Goal: Task Accomplishment & Management: Manage account settings

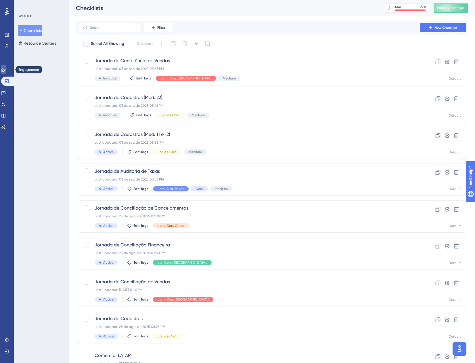
click at [3, 69] on link at bounding box center [3, 69] width 5 height 9
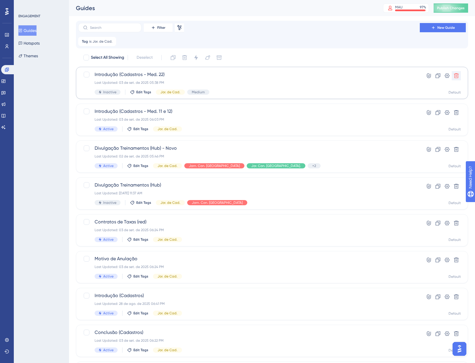
click at [458, 77] on icon at bounding box center [456, 75] width 5 height 5
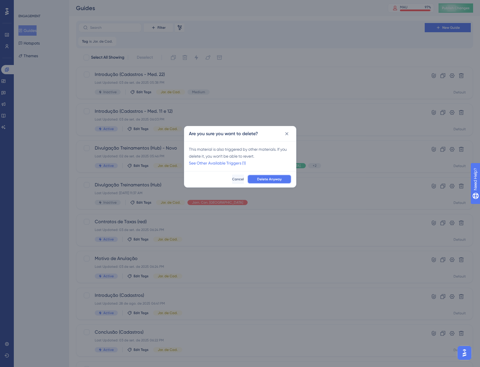
click at [270, 180] on span "Delete Anyway" at bounding box center [269, 179] width 24 height 5
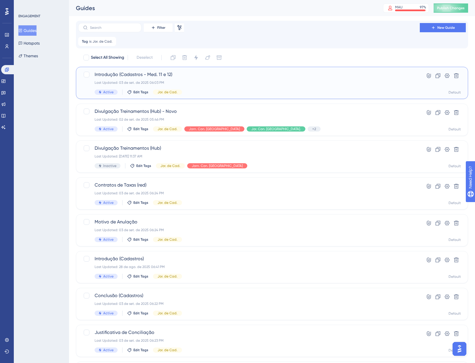
click at [174, 77] on span "Introdução (Cadastros - Med. 11 e 12)" at bounding box center [249, 74] width 309 height 7
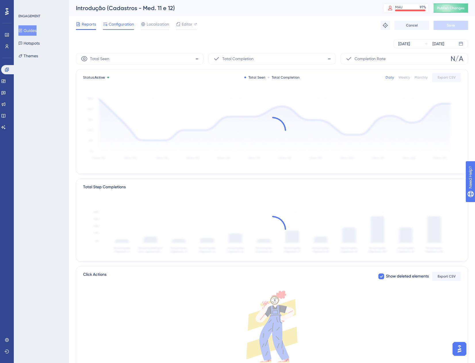
click at [110, 24] on span "Configuration" at bounding box center [121, 24] width 25 height 7
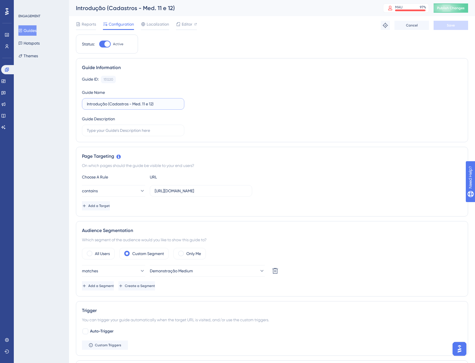
click at [167, 104] on input "Introdução (Cadastros - Med. 11 e 12)" at bounding box center [133, 104] width 93 height 6
drag, startPoint x: 156, startPoint y: 103, endPoint x: 143, endPoint y: 109, distance: 14.3
click at [142, 105] on input "Introdução (Cadastros - Med. 11 e 12)" at bounding box center [133, 104] width 93 height 6
click at [149, 106] on input "Introdução (Cadastros - Me" at bounding box center [133, 104] width 93 height 6
click at [144, 110] on div "Guide ID: 151220 Copy Guide Name Introdução (Cadastros - Me Guide Description" at bounding box center [272, 106] width 380 height 60
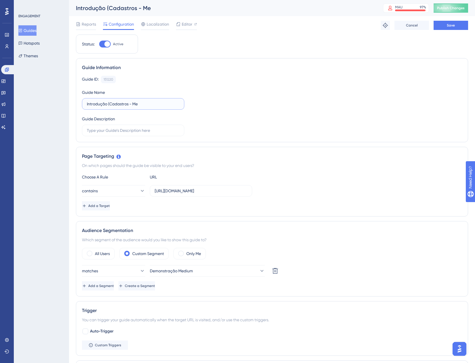
click at [146, 105] on input "Introdução (Cadastros - Me" at bounding box center [133, 104] width 93 height 6
type input "Introdução (Cadastros - Med.)"
click at [359, 53] on div "Status: Active Guide Information Guide ID: 151220 Copy Guide Name Introdução (C…" at bounding box center [272, 284] width 393 height 499
click at [460, 30] on button "Save" at bounding box center [451, 25] width 35 height 9
click at [463, 7] on span "Publish Changes" at bounding box center [451, 8] width 28 height 5
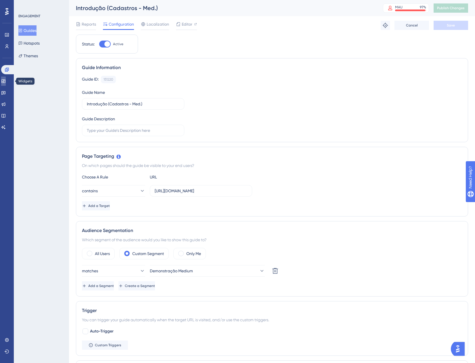
click at [4, 77] on link at bounding box center [3, 81] width 5 height 9
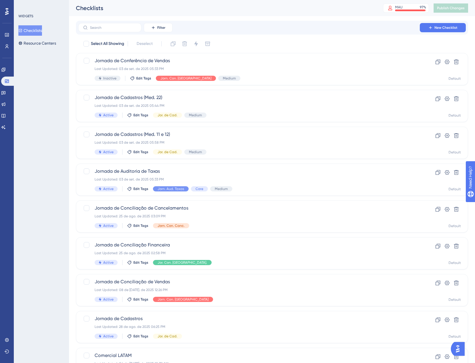
click at [27, 48] on div "WIDGETS Checklists Resource Centers" at bounding box center [41, 181] width 55 height 363
click at [29, 43] on button "Resource Centers" at bounding box center [37, 43] width 38 height 10
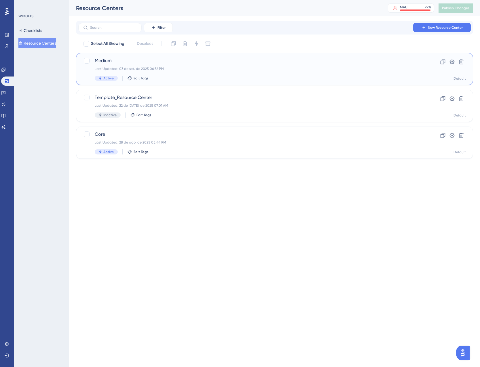
click at [227, 69] on div "Last Updated: 03 de set. de 2025 06:32 PM" at bounding box center [251, 68] width 313 height 5
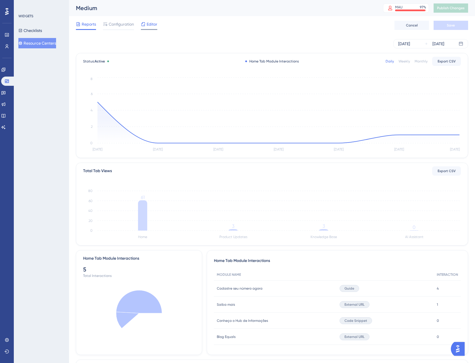
click at [149, 23] on span "Editor" at bounding box center [152, 24] width 11 height 7
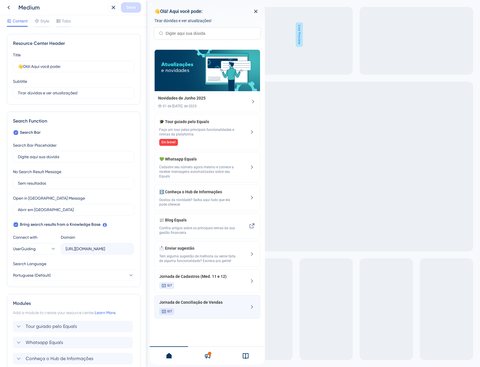
click at [239, 304] on div "Jornada de Conciliação de Vendas 0/7" at bounding box center [207, 307] width 106 height 24
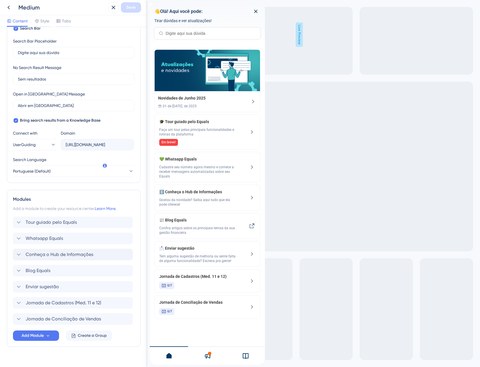
scroll to position [114, 0]
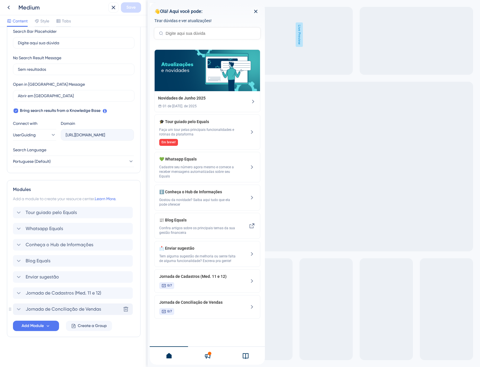
click at [90, 309] on span "Jornada de Conciliação de Vendas" at bounding box center [63, 309] width 75 height 7
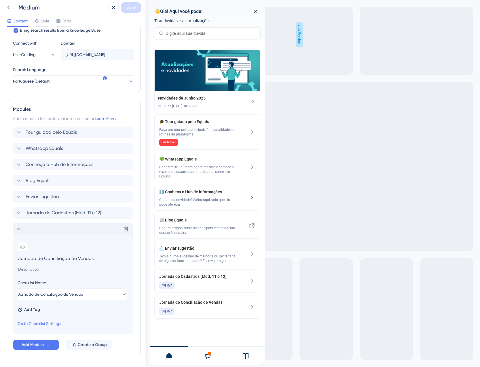
scroll to position [200, 0]
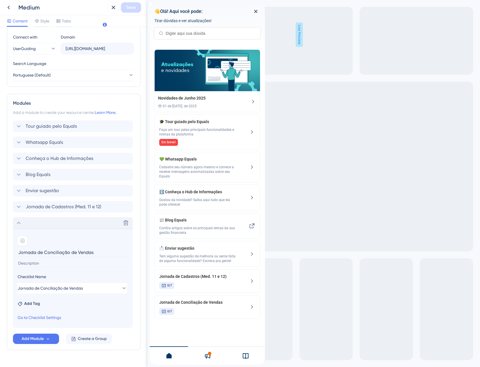
click at [62, 222] on div "Delete" at bounding box center [73, 223] width 120 height 12
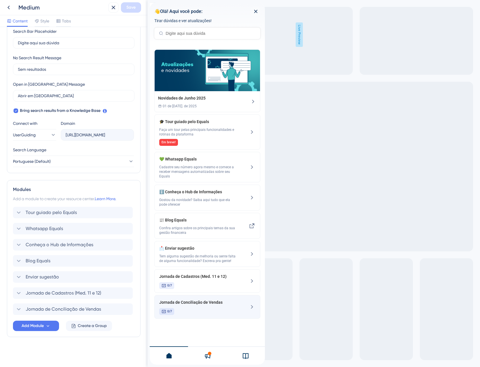
click at [210, 308] on div "Jornada de Conciliação de Vendas 0/7" at bounding box center [197, 307] width 77 height 16
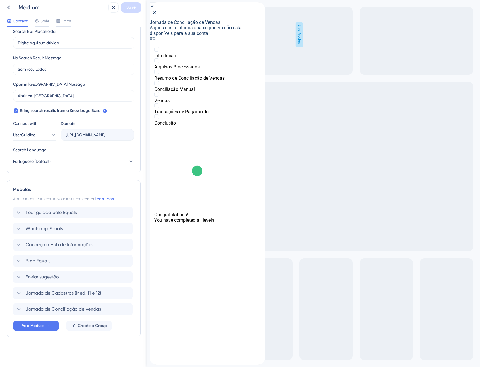
click at [156, 13] on icon "close resource center" at bounding box center [154, 12] width 3 height 3
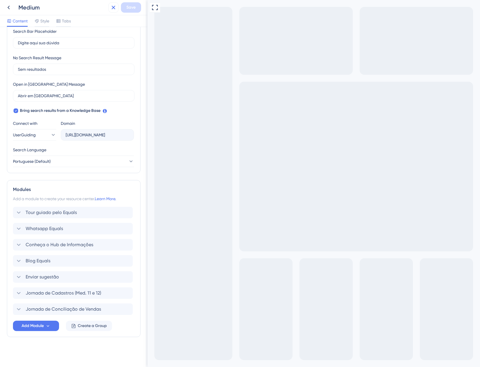
click at [117, 10] on button at bounding box center [113, 7] width 10 height 10
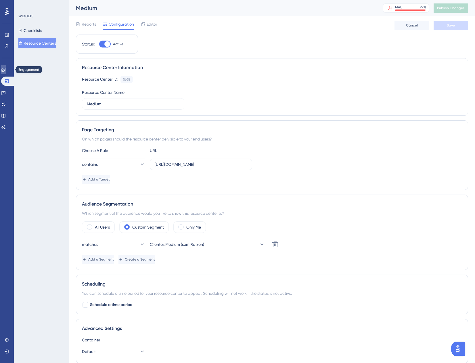
click at [6, 71] on icon at bounding box center [3, 69] width 5 height 5
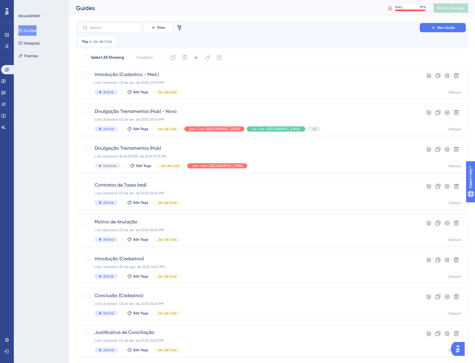
click at [37, 29] on button "Guides" at bounding box center [27, 30] width 18 height 10
click at [99, 42] on span "Jor. de Cad." at bounding box center [103, 41] width 20 height 5
click at [101, 70] on span "Jor. de Cad." at bounding box center [94, 69] width 22 height 7
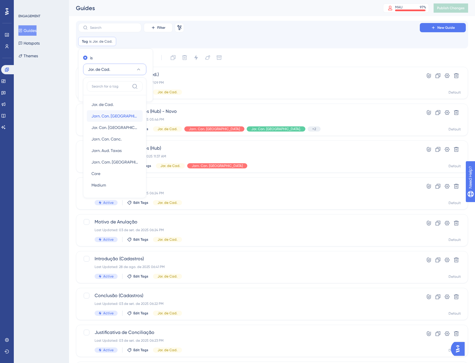
click at [104, 115] on span "Jorn. Con. [GEOGRAPHIC_DATA]" at bounding box center [115, 116] width 47 height 7
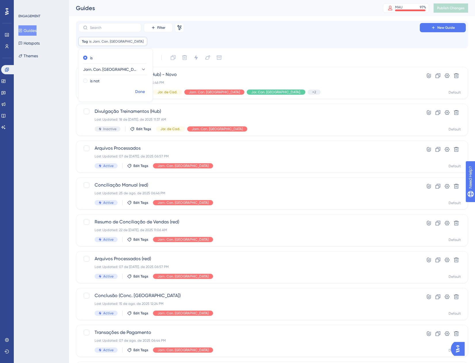
click at [140, 89] on span "Done" at bounding box center [140, 91] width 10 height 7
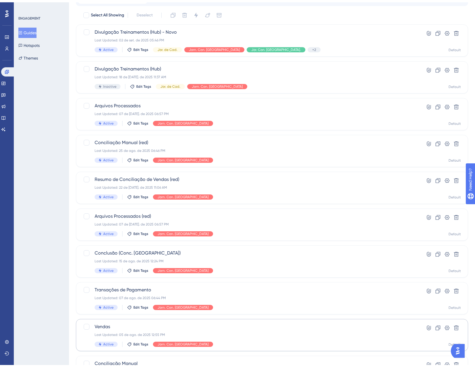
scroll to position [93, 0]
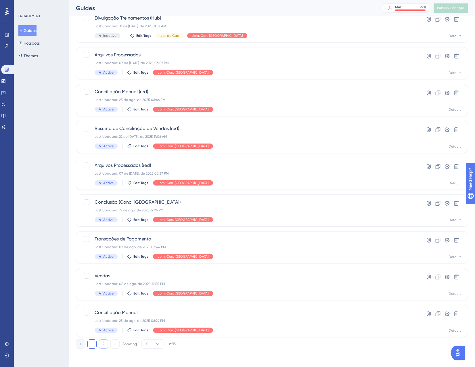
click at [103, 344] on button "2" at bounding box center [103, 344] width 9 height 9
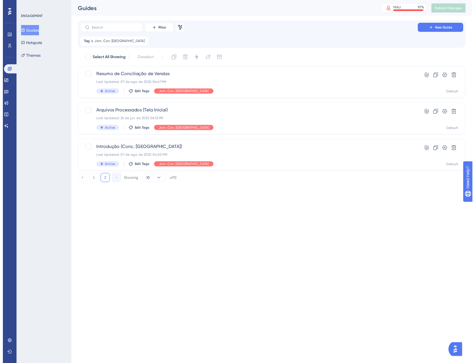
scroll to position [0, 0]
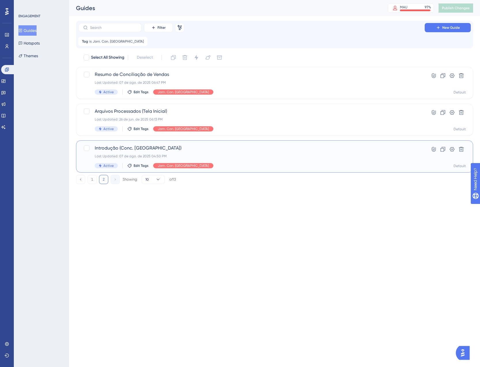
click at [220, 153] on div "Introdução (Conc. Vendas) Last Updated: 07 de ago. de 2025 04:50 PM Active Edit…" at bounding box center [251, 157] width 313 height 24
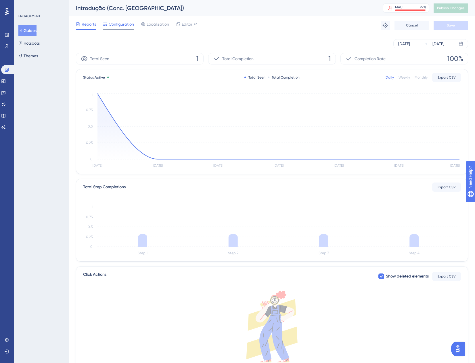
click at [120, 28] on div "Configuration" at bounding box center [118, 25] width 31 height 9
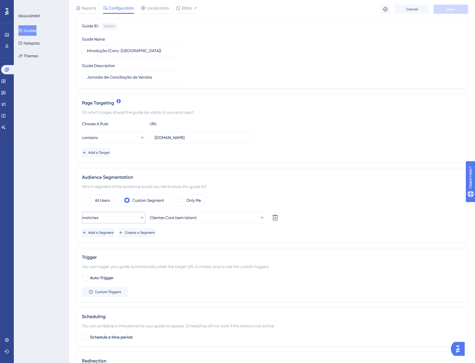
scroll to position [58, 0]
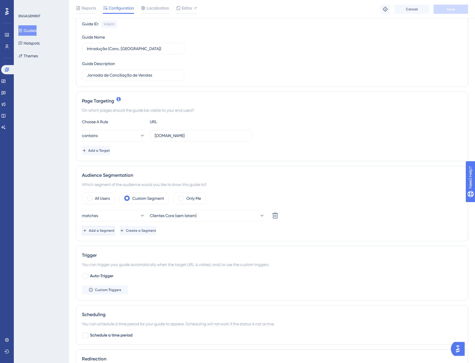
click at [104, 230] on span "Add a Segment" at bounding box center [102, 230] width 26 height 5
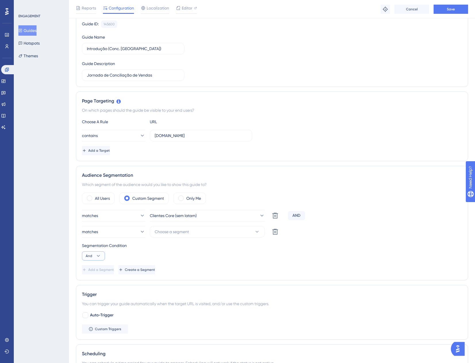
click at [95, 259] on button "And" at bounding box center [93, 255] width 23 height 9
click at [98, 282] on div "Or Or" at bounding box center [93, 284] width 11 height 12
click at [212, 231] on button "Choose a segment" at bounding box center [207, 232] width 115 height 12
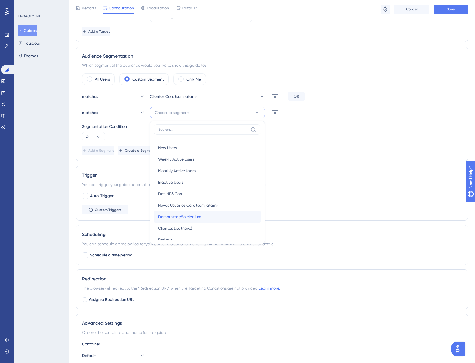
click at [207, 215] on div "Demonstração Medium Demonstração Medium" at bounding box center [207, 217] width 98 height 12
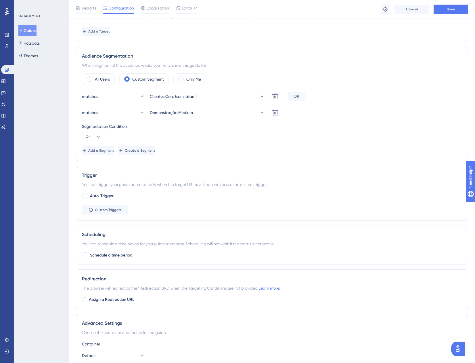
click at [381, 134] on div "Segmentation Condition Or" at bounding box center [272, 132] width 380 height 18
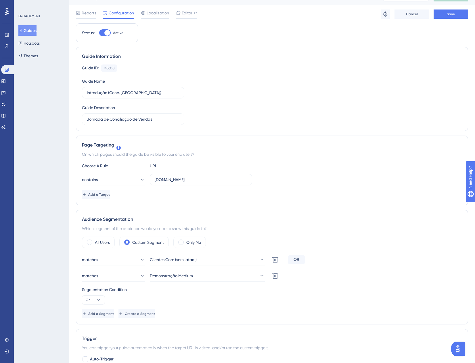
scroll to position [0, 0]
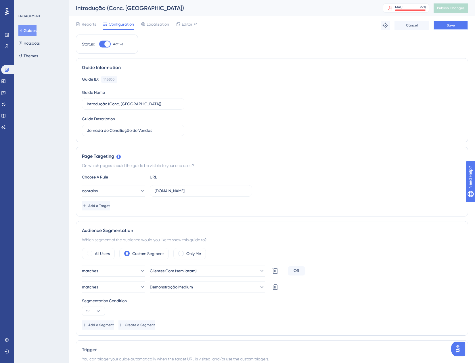
click at [444, 26] on button "Save" at bounding box center [451, 25] width 35 height 9
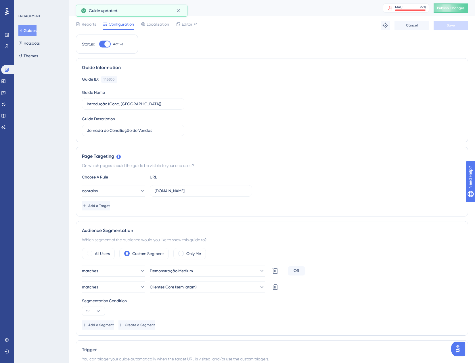
click at [33, 27] on button "Guides" at bounding box center [27, 30] width 18 height 10
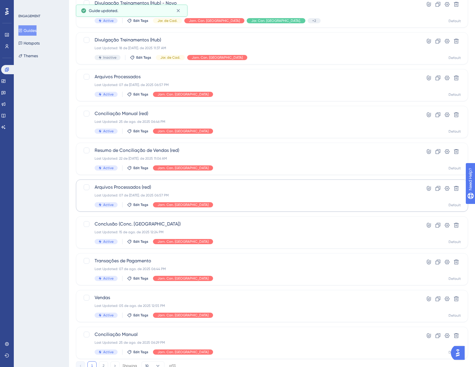
scroll to position [93, 0]
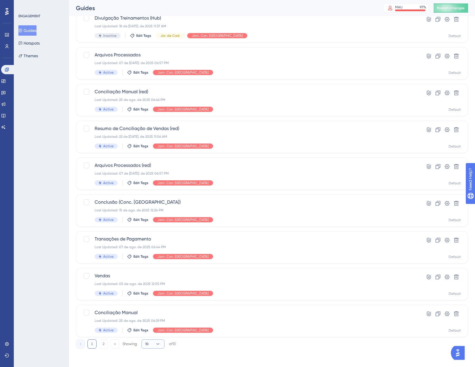
click at [156, 348] on button "10" at bounding box center [153, 344] width 23 height 9
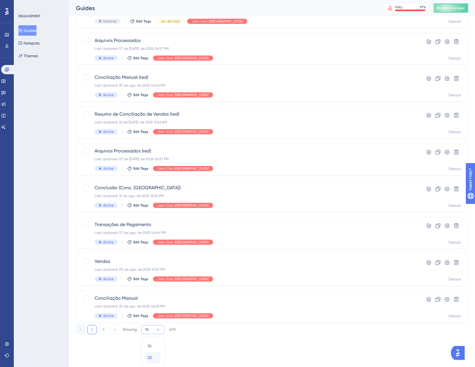
click at [155, 356] on div "20 20" at bounding box center [153, 358] width 11 height 12
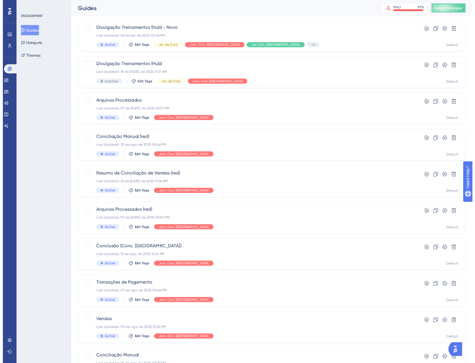
scroll to position [0, 0]
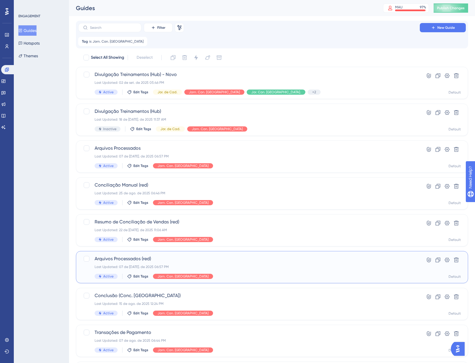
click at [234, 265] on div "Last Updated: 07 de [DATE]. de 2025 06:57 PM" at bounding box center [249, 266] width 309 height 5
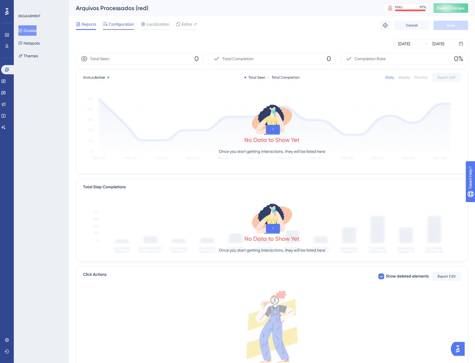
click at [119, 27] on span "Configuration" at bounding box center [121, 24] width 25 height 7
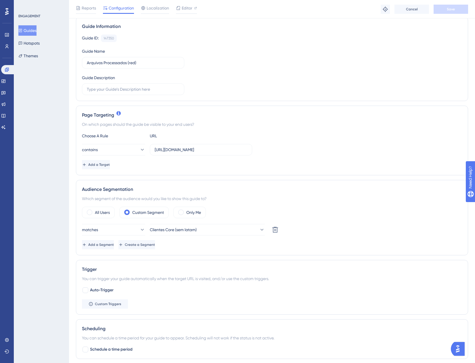
scroll to position [115, 0]
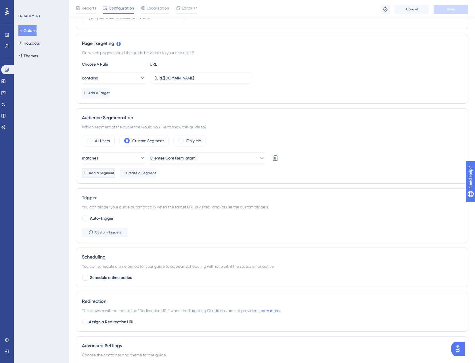
click at [101, 176] on button "Add a Segment" at bounding box center [98, 172] width 33 height 9
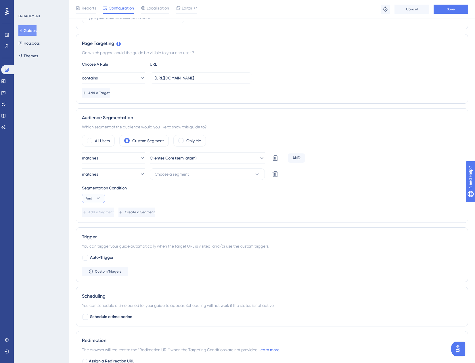
click at [96, 197] on icon at bounding box center [99, 198] width 6 height 6
click at [95, 229] on div "Or Or" at bounding box center [93, 226] width 11 height 12
click at [201, 179] on button "Choose a segment" at bounding box center [207, 174] width 115 height 12
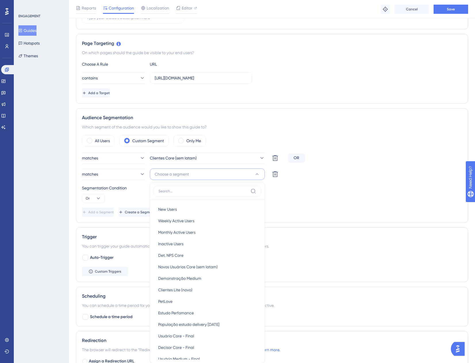
scroll to position [200, 0]
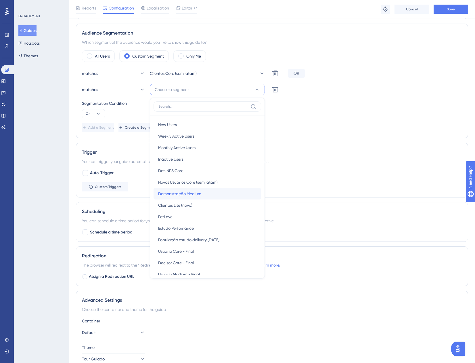
click at [202, 195] on div "Demonstração Medium Demonstração Medium" at bounding box center [207, 194] width 98 height 12
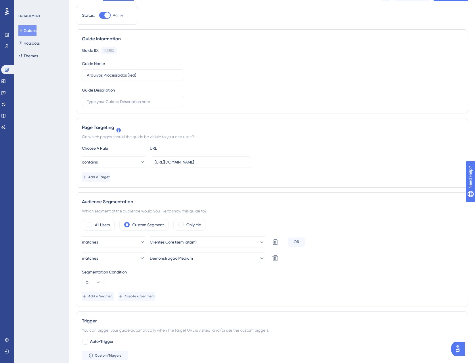
scroll to position [0, 0]
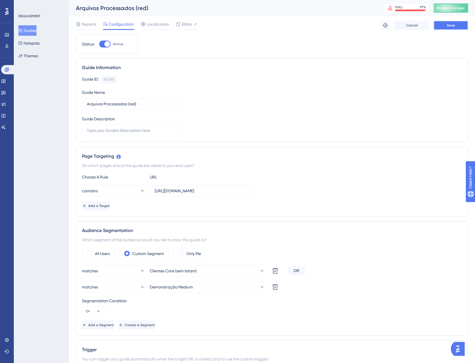
click at [446, 28] on button "Save" at bounding box center [451, 25] width 35 height 9
click at [37, 31] on button "Guides" at bounding box center [27, 30] width 18 height 10
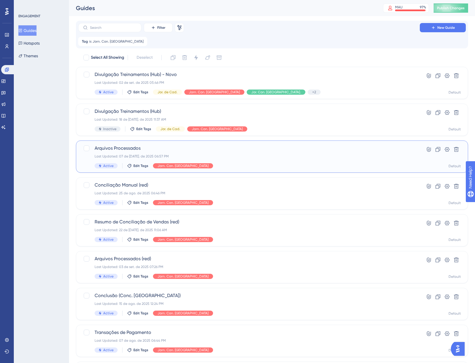
click at [240, 149] on span "Arquivos Processados" at bounding box center [249, 148] width 309 height 7
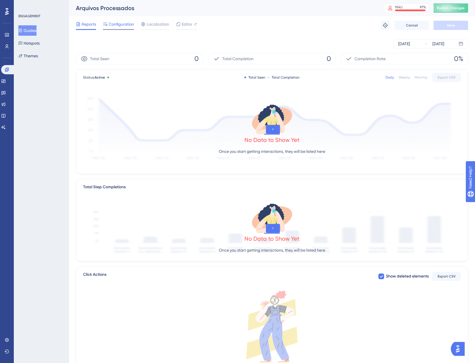
click at [116, 26] on span "Configuration" at bounding box center [121, 24] width 25 height 7
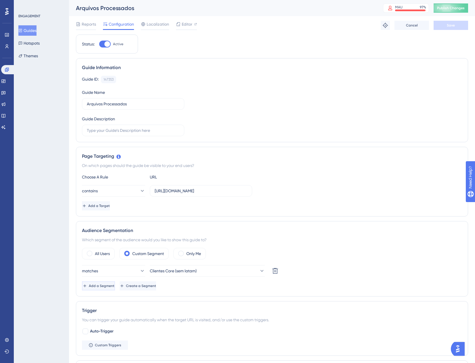
click at [107, 282] on button "Add a Segment" at bounding box center [98, 285] width 33 height 9
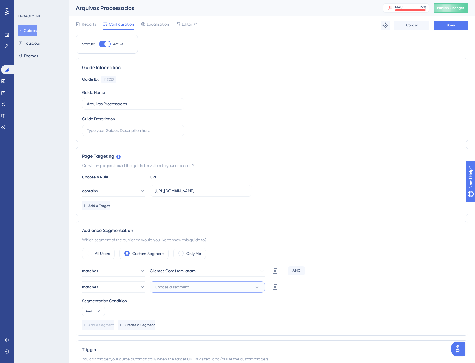
click at [182, 285] on span "Choose a segment" at bounding box center [172, 286] width 34 height 7
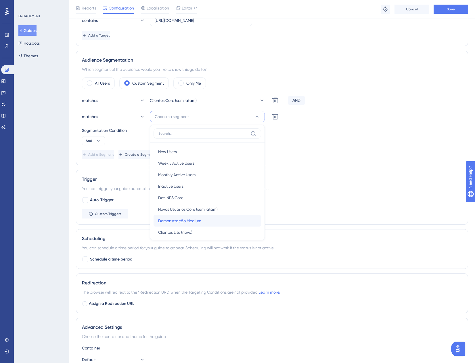
click at [181, 220] on span "Demonstração Medium" at bounding box center [179, 220] width 43 height 7
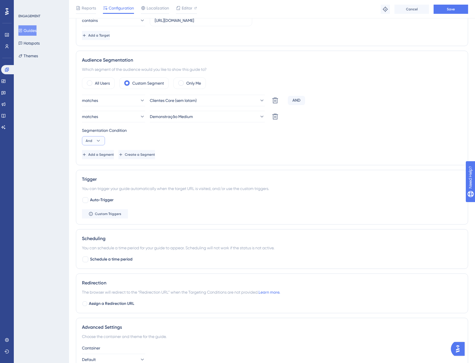
click at [95, 137] on button "And" at bounding box center [93, 140] width 23 height 9
click at [98, 167] on div "Or Or" at bounding box center [93, 169] width 11 height 12
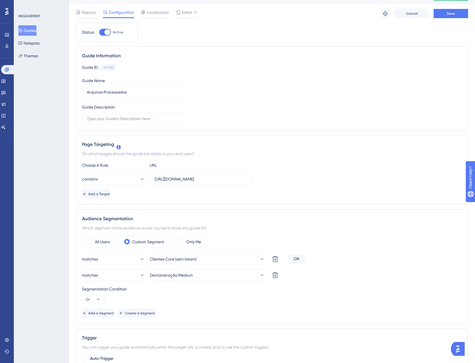
scroll to position [0, 0]
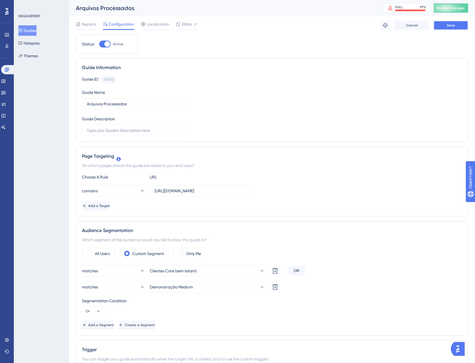
click at [444, 24] on button "Save" at bounding box center [451, 25] width 35 height 9
click at [22, 31] on icon at bounding box center [20, 30] width 3 height 3
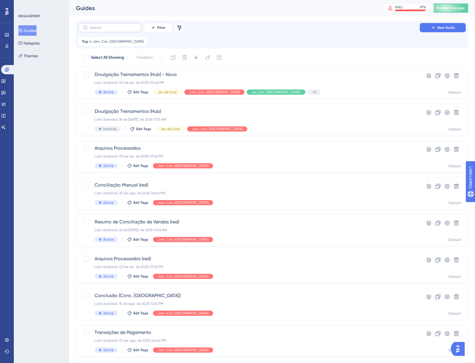
click at [118, 30] on label at bounding box center [109, 27] width 63 height 9
click at [118, 30] on input "text" at bounding box center [113, 28] width 47 height 4
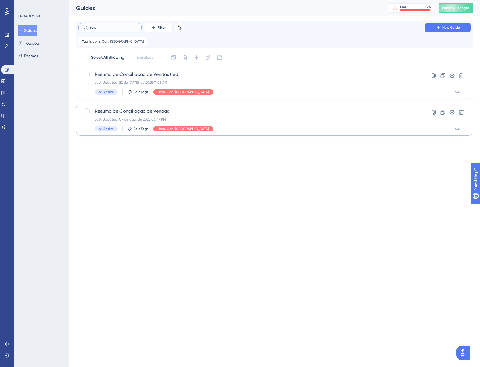
type input "resu"
click at [216, 129] on div "Active Edit Tags Jorn. Con. [GEOGRAPHIC_DATA]" at bounding box center [251, 128] width 313 height 5
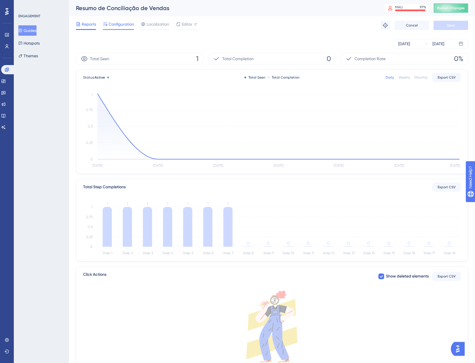
click at [122, 23] on span "Configuration" at bounding box center [121, 24] width 25 height 7
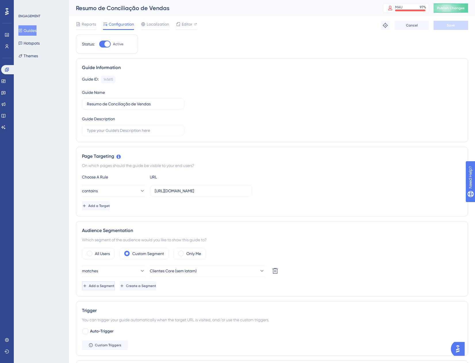
click at [105, 287] on span "Add a Segment" at bounding box center [102, 285] width 26 height 5
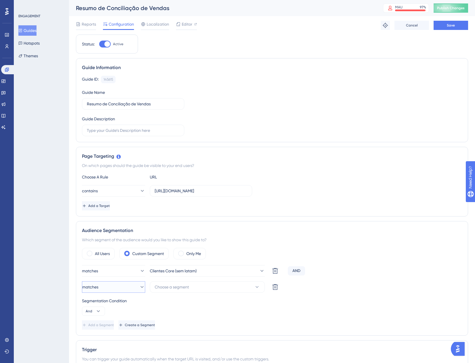
click at [104, 285] on button "matches" at bounding box center [113, 287] width 63 height 12
click at [159, 290] on span "Choose a segment" at bounding box center [172, 286] width 34 height 7
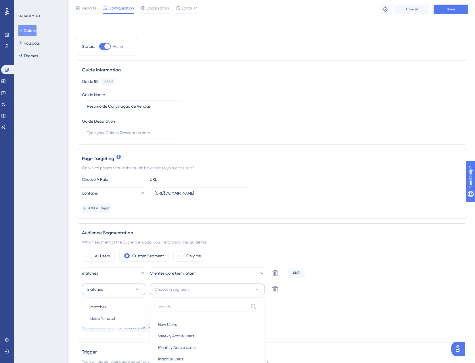
scroll to position [173, 0]
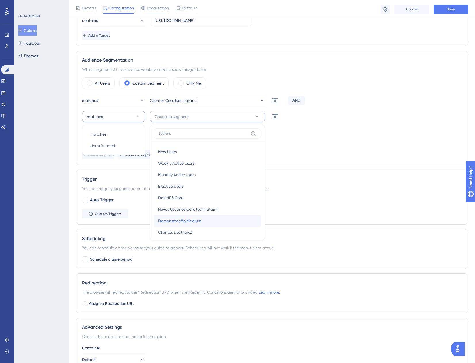
click at [197, 222] on span "Demonstração Medium" at bounding box center [179, 220] width 43 height 7
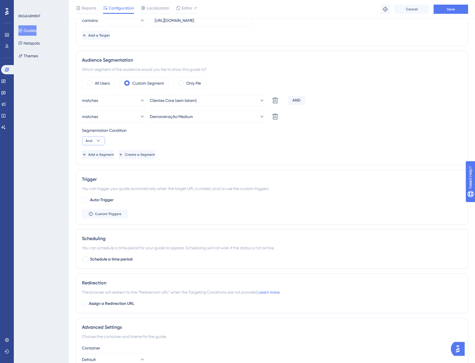
click at [100, 141] on icon at bounding box center [99, 141] width 6 height 6
click at [94, 170] on div "Or Or" at bounding box center [93, 169] width 11 height 12
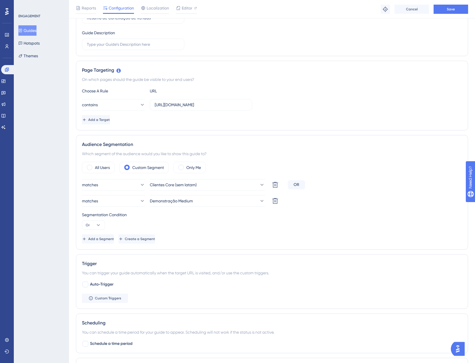
scroll to position [86, 0]
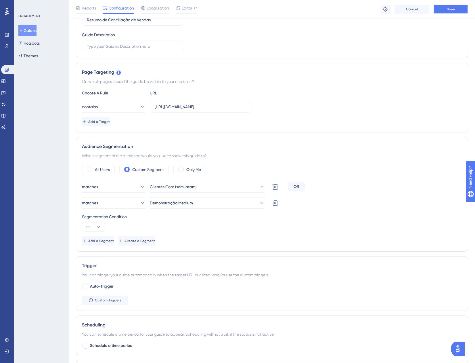
click at [443, 8] on button "Save" at bounding box center [451, 9] width 35 height 9
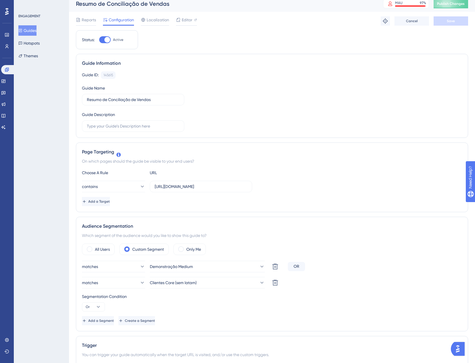
scroll to position [0, 0]
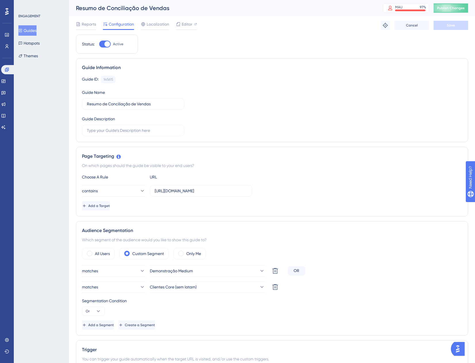
click at [35, 27] on button "Guides" at bounding box center [27, 30] width 18 height 10
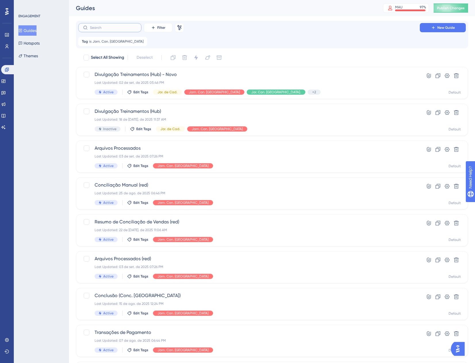
click at [121, 27] on input "text" at bounding box center [113, 28] width 47 height 4
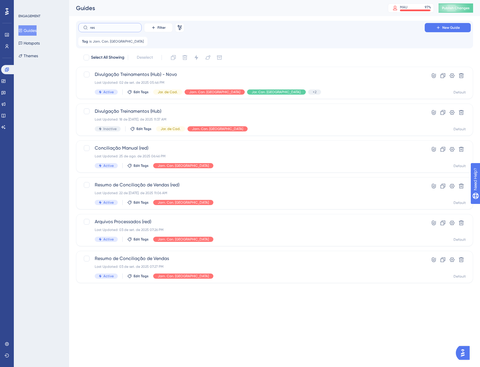
type input "resy"
checkbox input "true"
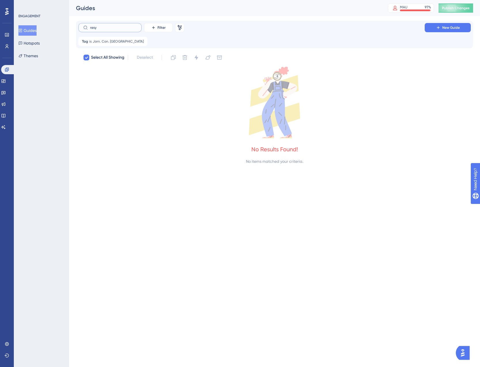
type input "res"
checkbox input "false"
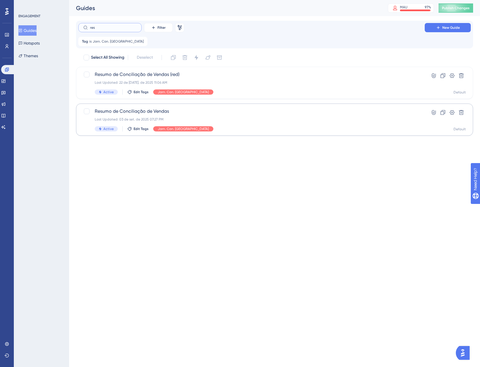
type input "res"
click at [226, 120] on div "Last Updated: 03 de set. de 2025 07:27 PM" at bounding box center [251, 119] width 313 height 5
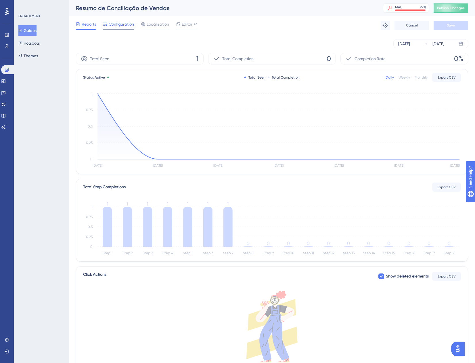
click at [115, 23] on span "Configuration" at bounding box center [121, 24] width 25 height 7
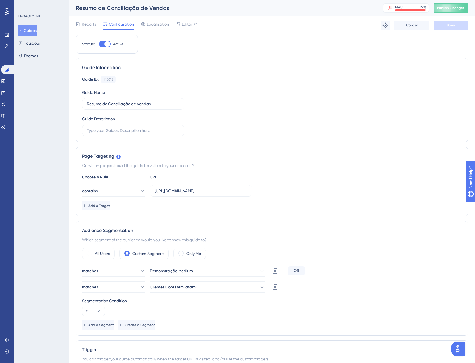
click at [30, 29] on button "Guides" at bounding box center [27, 30] width 18 height 10
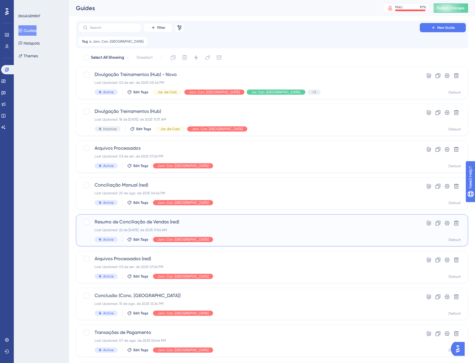
click at [202, 233] on div "Resumo de Conciliação de Vendas (red) Last Updated: 22 de [DATE]. de 2025 11:06…" at bounding box center [249, 230] width 309 height 24
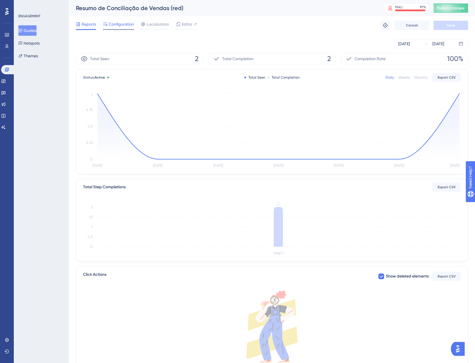
click at [120, 25] on span "Configuration" at bounding box center [121, 24] width 25 height 7
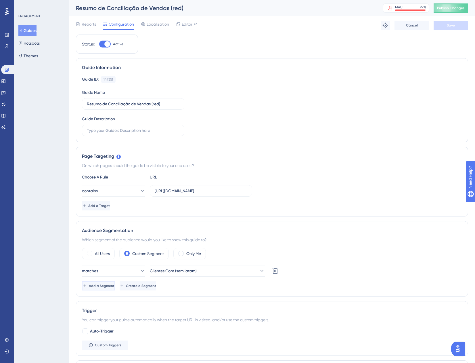
click at [107, 285] on span "Add a Segment" at bounding box center [102, 285] width 26 height 5
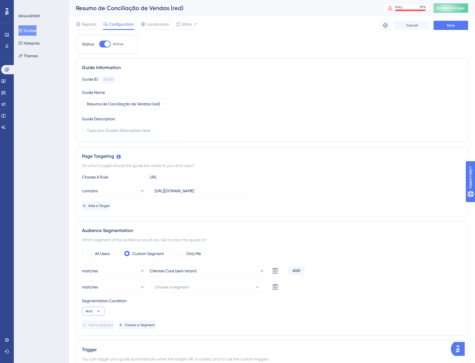
click at [98, 309] on icon at bounding box center [99, 311] width 6 height 6
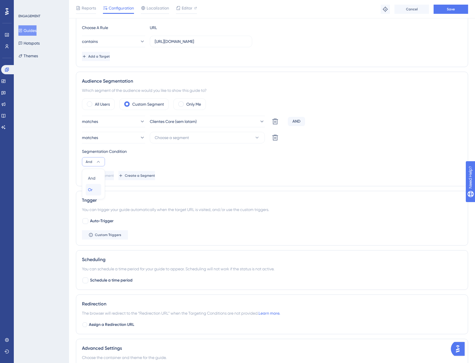
click at [94, 190] on div "Or Or" at bounding box center [93, 190] width 11 height 12
click at [174, 139] on span "Choose a segment" at bounding box center [172, 137] width 34 height 7
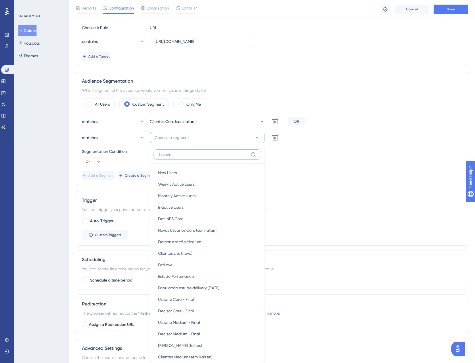
scroll to position [223, 0]
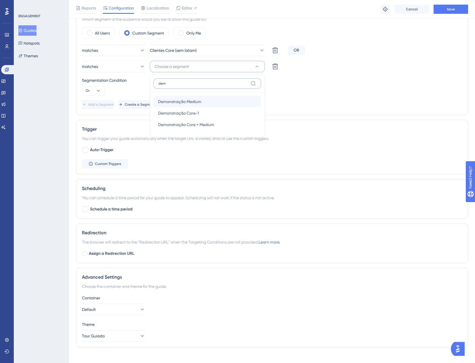
type input "dem"
click at [184, 101] on span "Demonstração Medium" at bounding box center [179, 101] width 43 height 7
click at [359, 93] on div "Segmentation Condition Or" at bounding box center [272, 86] width 380 height 18
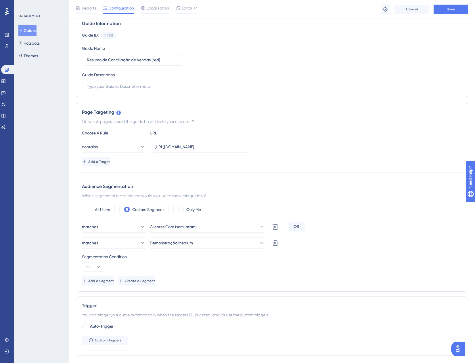
scroll to position [0, 0]
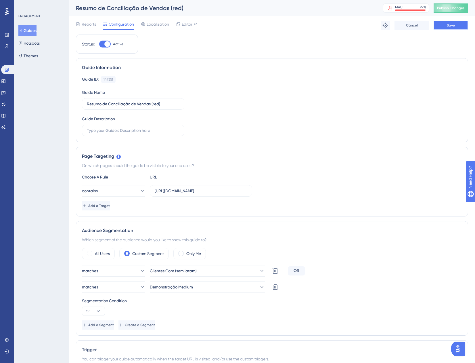
click at [441, 26] on button "Save" at bounding box center [451, 25] width 35 height 9
click at [31, 30] on button "Guides" at bounding box center [27, 30] width 18 height 10
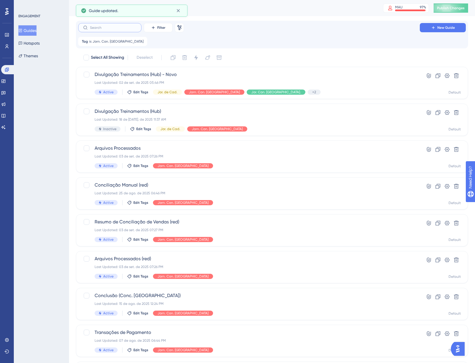
click at [125, 26] on input "text" at bounding box center [113, 28] width 47 height 4
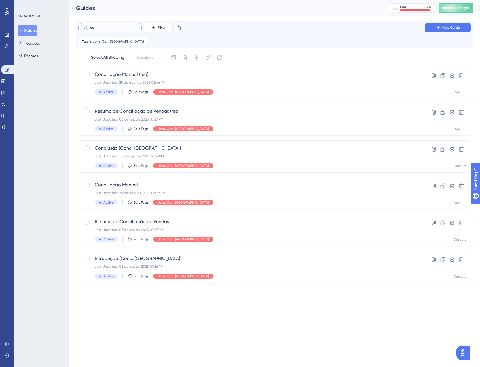
type input "c"
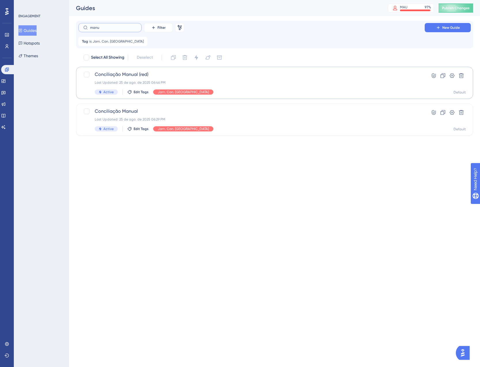
type input "manu"
click at [174, 71] on div "Conciliação Manual (red) Last Updated: 25 de ago. de 2025 06:46 PM Active Edit …" at bounding box center [274, 83] width 397 height 32
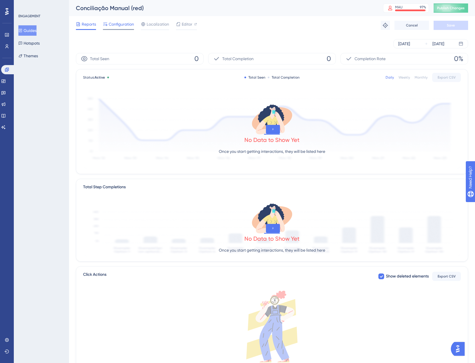
click at [109, 24] on span "Configuration" at bounding box center [121, 24] width 25 height 7
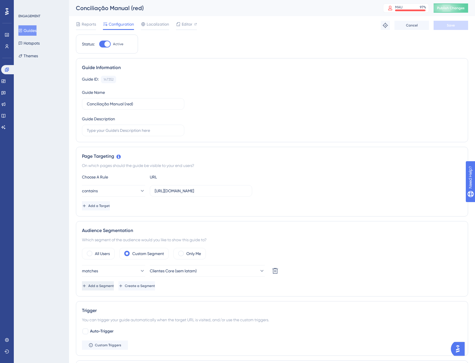
click at [107, 283] on span "Add a Segment" at bounding box center [101, 285] width 26 height 5
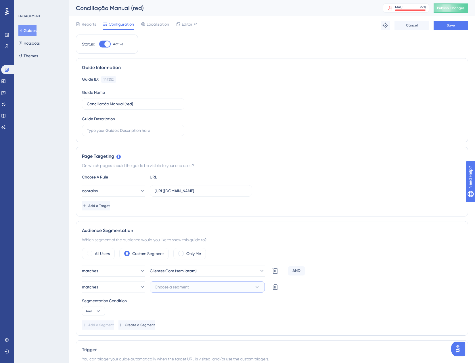
click at [188, 284] on span "Choose a segment" at bounding box center [172, 286] width 34 height 7
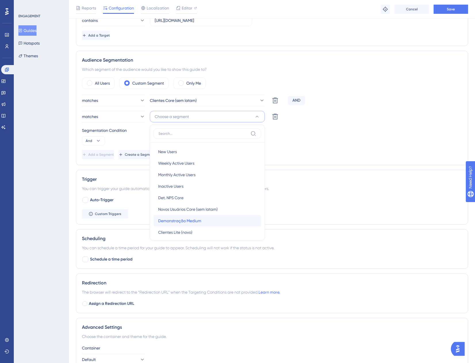
click at [191, 221] on span "Demonstração Medium" at bounding box center [179, 220] width 43 height 7
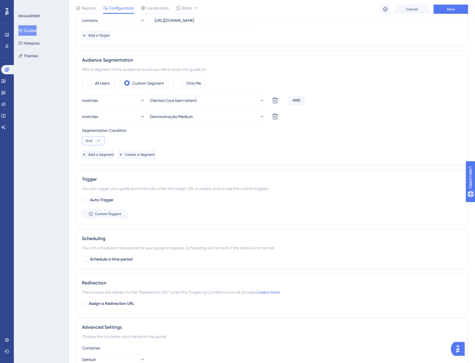
click at [87, 144] on button "And" at bounding box center [93, 140] width 23 height 9
click at [98, 169] on div "Or Or" at bounding box center [93, 169] width 11 height 12
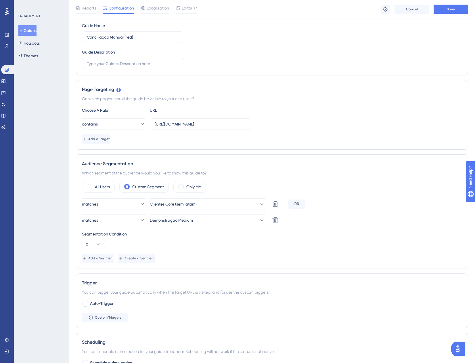
scroll to position [58, 0]
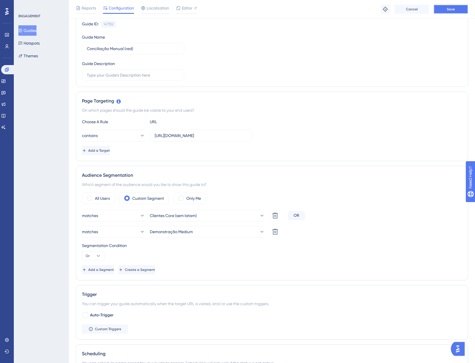
click at [455, 9] on span "Save" at bounding box center [451, 9] width 8 height 5
click at [27, 30] on button "Guides" at bounding box center [27, 30] width 18 height 10
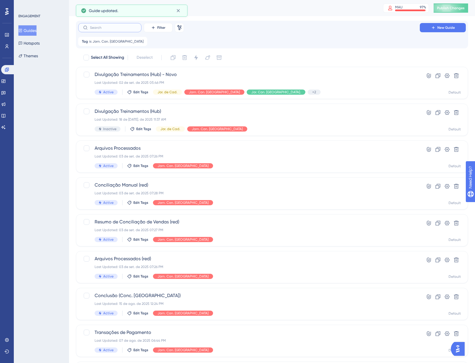
click at [125, 27] on input "text" at bounding box center [113, 28] width 47 height 4
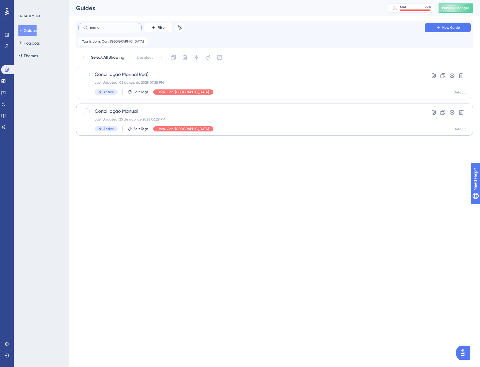
type input "manu"
click at [220, 122] on div "Conciliação Manual Last Updated: 25 de ago. de 2025 06:29 PM Active Edit Tags J…" at bounding box center [251, 120] width 313 height 24
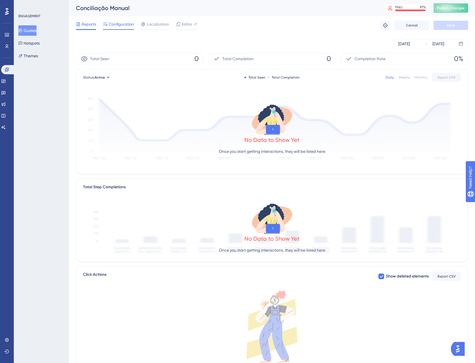
click at [116, 28] on div "Configuration" at bounding box center [118, 25] width 31 height 9
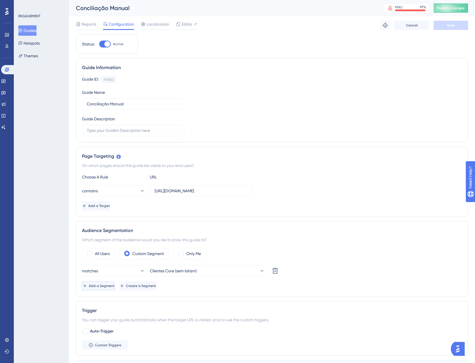
click at [109, 286] on span "Add a Segment" at bounding box center [102, 285] width 26 height 5
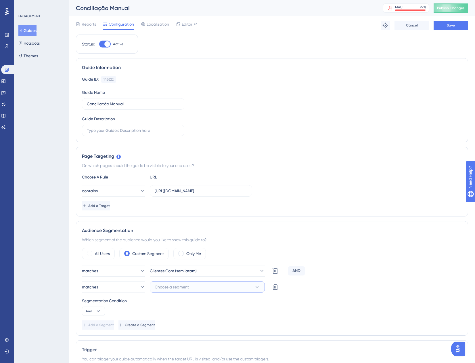
click at [162, 287] on span "Choose a segment" at bounding box center [172, 286] width 34 height 7
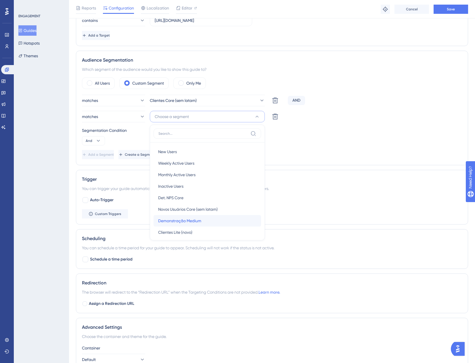
click at [196, 219] on span "Demonstração Medium" at bounding box center [179, 220] width 43 height 7
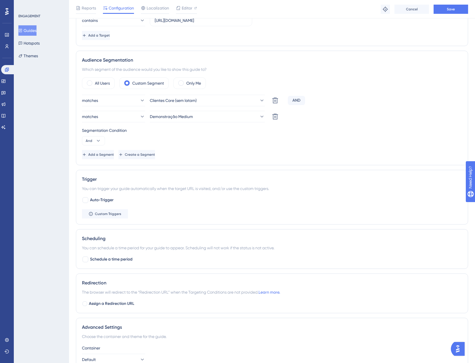
click at [88, 135] on div "Segmentation Condition And" at bounding box center [272, 136] width 380 height 18
click at [92, 140] on button "And" at bounding box center [93, 140] width 23 height 9
click at [98, 167] on div "Or Or" at bounding box center [93, 169] width 11 height 12
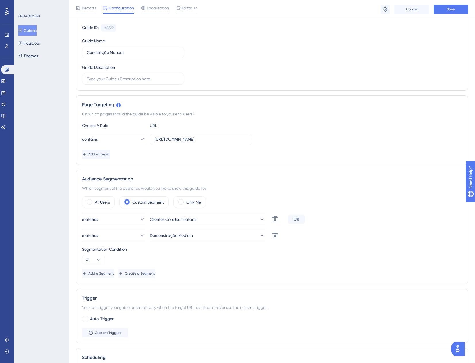
scroll to position [29, 0]
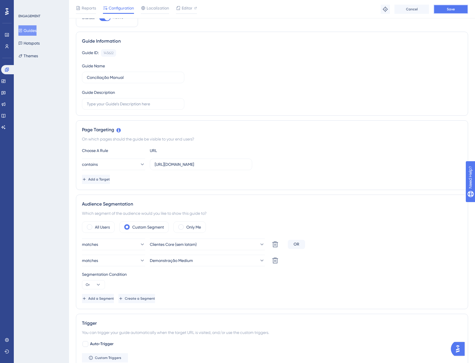
click at [441, 9] on button "Save" at bounding box center [451, 9] width 35 height 9
click at [22, 32] on icon at bounding box center [20, 30] width 4 height 4
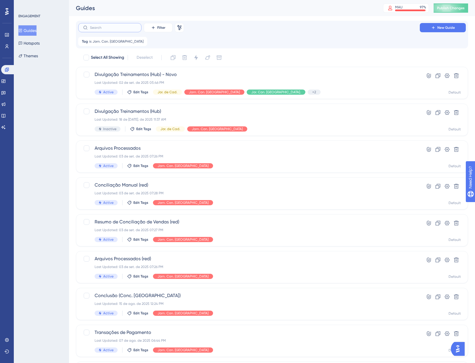
click at [131, 26] on input "text" at bounding box center [113, 28] width 47 height 4
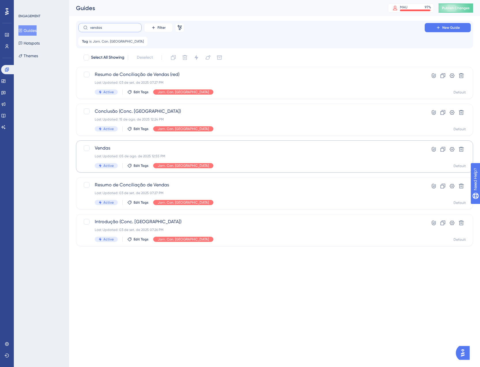
type input "vendas"
click at [220, 159] on div "Vendas Last Updated: 05 de ago. de 2025 12:55 PM Active Edit Tags Jorn. Con. [G…" at bounding box center [251, 157] width 313 height 24
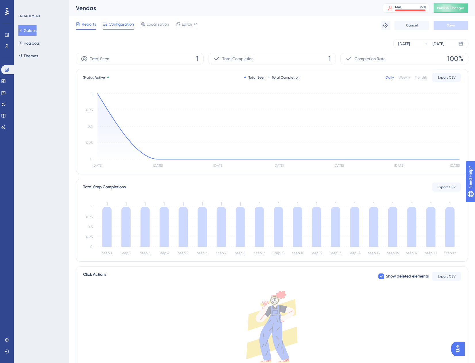
click at [120, 26] on span "Configuration" at bounding box center [121, 24] width 25 height 7
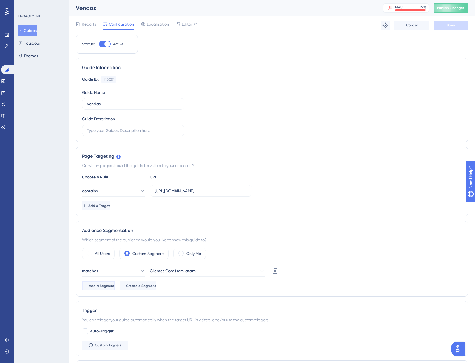
click at [108, 288] on span "Add a Segment" at bounding box center [102, 285] width 26 height 5
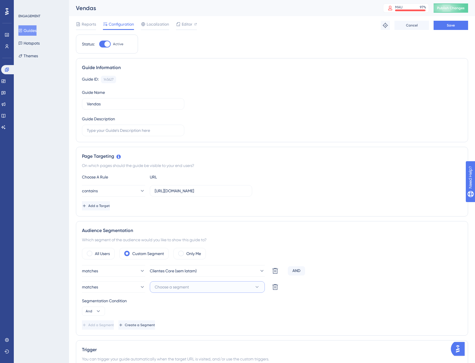
click at [164, 289] on span "Choose a segment" at bounding box center [172, 286] width 34 height 7
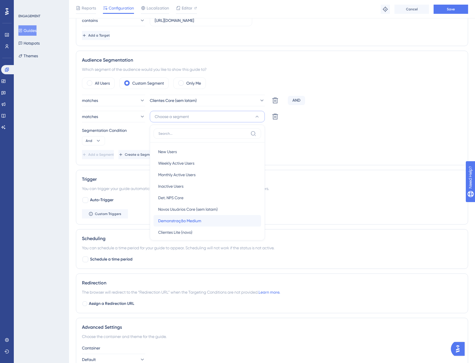
click at [196, 223] on span "Demonstração Medium" at bounding box center [179, 220] width 43 height 7
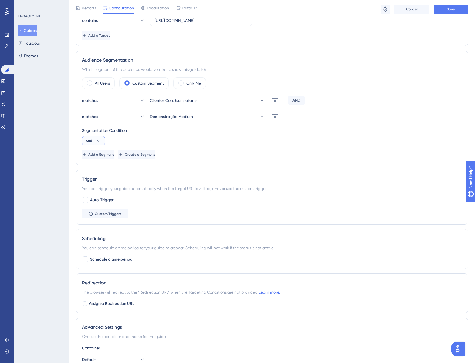
click at [95, 137] on button "And" at bounding box center [93, 140] width 23 height 9
click at [102, 143] on button "And" at bounding box center [93, 140] width 23 height 9
click at [95, 167] on div "Or Or" at bounding box center [93, 169] width 11 height 12
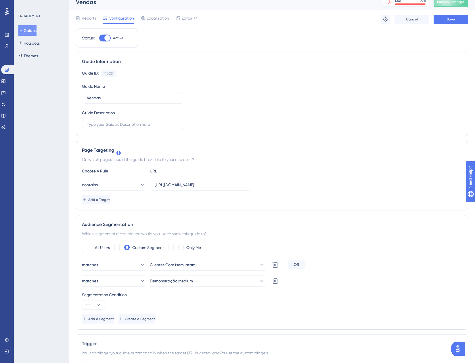
scroll to position [0, 0]
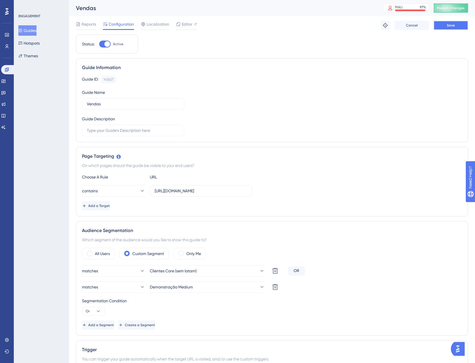
click at [442, 21] on button "Save" at bounding box center [451, 25] width 35 height 9
click at [22, 29] on icon at bounding box center [20, 30] width 4 height 4
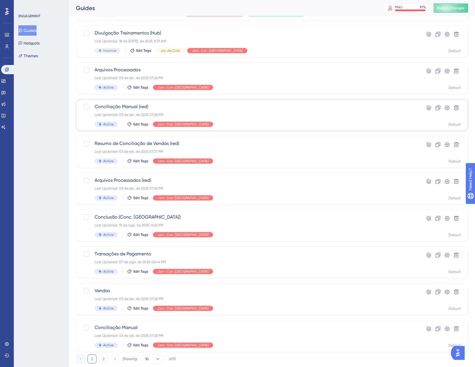
scroll to position [93, 0]
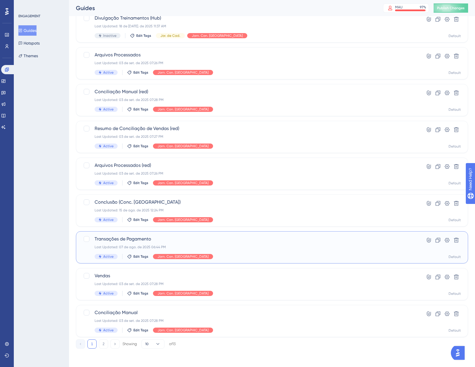
click at [251, 252] on div "Transações de Pagamento Last Updated: 07 de ago. de 2025 06:44 PM Active Edit T…" at bounding box center [249, 248] width 309 height 24
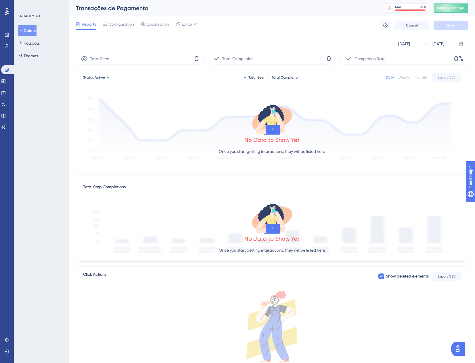
click at [127, 33] on div "Reports Configuration Localization Editor Troubleshoot Cancel Save" at bounding box center [272, 25] width 393 height 18
click at [121, 28] on div "Configuration" at bounding box center [118, 25] width 31 height 9
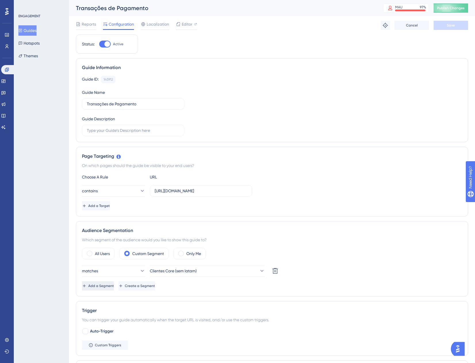
click at [108, 285] on span "Add a Segment" at bounding box center [101, 285] width 26 height 5
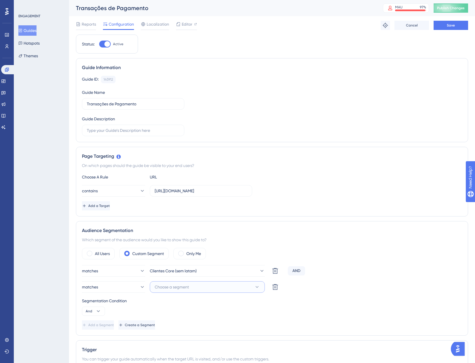
click at [190, 290] on button "Choose a segment" at bounding box center [207, 287] width 115 height 12
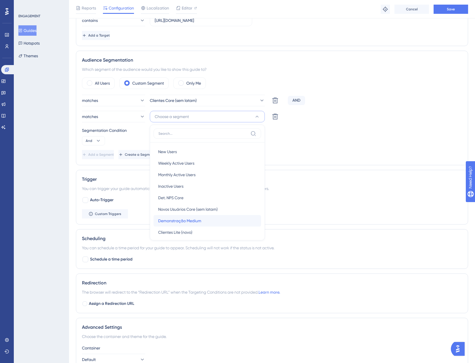
click at [219, 221] on div "Demonstração Medium Demonstração Medium" at bounding box center [207, 221] width 98 height 12
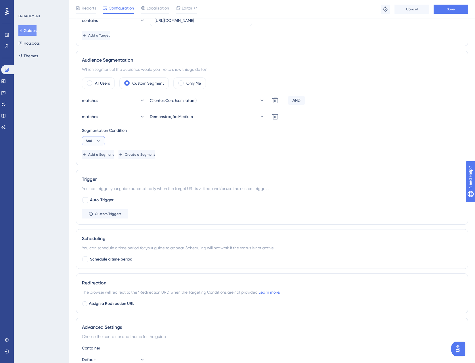
click at [92, 140] on span "And" at bounding box center [89, 140] width 7 height 5
click at [102, 169] on div "And And Or Or" at bounding box center [93, 163] width 23 height 31
click at [101, 169] on button "Or Or" at bounding box center [94, 169] width 16 height 12
click at [458, 9] on button "Save" at bounding box center [451, 9] width 35 height 9
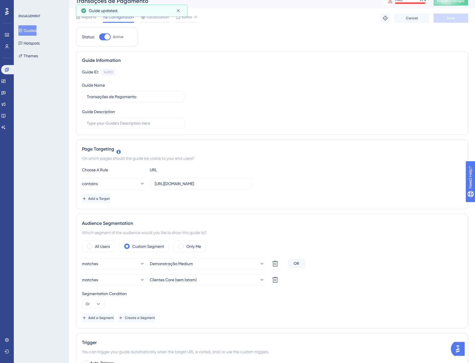
scroll to position [0, 0]
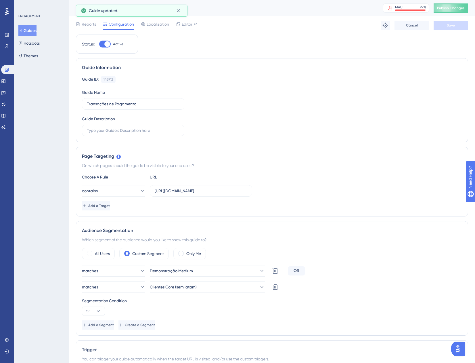
click at [35, 31] on button "Guides" at bounding box center [27, 30] width 18 height 10
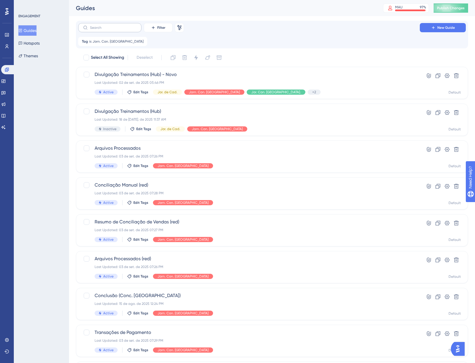
click at [121, 30] on label at bounding box center [109, 27] width 63 height 9
click at [121, 30] on input "text" at bounding box center [113, 28] width 47 height 4
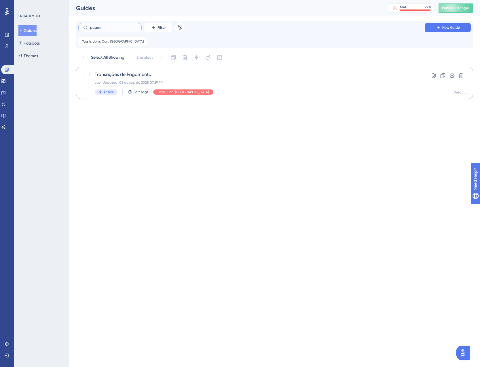
type input "pagam"
click at [247, 79] on div "Transações de Pagamento Last Updated: 03 de set. de 2025 07:29 PM Active Edit T…" at bounding box center [251, 83] width 313 height 24
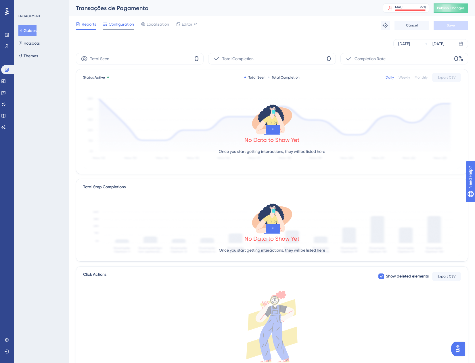
click at [126, 23] on span "Configuration" at bounding box center [121, 24] width 25 height 7
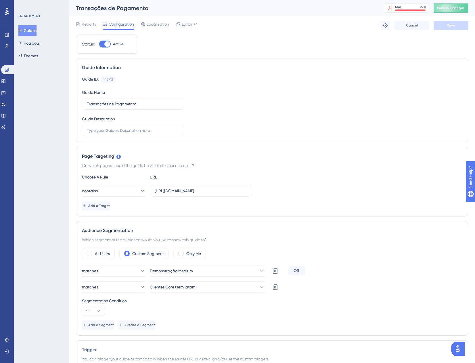
click at [35, 32] on button "Guides" at bounding box center [27, 30] width 18 height 10
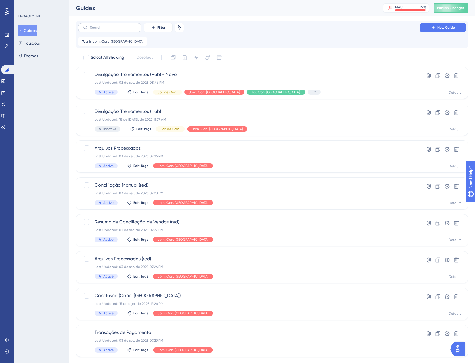
click at [119, 31] on label at bounding box center [109, 27] width 63 height 9
click at [119, 30] on input "text" at bounding box center [113, 28] width 47 height 4
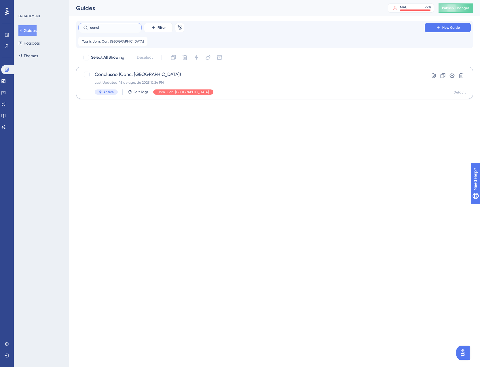
type input "concl"
click at [228, 83] on div "Last Updated: 15 de ago. de 2025 12:24 PM" at bounding box center [251, 82] width 313 height 5
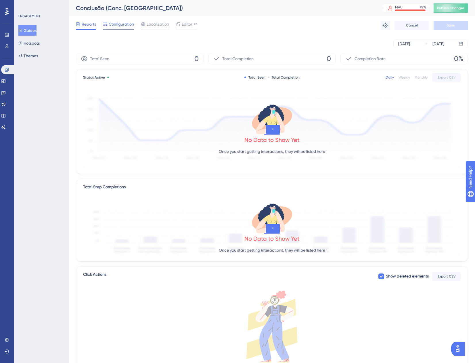
click at [118, 25] on span "Configuration" at bounding box center [121, 24] width 25 height 7
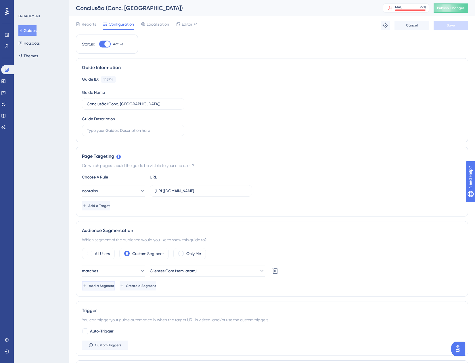
click at [109, 283] on button "Add a Segment" at bounding box center [98, 285] width 33 height 9
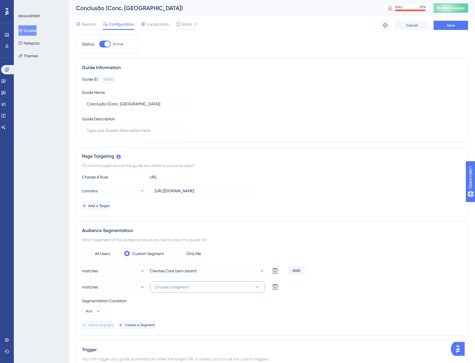
click at [154, 285] on button "Choose a segment" at bounding box center [207, 287] width 115 height 12
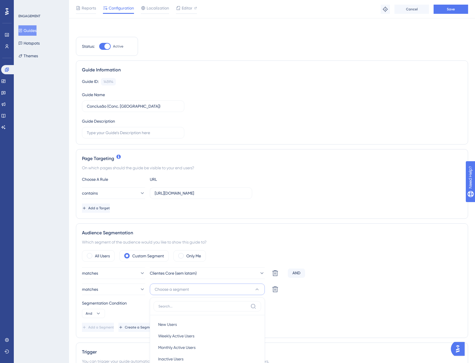
scroll to position [173, 0]
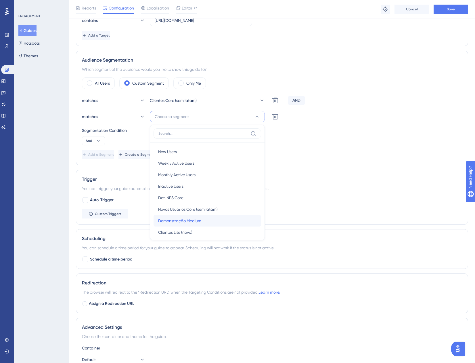
click at [189, 222] on span "Demonstração Medium" at bounding box center [179, 220] width 43 height 7
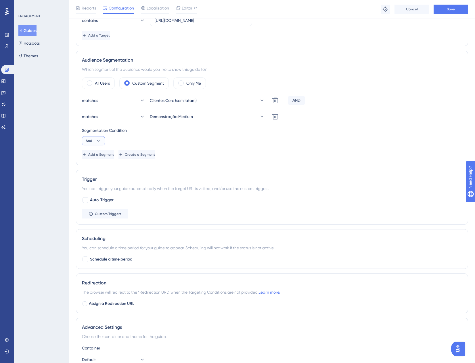
click at [93, 140] on button "And" at bounding box center [93, 140] width 23 height 9
click at [97, 169] on div "Or Or" at bounding box center [93, 169] width 11 height 12
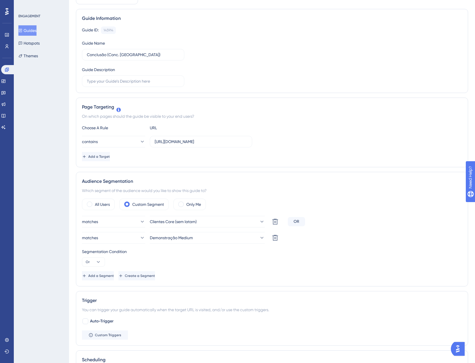
scroll to position [0, 0]
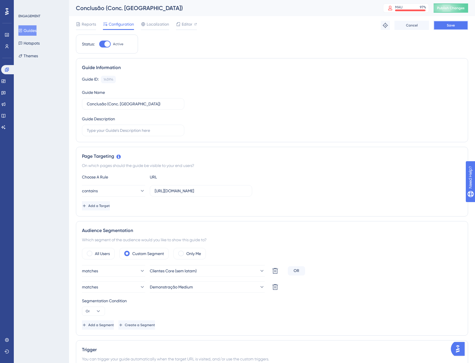
click at [451, 30] on button "Save" at bounding box center [451, 25] width 35 height 9
click at [465, 4] on button "Publish Changes" at bounding box center [451, 7] width 35 height 9
click at [28, 28] on button "Guides" at bounding box center [27, 30] width 18 height 10
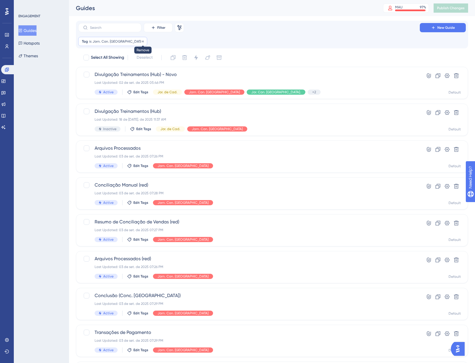
click at [142, 41] on icon at bounding box center [143, 41] width 2 height 2
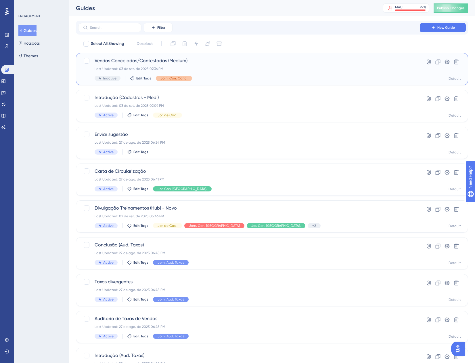
click at [173, 79] on span "Jorn. Con. Canc." at bounding box center [174, 78] width 27 height 5
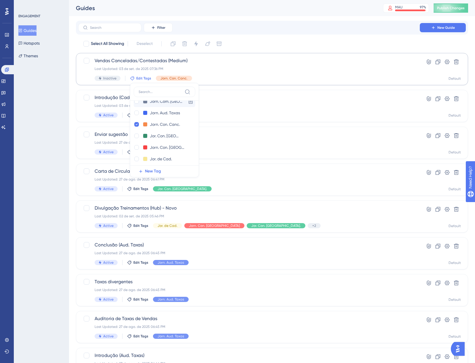
scroll to position [35, 0]
click at [136, 143] on div at bounding box center [136, 144] width 5 height 5
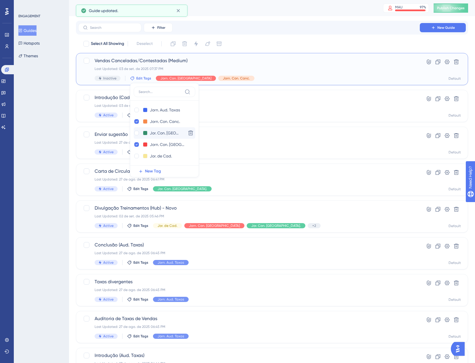
checkbox input "true"
click at [137, 123] on div at bounding box center [136, 121] width 5 height 5
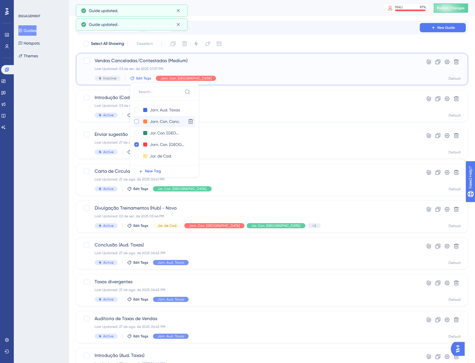
checkbox input "false"
click at [135, 109] on div at bounding box center [136, 110] width 5 height 5
checkbox input "true"
click at [292, 40] on div "Select All Showing Deselect" at bounding box center [276, 43] width 386 height 9
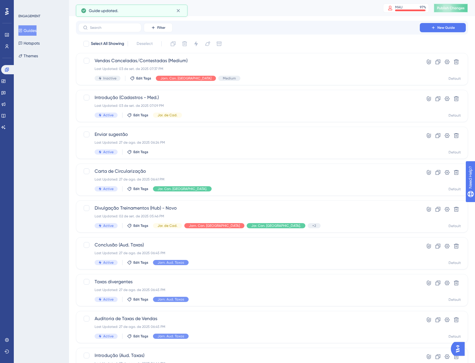
click at [452, 7] on span "Publish Changes" at bounding box center [451, 8] width 28 height 5
click at [6, 82] on icon at bounding box center [3, 81] width 5 height 5
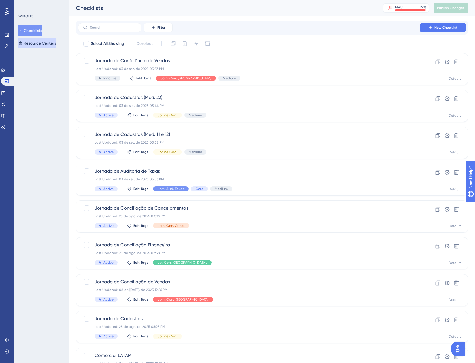
click at [43, 48] on button "Resource Centers" at bounding box center [37, 43] width 38 height 10
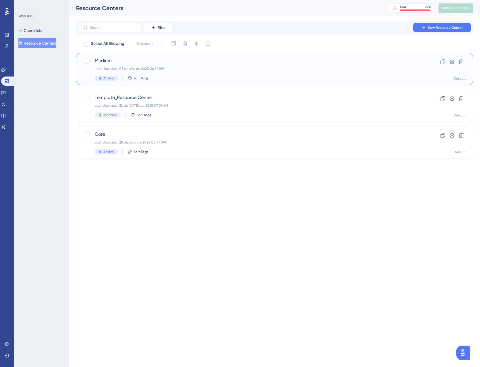
click at [198, 73] on div "Medium Last Updated: 03 de set. de 2025 06:32 PM Active Edit Tags" at bounding box center [251, 69] width 313 height 24
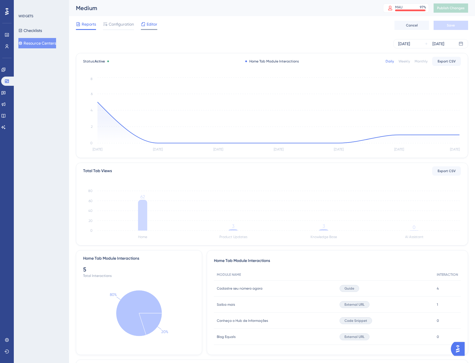
click at [149, 25] on span "Editor" at bounding box center [152, 24] width 11 height 7
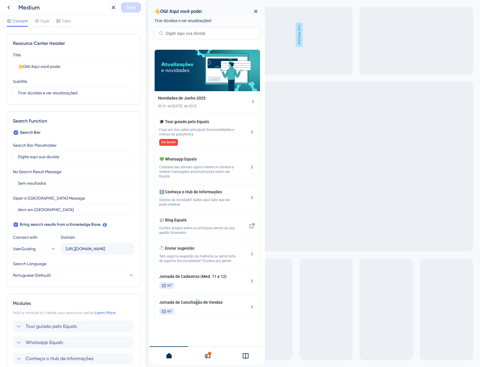
click at [196, 300] on span "Jornada de Conciliação de Vendas" at bounding box center [197, 302] width 77 height 7
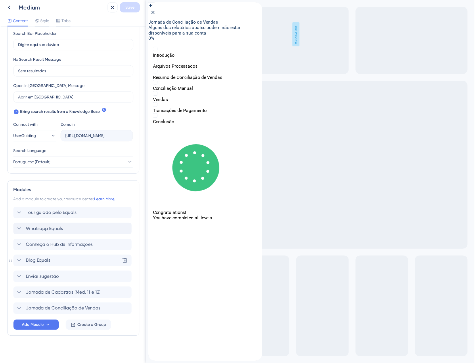
scroll to position [114, 0]
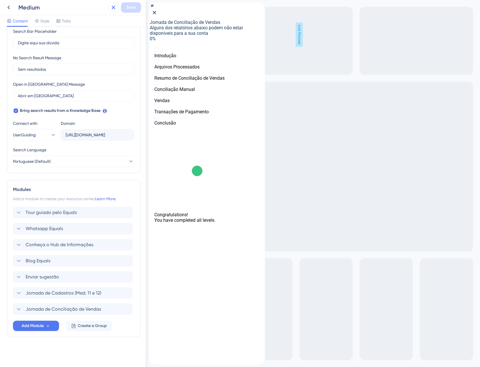
click at [111, 11] on button at bounding box center [113, 7] width 10 height 10
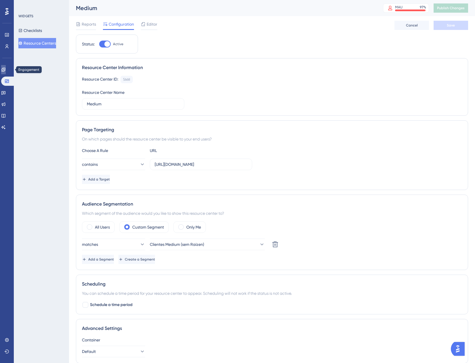
click at [6, 72] on link at bounding box center [3, 69] width 5 height 9
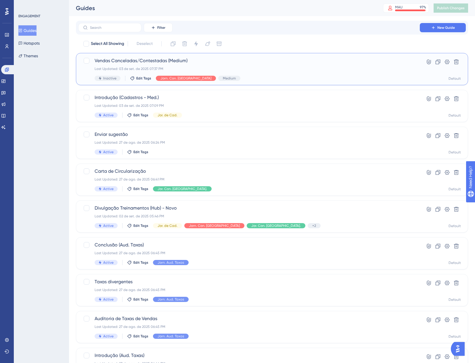
click at [262, 68] on div "Last Updated: 03 de set. de 2025 07:37 PM" at bounding box center [249, 68] width 309 height 5
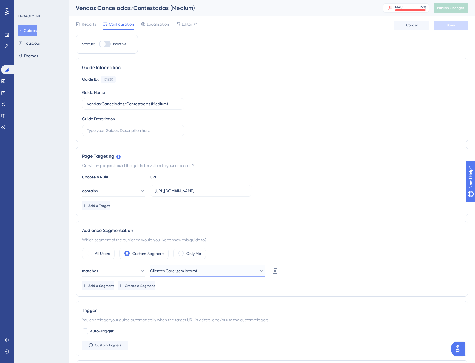
click at [182, 272] on span "Clientes Core (sem latam)" at bounding box center [173, 270] width 47 height 7
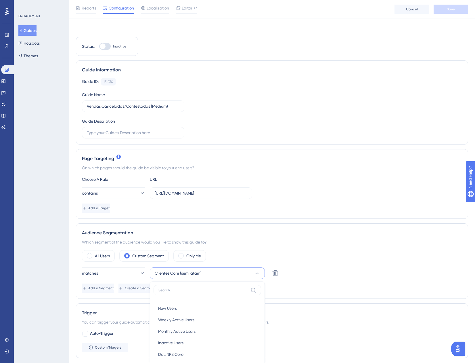
scroll to position [157, 0]
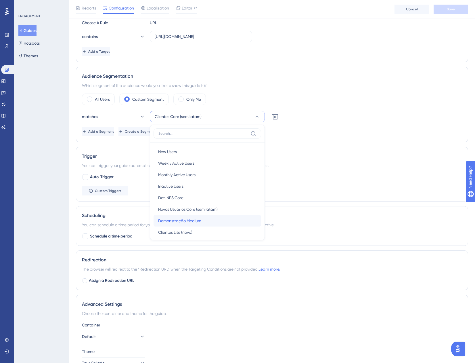
click at [197, 218] on span "Demonstração Medium" at bounding box center [179, 220] width 43 height 7
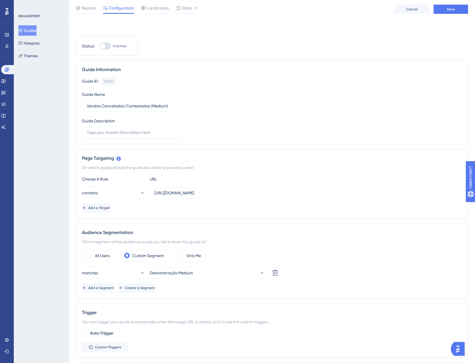
scroll to position [0, 0]
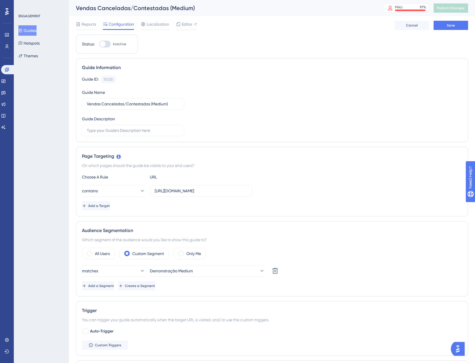
click at [109, 43] on div at bounding box center [105, 44] width 12 height 7
click at [99, 44] on input "Inactive" at bounding box center [99, 44] width 0 height 0
checkbox input "true"
click at [442, 28] on button "Save" at bounding box center [451, 25] width 35 height 9
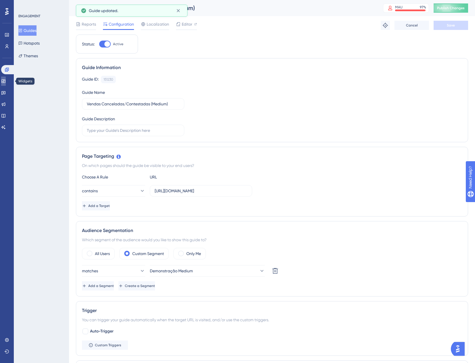
click at [5, 81] on icon at bounding box center [3, 80] width 4 height 3
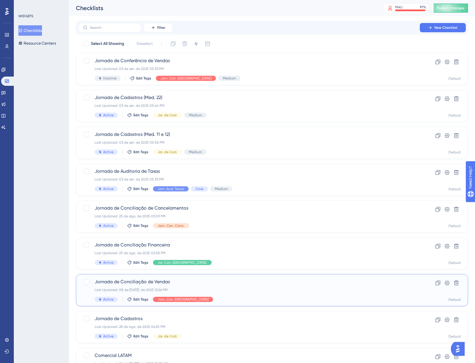
click at [235, 286] on div "Jornada de Conciliação de Vendas Last Updated: 08 de [DATE]. de 2025 12:26 PM A…" at bounding box center [249, 290] width 309 height 24
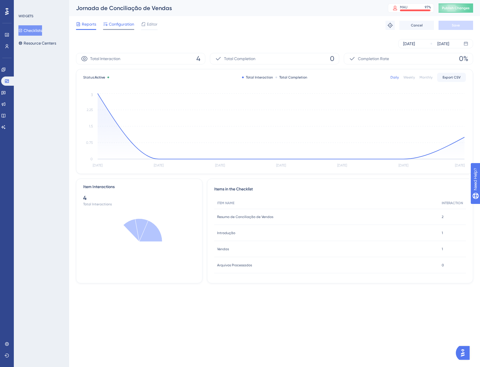
click at [117, 26] on span "Configuration" at bounding box center [121, 24] width 25 height 7
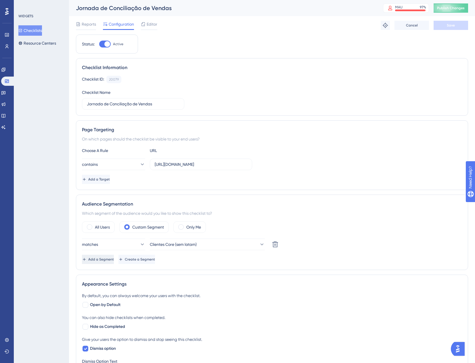
click at [100, 262] on button "Add a Segment" at bounding box center [98, 259] width 32 height 9
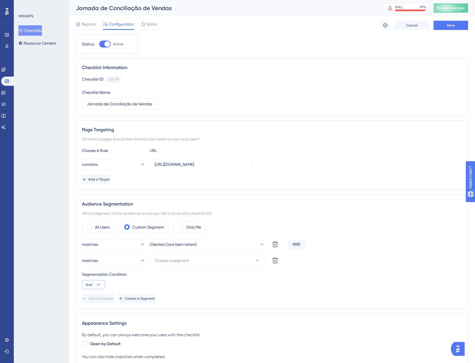
click at [96, 285] on icon at bounding box center [99, 285] width 6 height 6
click at [98, 313] on div "Or Or" at bounding box center [93, 313] width 11 height 12
click at [178, 264] on button "Choose a segment" at bounding box center [207, 261] width 115 height 12
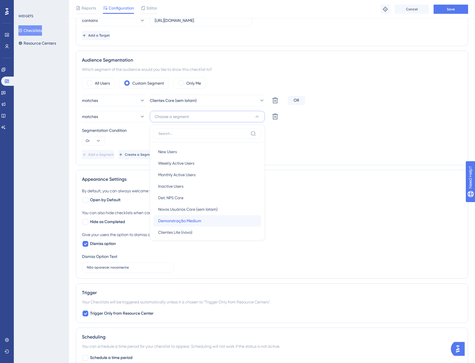
click at [195, 224] on div "Demonstração Medium Demonstração Medium" at bounding box center [207, 221] width 98 height 12
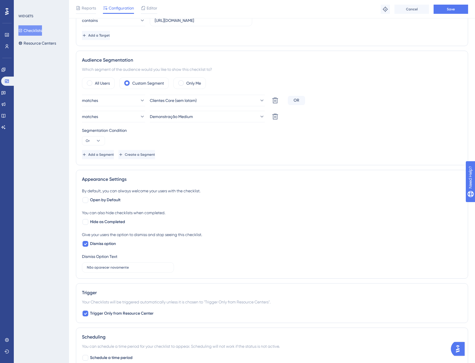
click at [354, 131] on div "Segmentation Condition" at bounding box center [272, 130] width 380 height 7
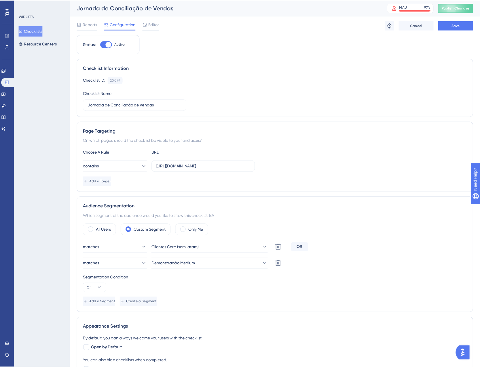
scroll to position [0, 0]
click at [450, 26] on span "Save" at bounding box center [451, 25] width 8 height 5
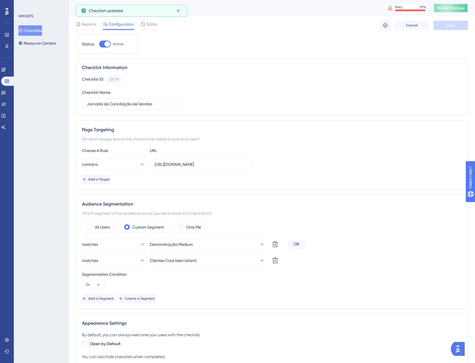
click at [448, 9] on span "Publish Changes" at bounding box center [451, 8] width 28 height 5
click at [176, 10] on icon at bounding box center [179, 11] width 6 height 6
click at [146, 20] on div "Reports Configuration Editor Troubleshoot Cancel Save" at bounding box center [272, 25] width 393 height 18
click at [148, 26] on span "Editor" at bounding box center [152, 24] width 11 height 7
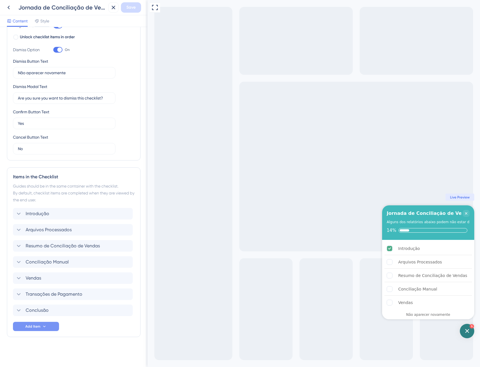
click at [39, 327] on span "Add Item" at bounding box center [32, 326] width 15 height 5
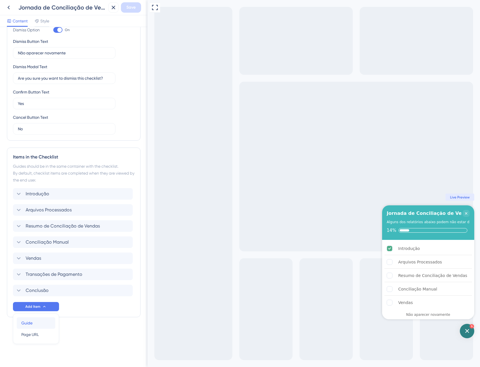
click at [40, 326] on div "Guide Guide" at bounding box center [35, 323] width 29 height 12
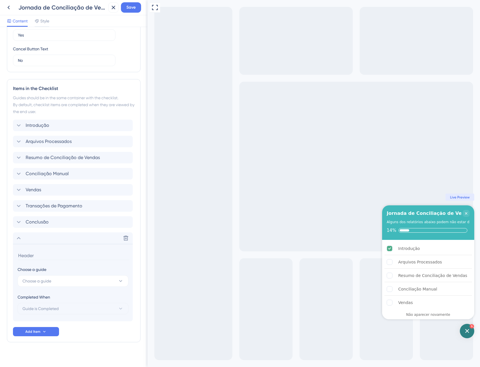
scroll to position [201, 0]
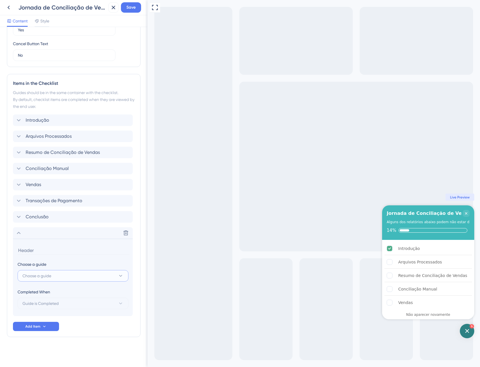
click at [50, 275] on span "Choose a guide" at bounding box center [36, 276] width 29 height 7
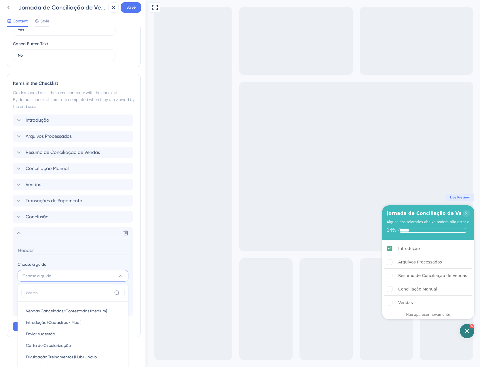
scroll to position [341, 0]
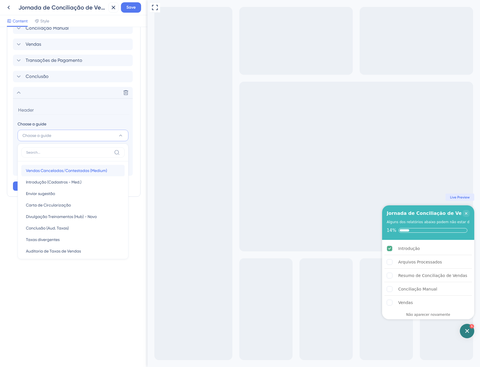
click at [74, 172] on span "Vendas Canceladas/Contestadas (Medium)" at bounding box center [66, 170] width 81 height 7
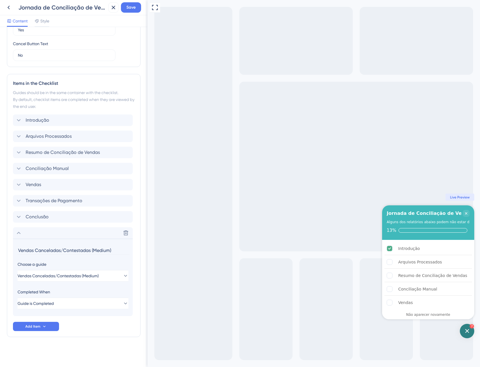
click at [101, 250] on input "Vendas Canceladas/Contestadas (Medium)" at bounding box center [74, 250] width 112 height 9
type input "Vendas Canceladas/Contestadas"
click at [41, 234] on div "Delete" at bounding box center [73, 233] width 120 height 12
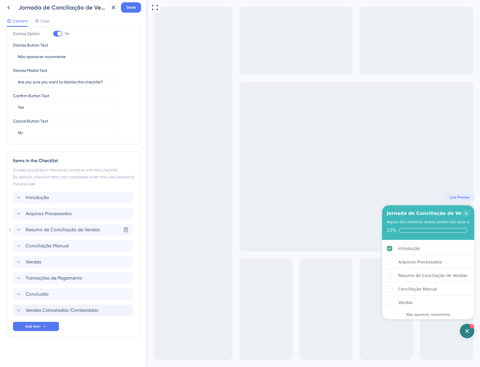
scroll to position [123, 0]
click at [14, 313] on div "Vendas Canceladas/Contestadas Delete" at bounding box center [73, 311] width 120 height 12
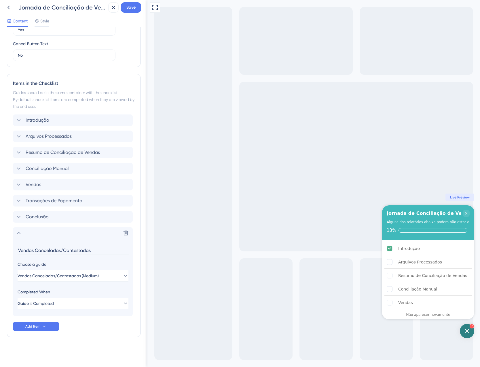
click at [16, 290] on section "Vendas Canceladas/Contestadas Choose a guide Vendas Canceladas/Contestadas (Med…" at bounding box center [73, 277] width 120 height 77
click at [16, 232] on icon at bounding box center [18, 233] width 7 height 7
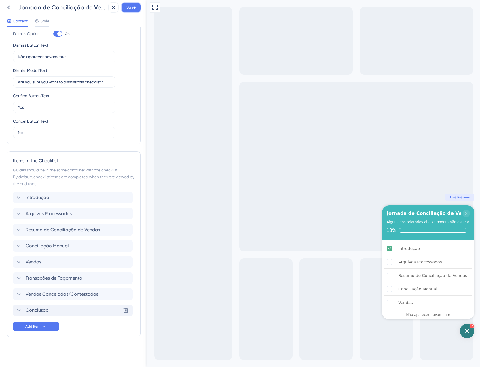
click at [129, 12] on button "Save" at bounding box center [131, 7] width 20 height 10
click at [110, 10] on icon at bounding box center [109, 10] width 3 height 3
click at [113, 7] on icon at bounding box center [113, 7] width 7 height 7
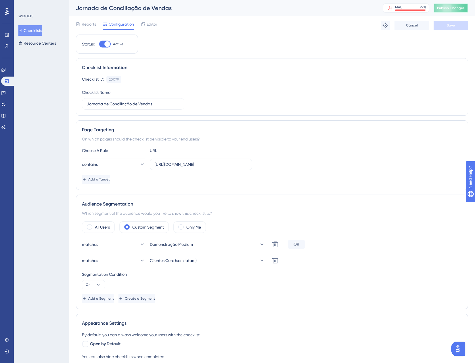
click at [450, 10] on button "Publish Changes" at bounding box center [451, 7] width 35 height 9
click at [41, 42] on button "Resource Centers" at bounding box center [37, 43] width 38 height 10
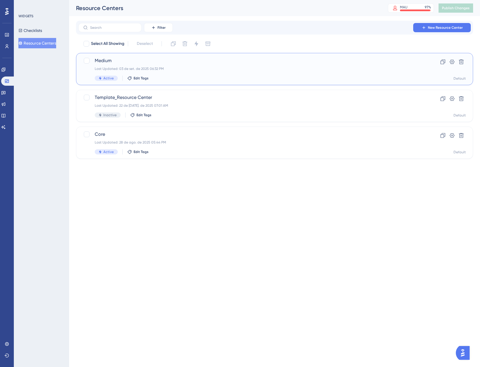
click at [201, 81] on div "Medium Last Updated: 03 de set. de 2025 06:32 PM Active Edit Tags Clone Setting…" at bounding box center [274, 69] width 397 height 32
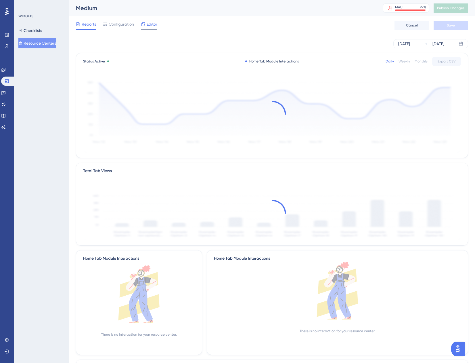
click at [157, 26] on span "Editor" at bounding box center [152, 24] width 11 height 7
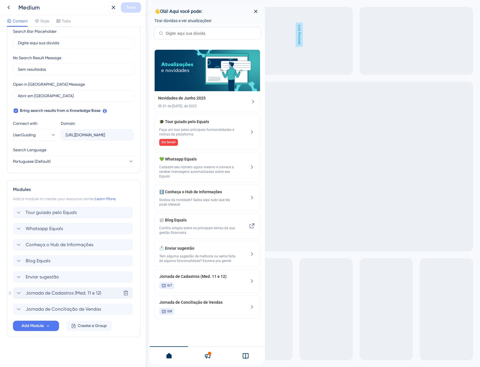
click at [67, 295] on span "Jornada de Cadastros (Med. 11 e 12)" at bounding box center [63, 293] width 75 height 7
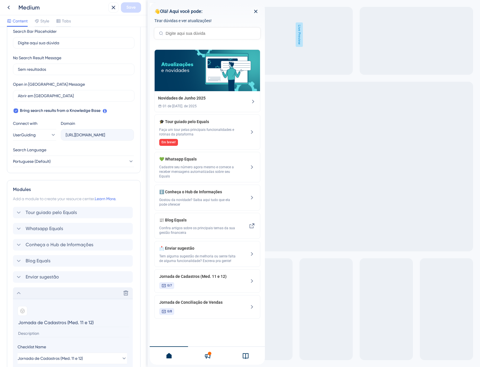
drag, startPoint x: 98, startPoint y: 326, endPoint x: 67, endPoint y: 322, distance: 30.7
click at [67, 322] on input "Jornada de Cadastros (Med. 11 e 12)" at bounding box center [74, 322] width 112 height 9
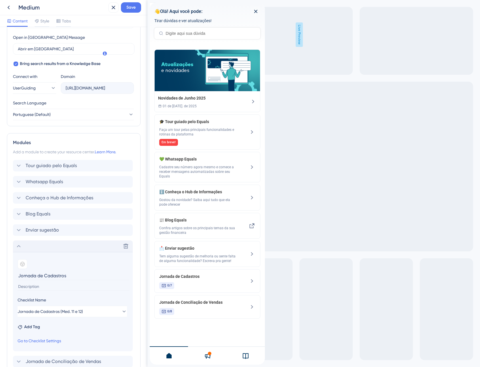
scroll to position [172, 0]
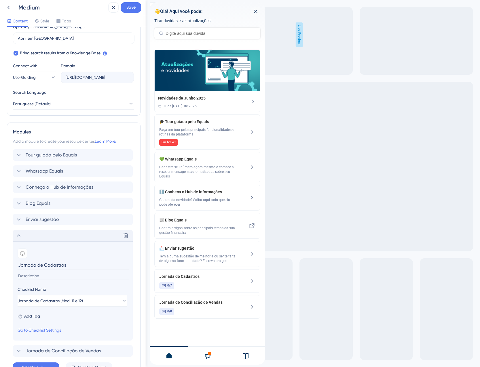
type input "Jornada de Cadastros"
click at [31, 236] on div "Delete" at bounding box center [73, 236] width 120 height 12
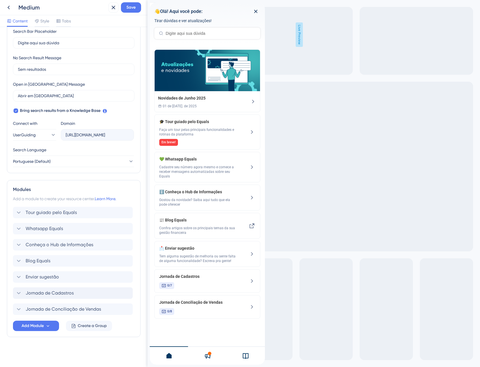
scroll to position [114, 0]
click at [129, 9] on span "Save" at bounding box center [130, 7] width 9 height 7
click at [39, 329] on span "Add Module" at bounding box center [33, 326] width 22 height 7
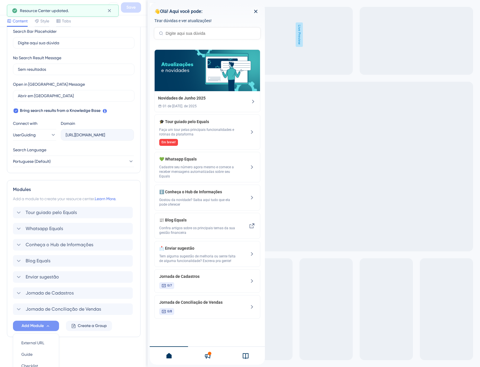
scroll to position [168, 0]
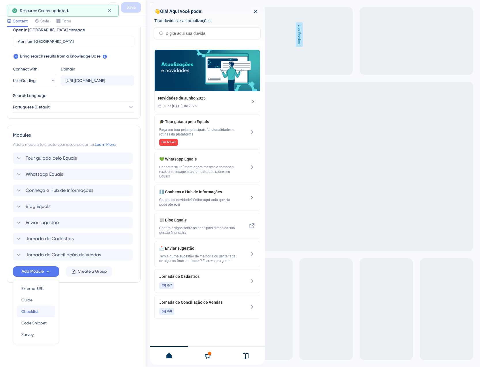
click at [51, 308] on button "Checklist Checklist" at bounding box center [36, 312] width 39 height 12
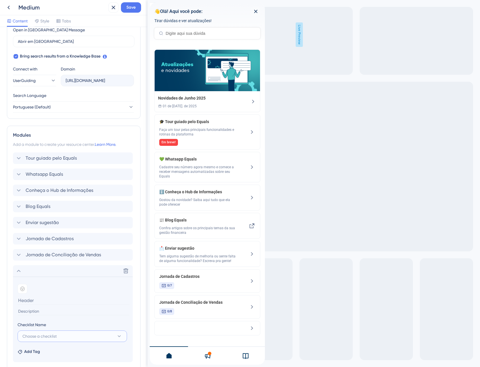
click at [56, 339] on span "Choose a checklist" at bounding box center [39, 336] width 34 height 7
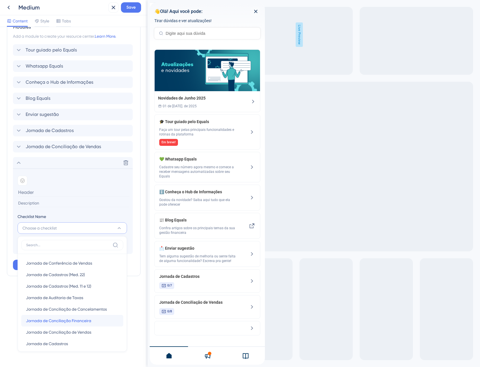
click at [50, 324] on span "Jornada de Conciliação Financeira" at bounding box center [58, 320] width 65 height 7
type input "Jornada de Conciliação Financeira"
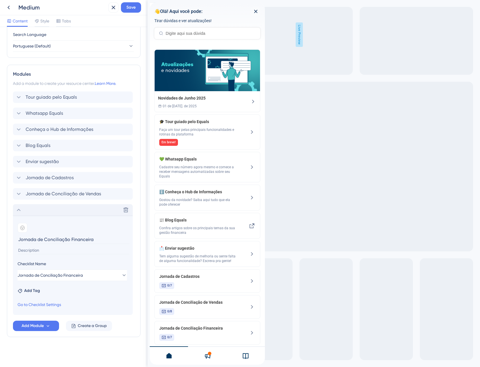
click at [40, 214] on div "Delete" at bounding box center [73, 210] width 120 height 12
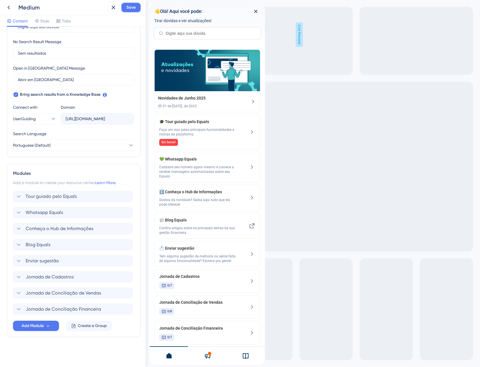
click at [127, 11] on span "Save" at bounding box center [130, 7] width 9 height 7
drag, startPoint x: 127, startPoint y: 11, endPoint x: 107, endPoint y: 12, distance: 20.2
click at [107, 12] on icon at bounding box center [109, 11] width 6 height 6
click at [52, 329] on button "Add Module" at bounding box center [36, 326] width 46 height 10
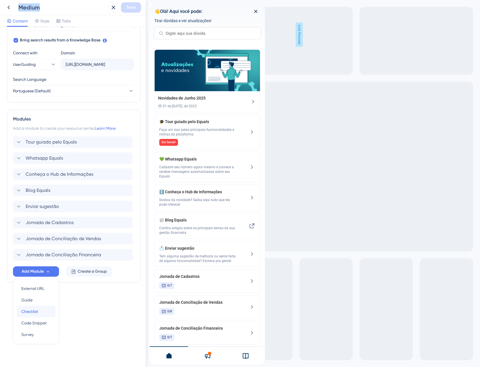
click at [35, 311] on span "Checklist" at bounding box center [29, 311] width 17 height 7
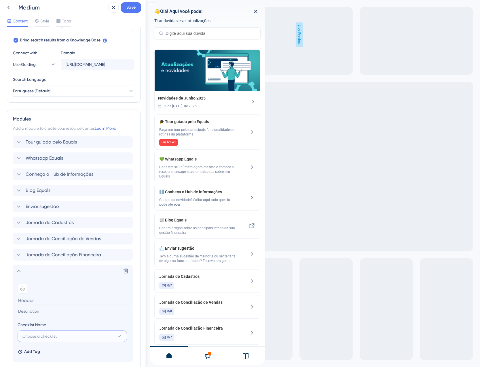
click at [50, 333] on button "Choose a checklist" at bounding box center [72, 337] width 109 height 12
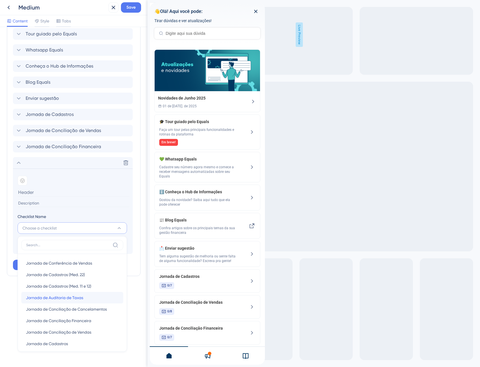
click at [60, 298] on span "Jornada de Auditoria de Taxas" at bounding box center [54, 297] width 57 height 7
type input "Jornada de Auditoria de Taxas"
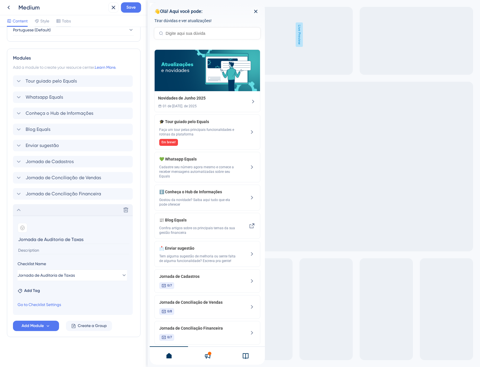
click at [29, 209] on div "Delete" at bounding box center [73, 210] width 120 height 12
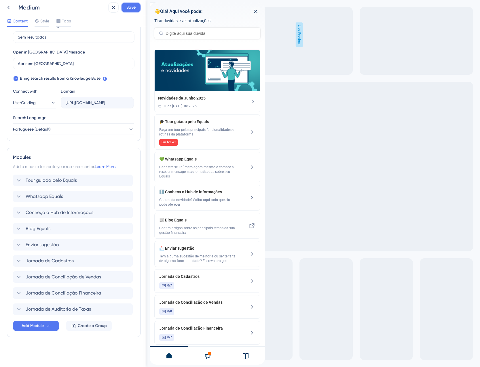
click at [130, 6] on span "Save" at bounding box center [130, 7] width 9 height 7
click at [114, 6] on icon at bounding box center [113, 7] width 7 height 7
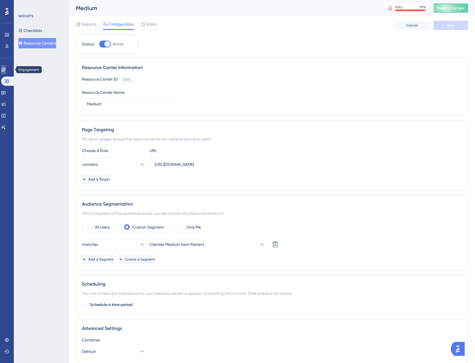
click at [3, 69] on link at bounding box center [3, 69] width 5 height 9
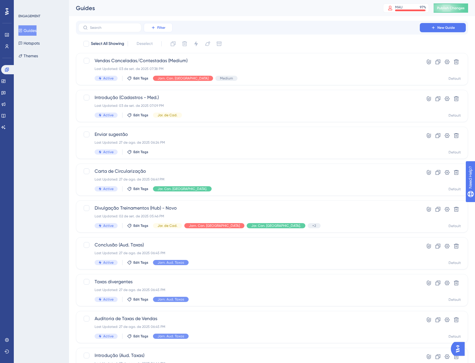
click at [156, 31] on button "Filter" at bounding box center [158, 27] width 29 height 9
click at [169, 44] on div "Tags Tags" at bounding box center [164, 44] width 24 height 12
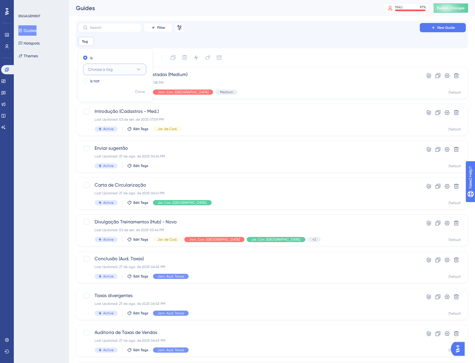
click at [108, 70] on span "Choose a tag" at bounding box center [100, 69] width 25 height 7
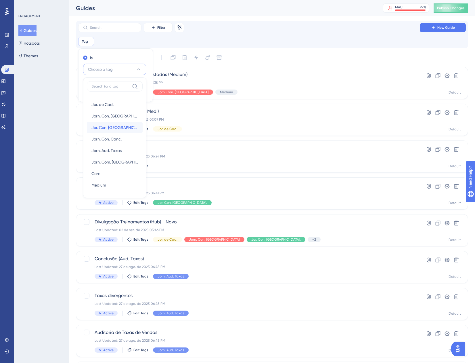
click at [111, 128] on span "Jor. Con. [GEOGRAPHIC_DATA]." at bounding box center [115, 127] width 47 height 7
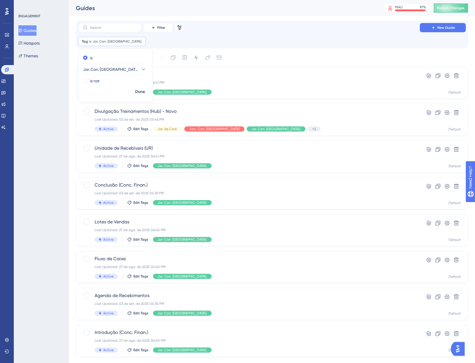
click at [226, 42] on div "Tag is Jor. Con. [GEOGRAPHIC_DATA]. Jor. Con. [GEOGRAPHIC_DATA]. Remove is Jor.…" at bounding box center [272, 41] width 388 height 9
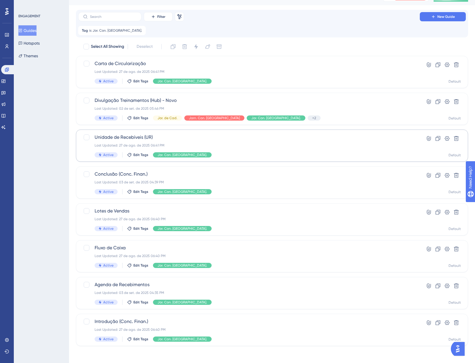
scroll to position [12, 0]
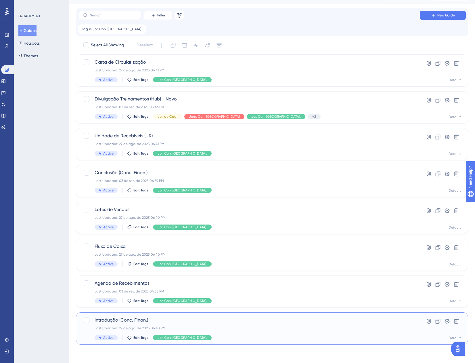
click at [233, 334] on div "Introdução (Conc. [PERSON_NAME].) Last Updated: 27 de ago. de 2025 06:40 PM Act…" at bounding box center [249, 329] width 309 height 24
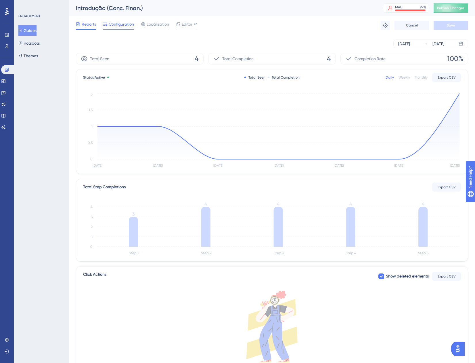
click at [123, 24] on span "Configuration" at bounding box center [121, 24] width 25 height 7
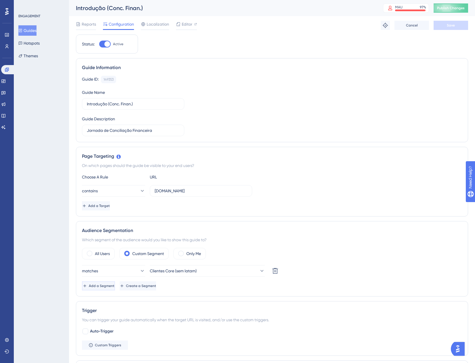
click at [110, 283] on button "Add a Segment" at bounding box center [98, 285] width 33 height 9
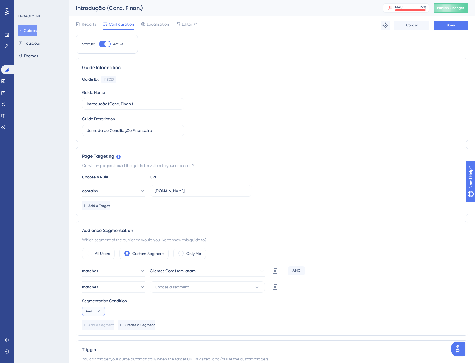
click at [94, 312] on button "And" at bounding box center [93, 311] width 23 height 9
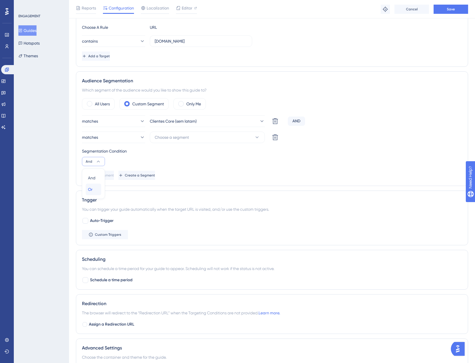
click at [93, 190] on div "Or Or" at bounding box center [93, 190] width 11 height 12
click at [188, 135] on span "Choose a segment" at bounding box center [172, 137] width 34 height 7
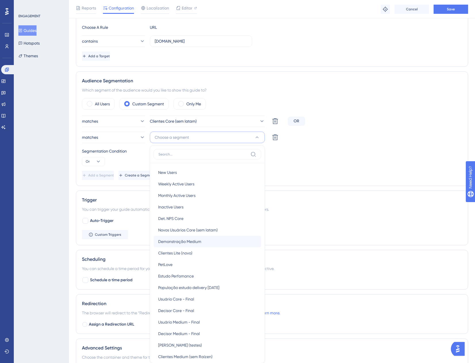
scroll to position [225, 0]
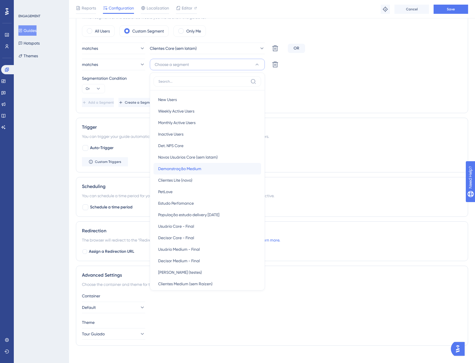
click at [193, 172] on div "Demonstração Medium Demonstração Medium" at bounding box center [207, 169] width 98 height 12
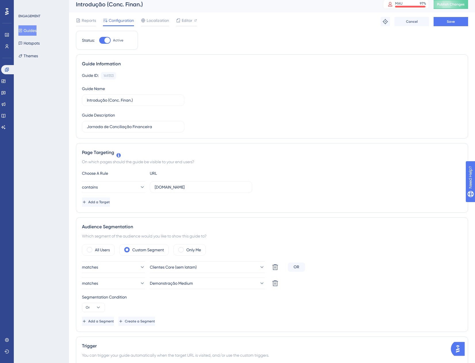
scroll to position [0, 0]
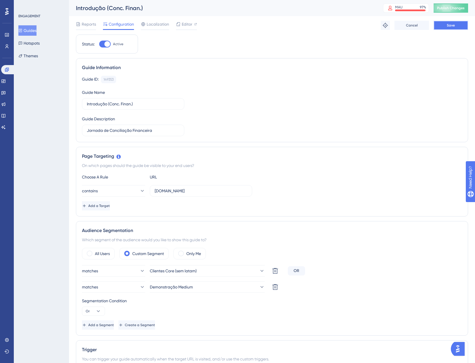
click at [450, 28] on button "Save" at bounding box center [451, 25] width 35 height 9
click at [32, 28] on button "Guides" at bounding box center [27, 30] width 18 height 10
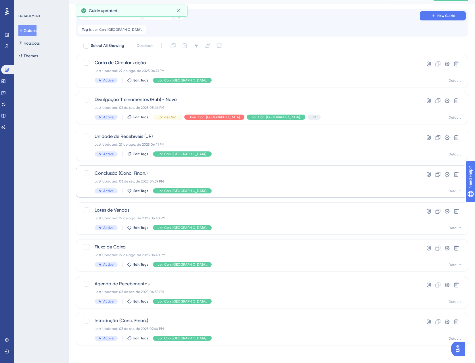
scroll to position [12, 0]
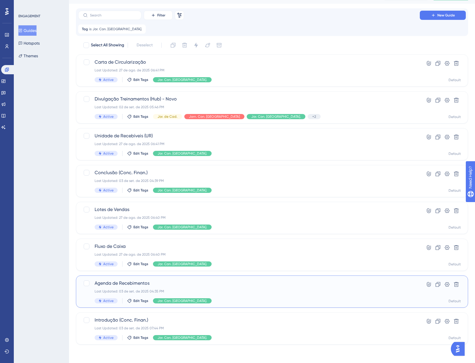
click at [228, 287] on div "Agenda de Recebimentos Last Updated: 03 de set. de 2025 04:35 PM Active Edit Ta…" at bounding box center [249, 292] width 309 height 24
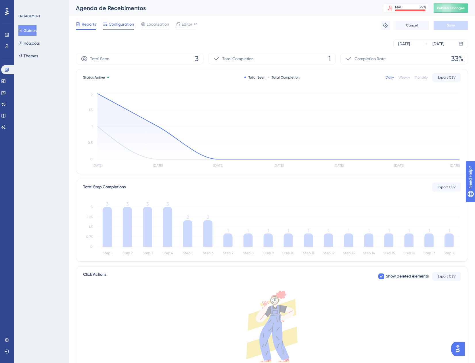
click at [106, 28] on div "Configuration" at bounding box center [118, 25] width 31 height 9
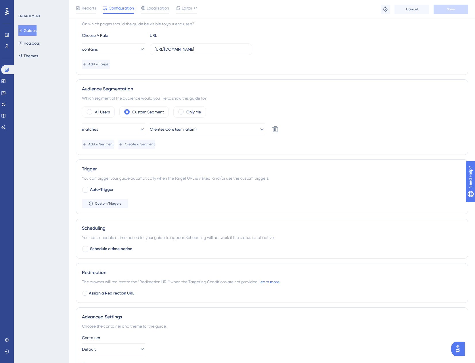
scroll to position [115, 0]
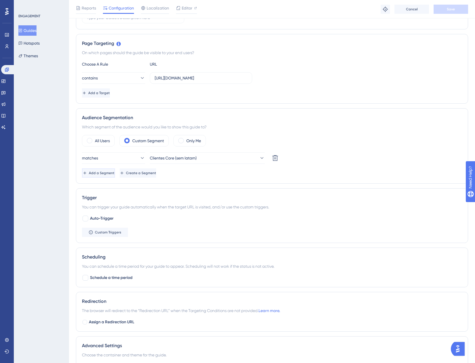
click at [89, 173] on button "Add a Segment" at bounding box center [98, 172] width 33 height 9
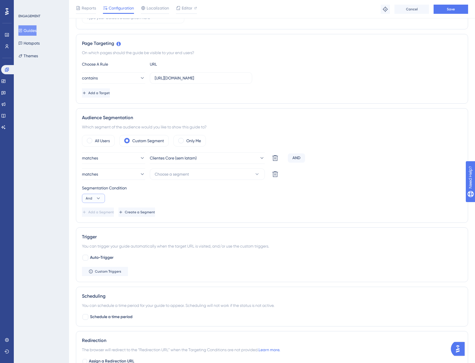
click at [95, 195] on button "And" at bounding box center [93, 198] width 23 height 9
click at [93, 226] on div "Or Or" at bounding box center [93, 226] width 11 height 12
click at [179, 167] on div "matches Clientes Core (sem latam) Delete OR matches Choose a segment Delete Seg…" at bounding box center [272, 184] width 380 height 64
click at [178, 176] on span "Choose a segment" at bounding box center [172, 174] width 34 height 7
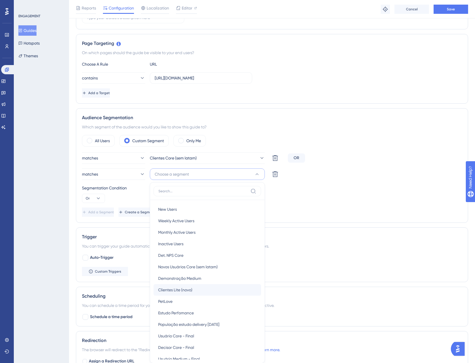
scroll to position [205, 0]
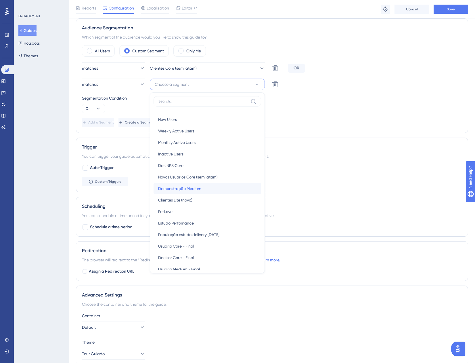
click at [186, 187] on span "Demonstração Medium" at bounding box center [179, 188] width 43 height 7
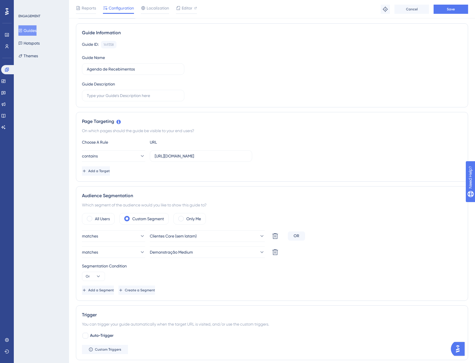
scroll to position [32, 0]
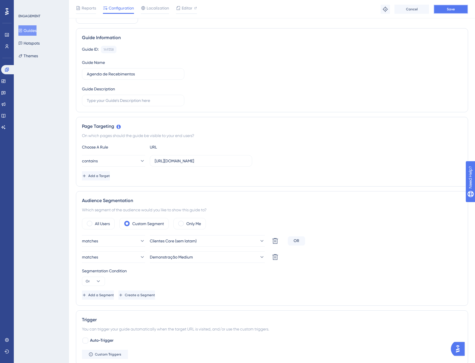
click at [449, 12] on button "Save" at bounding box center [451, 9] width 35 height 9
click at [37, 31] on button "Guides" at bounding box center [27, 30] width 18 height 10
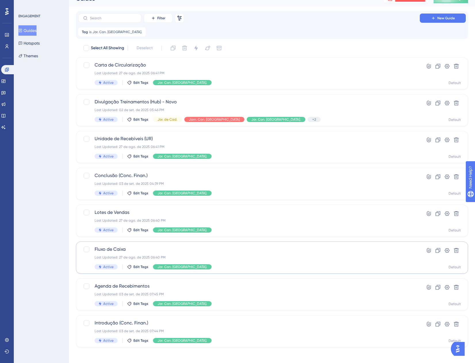
scroll to position [12, 0]
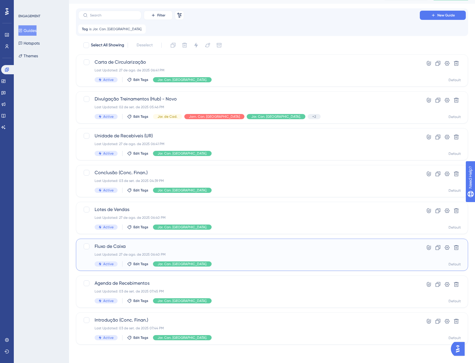
click at [217, 252] on div "Last Updated: 27 de ago. de 2025 06:40 PM" at bounding box center [249, 254] width 309 height 5
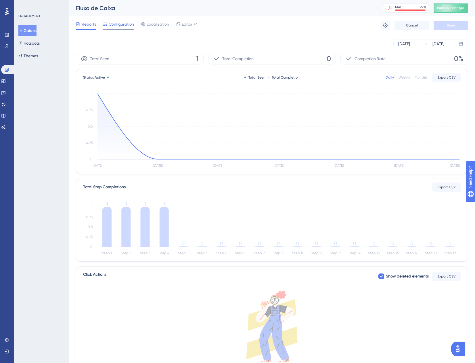
click at [113, 25] on span "Configuration" at bounding box center [121, 24] width 25 height 7
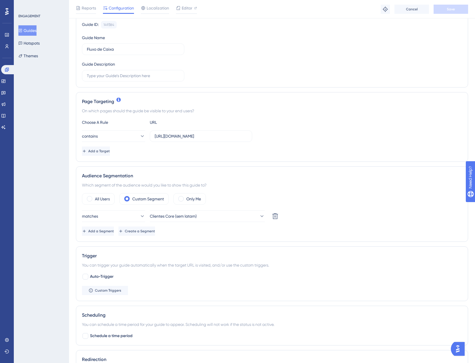
scroll to position [58, 0]
click at [115, 233] on button "Add a Segment" at bounding box center [98, 230] width 33 height 9
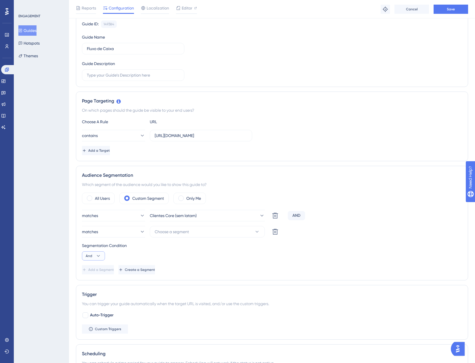
click at [96, 257] on icon at bounding box center [99, 256] width 6 height 6
click at [88, 287] on div "Or Or" at bounding box center [93, 284] width 11 height 12
click at [181, 233] on span "Choose a segment" at bounding box center [172, 231] width 34 height 7
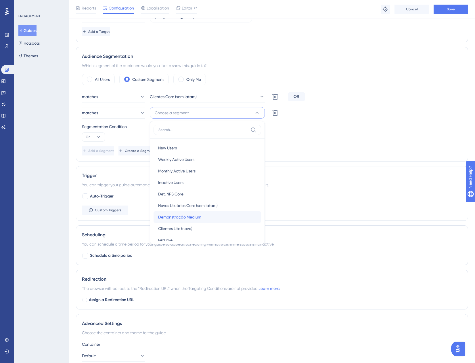
click at [197, 219] on span "Demonstração Medium" at bounding box center [179, 217] width 43 height 7
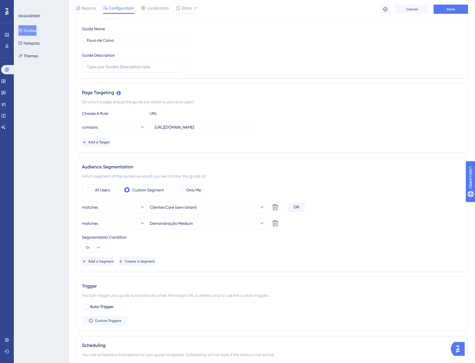
scroll to position [33, 0]
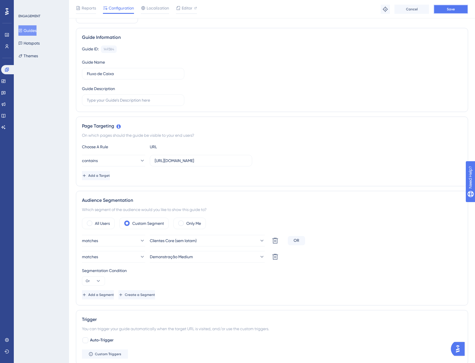
click at [452, 10] on span "Save" at bounding box center [451, 9] width 8 height 5
click at [26, 29] on button "Guides" at bounding box center [27, 30] width 18 height 10
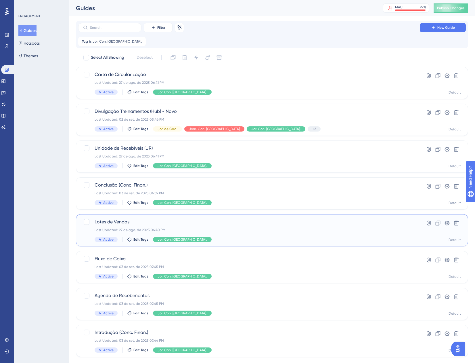
click at [217, 234] on div "Lotes de Vendas Last Updated: 27 de ago. de 2025 06:40 PM Active Edit Tags Jor.…" at bounding box center [249, 230] width 309 height 24
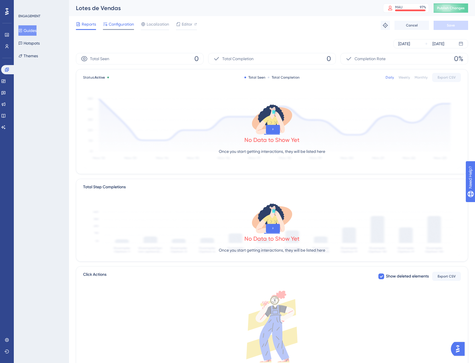
click at [125, 25] on span "Configuration" at bounding box center [121, 24] width 25 height 7
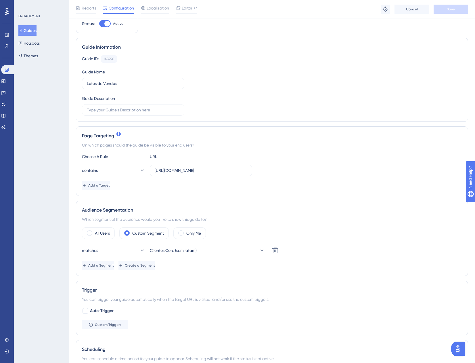
scroll to position [58, 0]
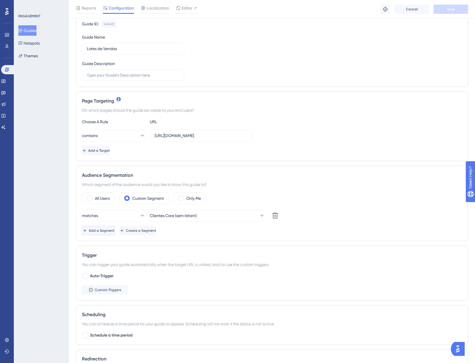
click at [106, 232] on span "Add a Segment" at bounding box center [102, 230] width 26 height 5
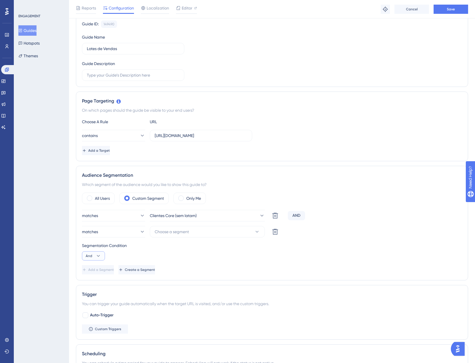
click at [91, 260] on button "And" at bounding box center [93, 255] width 23 height 9
click at [88, 288] on div "Or Or" at bounding box center [93, 284] width 11 height 12
click at [181, 234] on span "Choose a segment" at bounding box center [172, 231] width 34 height 7
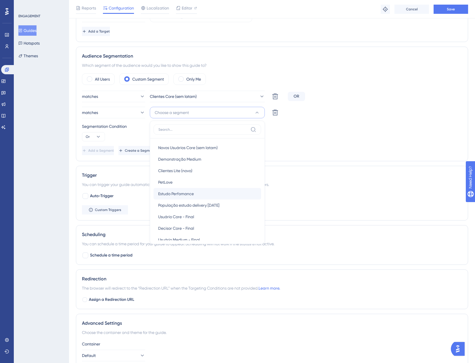
scroll to position [29, 0]
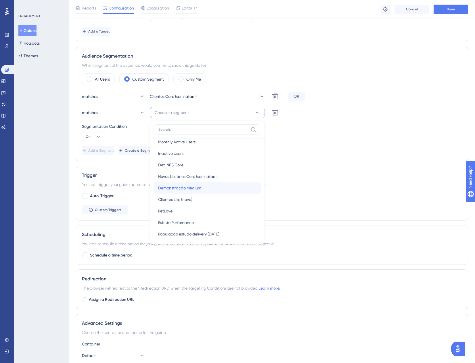
click at [192, 186] on span "Demonstração Medium" at bounding box center [179, 187] width 43 height 7
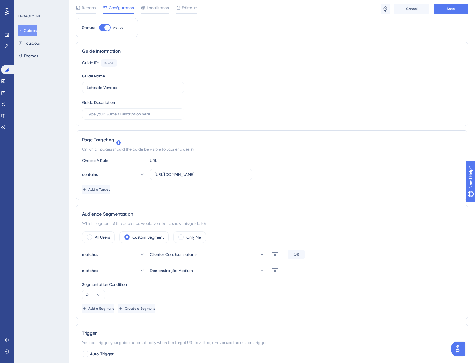
scroll to position [0, 0]
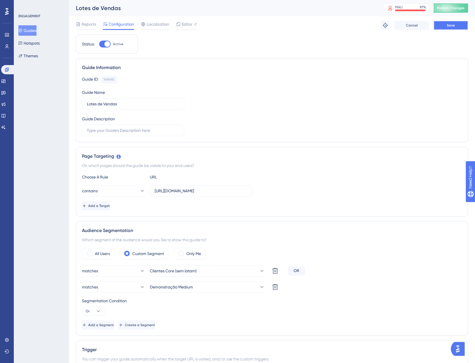
click at [449, 24] on span "Save" at bounding box center [451, 25] width 8 height 5
click at [27, 28] on button "Guides" at bounding box center [27, 30] width 18 height 10
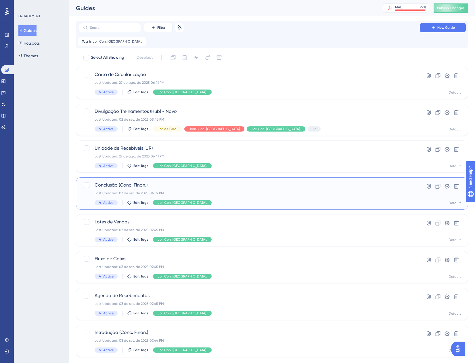
click at [198, 193] on div "Last Updated: 03 de set. de 2025 04:39 PM" at bounding box center [249, 193] width 309 height 5
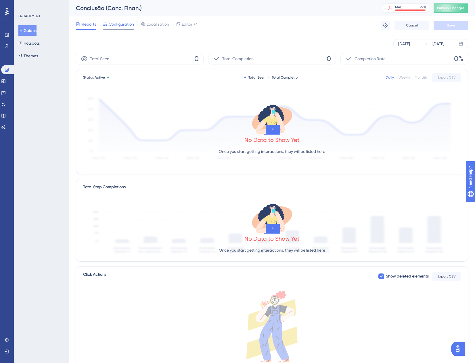
click at [127, 23] on span "Configuration" at bounding box center [121, 24] width 25 height 7
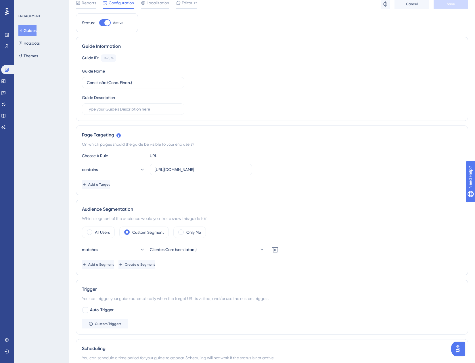
scroll to position [58, 0]
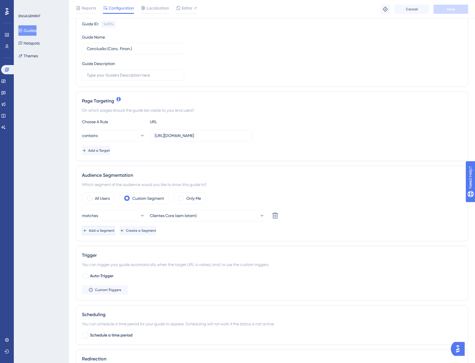
click at [106, 230] on span "Add a Segment" at bounding box center [102, 230] width 26 height 5
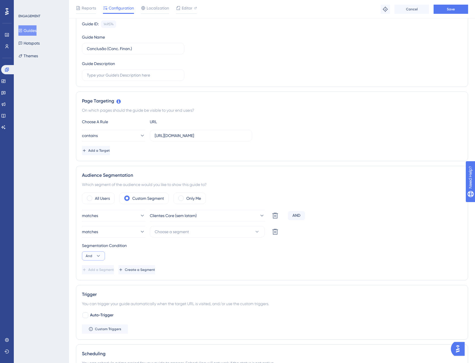
click at [98, 259] on button "And" at bounding box center [93, 255] width 23 height 9
click at [95, 284] on div "Or Or" at bounding box center [93, 284] width 11 height 12
click at [184, 230] on span "Choose a segment" at bounding box center [172, 231] width 34 height 7
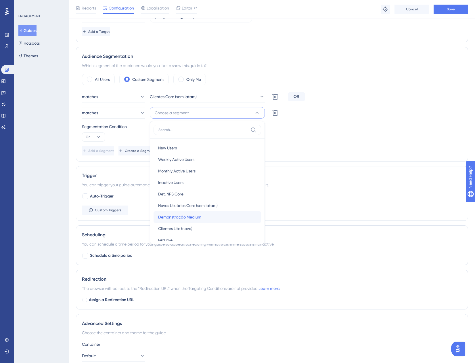
click at [186, 218] on span "Demonstração Medium" at bounding box center [179, 217] width 43 height 7
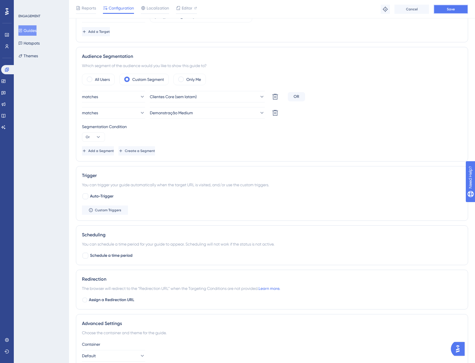
click at [456, 11] on button "Save" at bounding box center [451, 9] width 35 height 9
click at [22, 30] on icon at bounding box center [20, 30] width 4 height 4
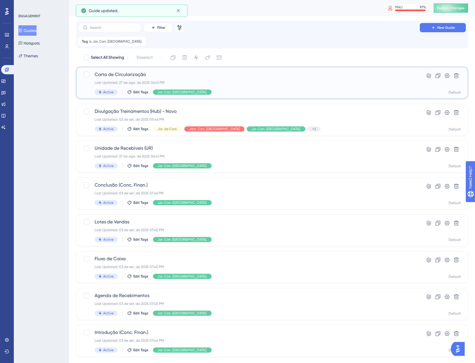
click at [214, 79] on div "Carta de Circularização Last Updated: 27 de ago. de 2025 06:41 PM Active Edit T…" at bounding box center [249, 83] width 309 height 24
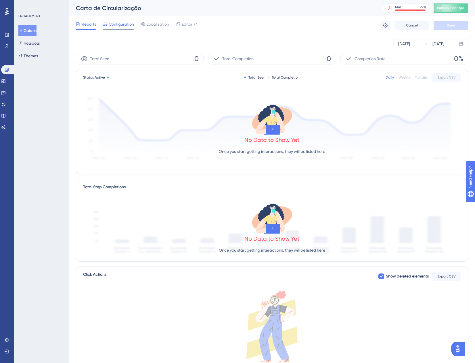
click at [119, 23] on span "Configuration" at bounding box center [121, 24] width 25 height 7
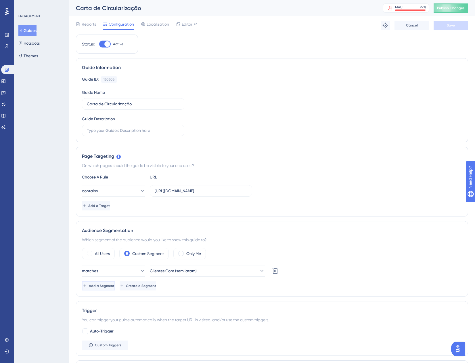
click at [114, 285] on span "Add a Segment" at bounding box center [102, 285] width 26 height 5
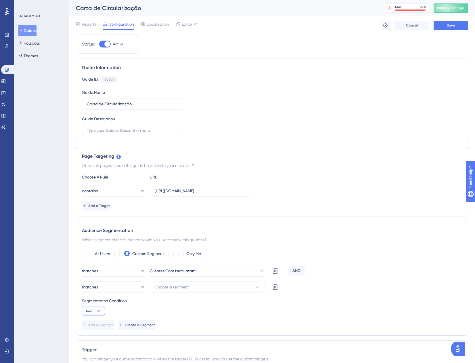
click at [87, 313] on span "And" at bounding box center [89, 311] width 7 height 5
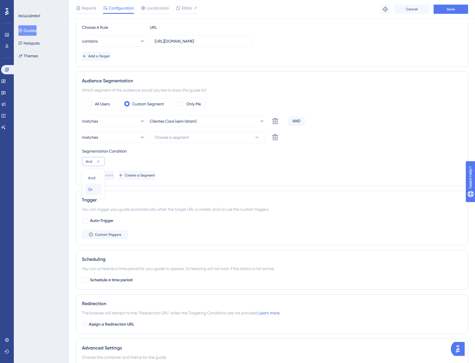
click at [94, 191] on div "Or Or" at bounding box center [93, 190] width 11 height 12
click at [192, 140] on button "Choose a segment" at bounding box center [207, 138] width 115 height 12
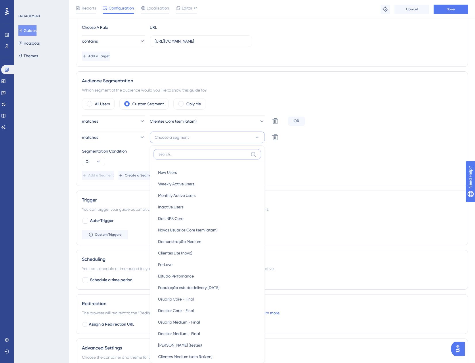
scroll to position [225, 0]
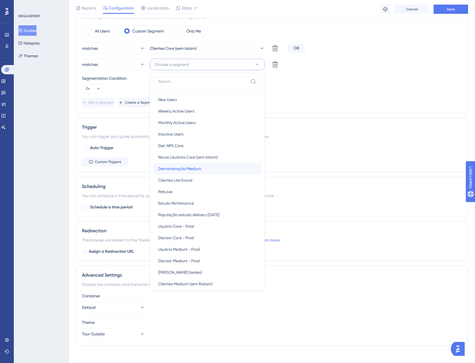
click at [200, 170] on span "Demonstração Medium" at bounding box center [179, 168] width 43 height 7
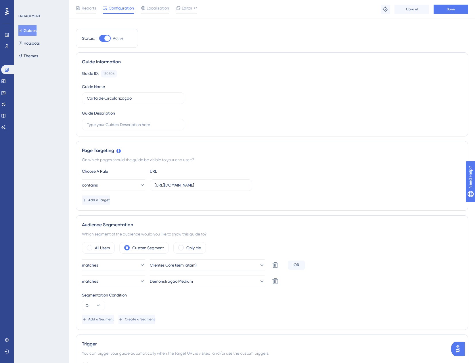
scroll to position [0, 0]
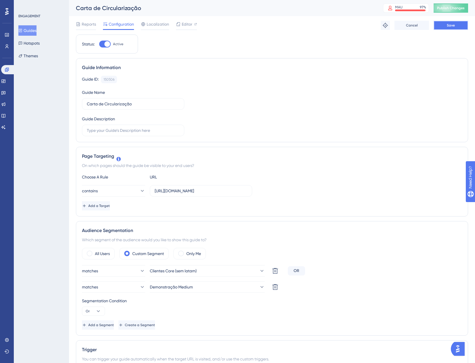
click at [442, 25] on button "Save" at bounding box center [451, 25] width 35 height 9
click at [26, 31] on button "Guides" at bounding box center [27, 30] width 18 height 10
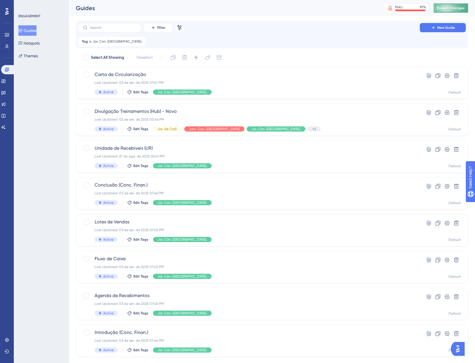
click at [446, 6] on span "Publish Changes" at bounding box center [451, 8] width 28 height 5
click at [6, 81] on link at bounding box center [3, 81] width 5 height 9
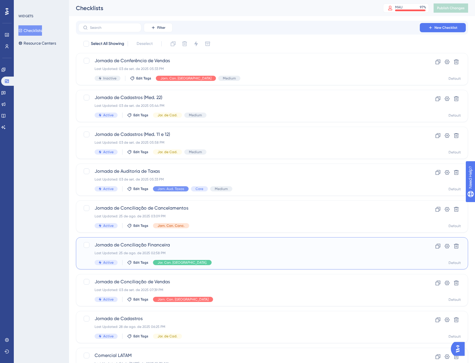
click at [253, 247] on span "Jornada de Conciliação Financeira" at bounding box center [249, 244] width 309 height 7
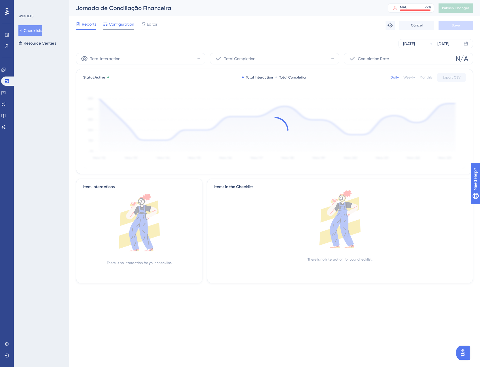
click at [118, 23] on span "Configuration" at bounding box center [121, 24] width 25 height 7
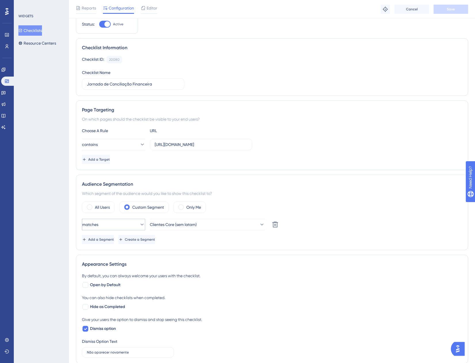
scroll to position [29, 0]
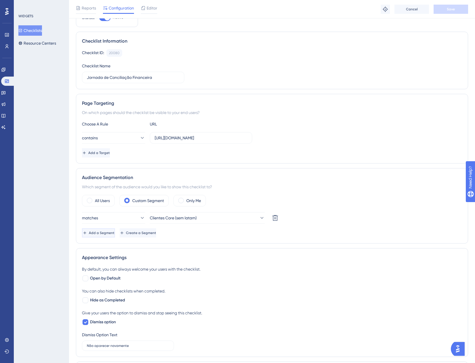
click at [115, 235] on span "Add a Segment" at bounding box center [102, 233] width 26 height 5
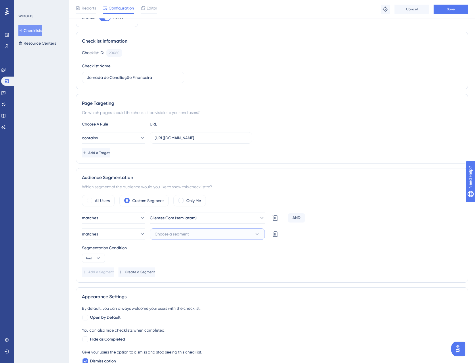
click at [157, 237] on button "Choose a segment" at bounding box center [207, 234] width 115 height 12
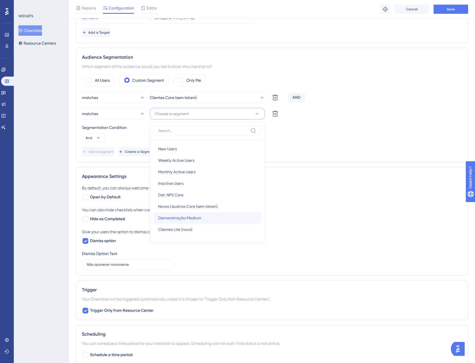
click at [198, 219] on span "Demonstração Medium" at bounding box center [179, 217] width 43 height 7
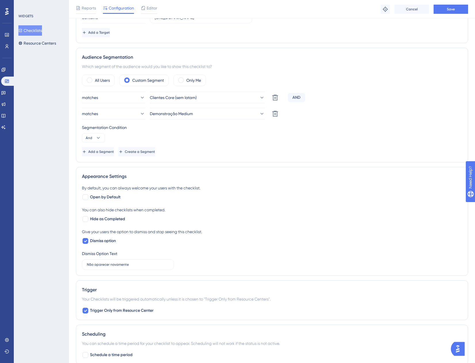
scroll to position [120, 0]
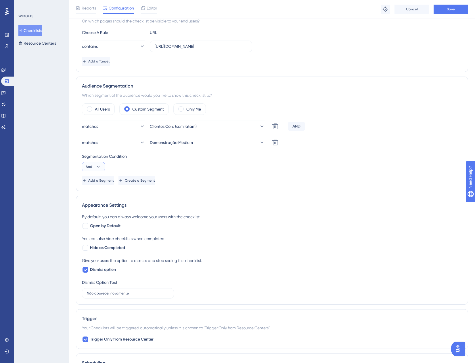
click at [94, 165] on button "And" at bounding box center [93, 166] width 23 height 9
click at [100, 198] on button "Or Or" at bounding box center [94, 195] width 16 height 12
click at [454, 11] on span "Save" at bounding box center [451, 9] width 8 height 5
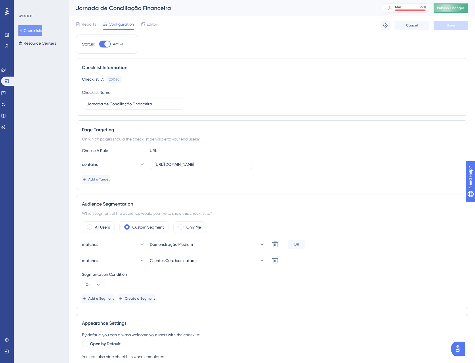
click at [448, 8] on span "Publish Changes" at bounding box center [451, 8] width 28 height 5
click at [40, 28] on button "Checklists" at bounding box center [30, 30] width 24 height 10
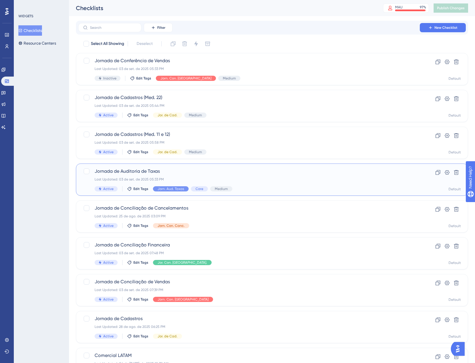
click at [282, 172] on span "Jornada de Auditoria de Taxas" at bounding box center [249, 171] width 309 height 7
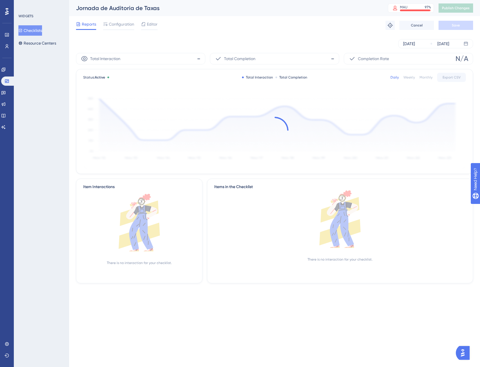
click at [114, 19] on div "Reports Configuration Editor Troubleshoot Cancel Save" at bounding box center [274, 25] width 397 height 18
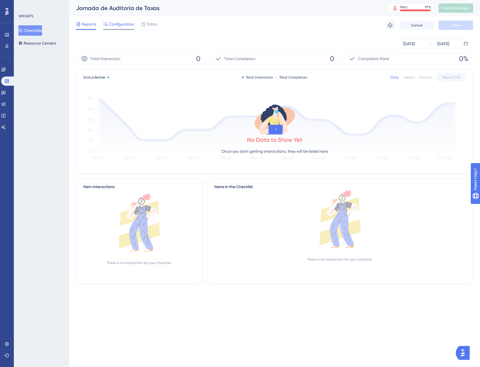
click at [115, 22] on span "Configuration" at bounding box center [121, 24] width 25 height 7
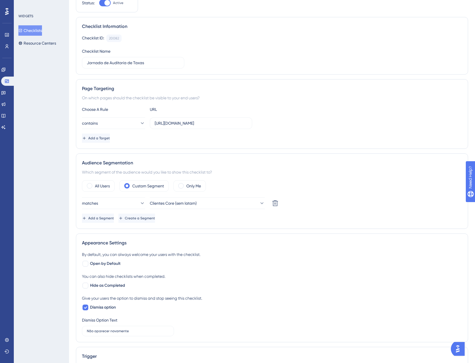
scroll to position [115, 0]
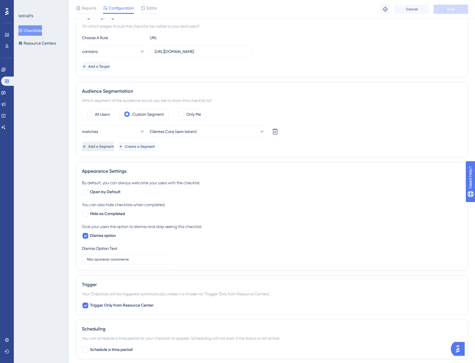
click at [112, 147] on span "Add a Segment" at bounding box center [101, 146] width 26 height 5
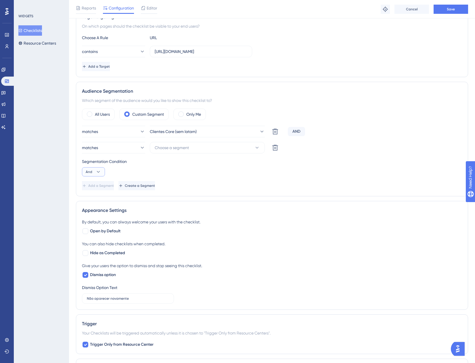
click at [93, 168] on button "And" at bounding box center [93, 171] width 23 height 9
click at [98, 174] on icon at bounding box center [99, 172] width 6 height 6
click at [91, 199] on span "Or" at bounding box center [90, 199] width 5 height 7
click at [168, 151] on button "Choose a segment" at bounding box center [207, 148] width 115 height 12
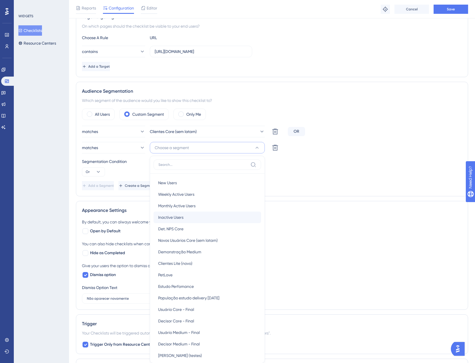
scroll to position [185, 0]
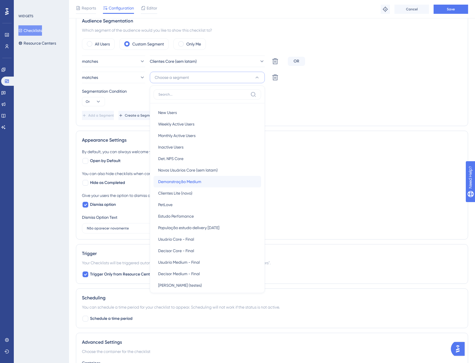
click at [199, 182] on span "Demonstração Medium" at bounding box center [179, 181] width 43 height 7
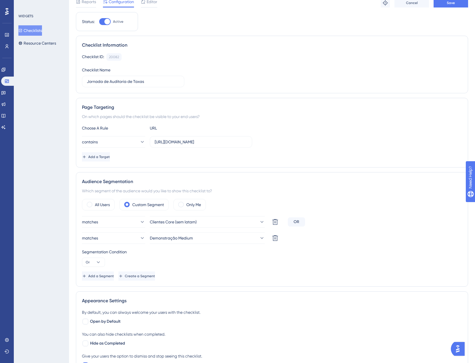
scroll to position [0, 0]
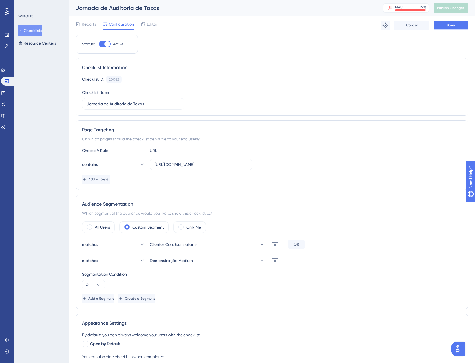
click at [460, 21] on button "Save" at bounding box center [451, 25] width 35 height 9
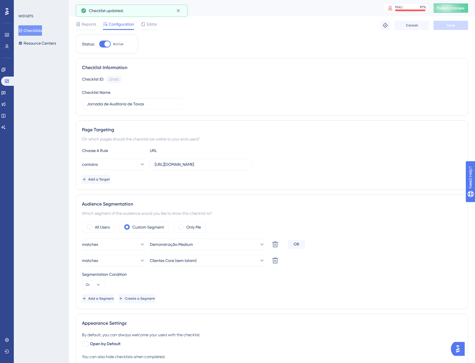
click at [39, 28] on button "Checklists" at bounding box center [30, 30] width 24 height 10
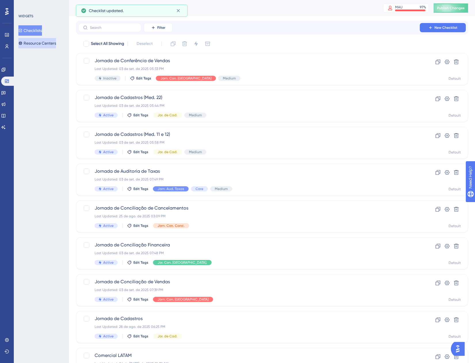
click at [41, 44] on button "Resource Centers" at bounding box center [37, 43] width 38 height 10
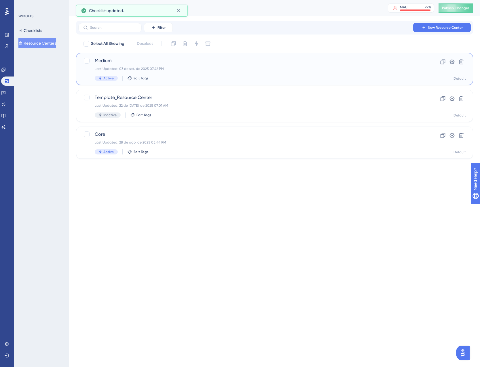
click at [186, 71] on div "Last Updated: 03 de set. de 2025 07:42 PM" at bounding box center [251, 68] width 313 height 5
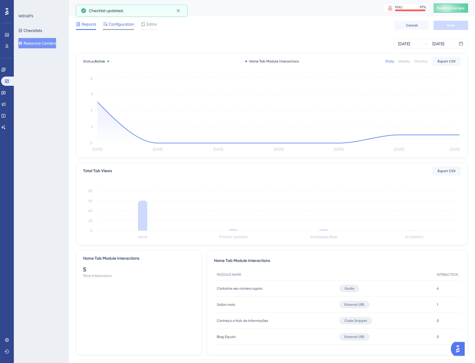
click at [118, 24] on span "Configuration" at bounding box center [121, 24] width 25 height 7
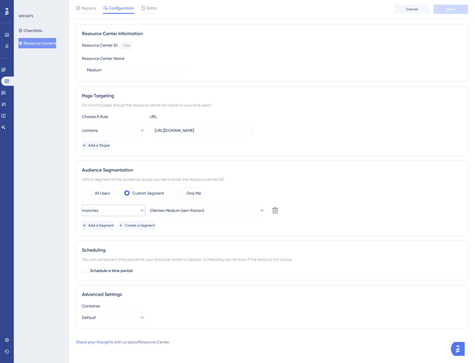
scroll to position [37, 0]
click at [143, 12] on div "Editor" at bounding box center [149, 9] width 16 height 9
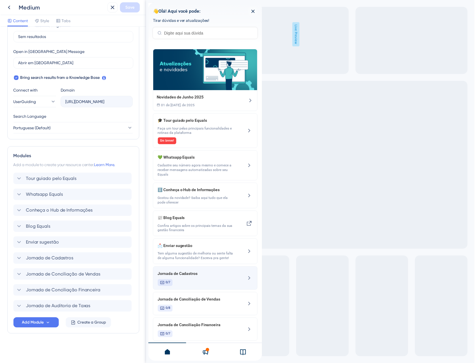
scroll to position [34, 0]
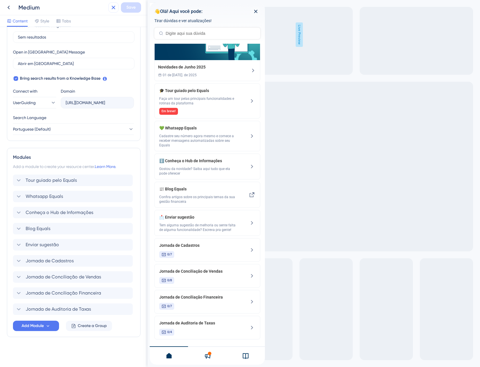
click at [111, 8] on icon at bounding box center [113, 7] width 7 height 7
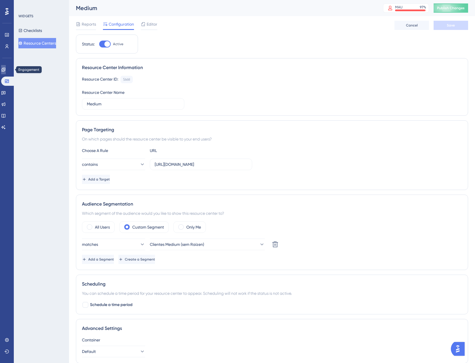
click at [4, 70] on link at bounding box center [3, 69] width 5 height 9
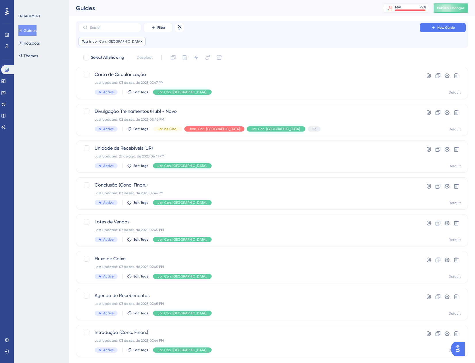
click at [100, 44] on div "Tag is Jor. Con. [GEOGRAPHIC_DATA]. Jor. Con. [GEOGRAPHIC_DATA]. Remove" at bounding box center [112, 41] width 68 height 9
click at [113, 66] on span "Jor. Con. [GEOGRAPHIC_DATA]." at bounding box center [110, 69] width 55 height 7
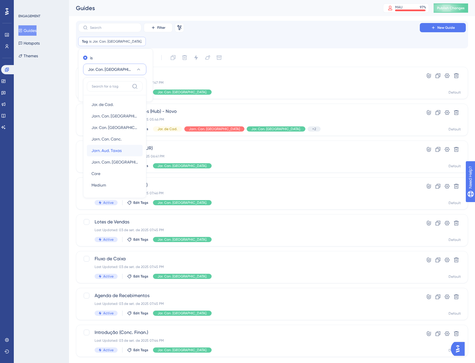
click at [104, 151] on span "Jorn. Aud. Taxas" at bounding box center [107, 150] width 30 height 7
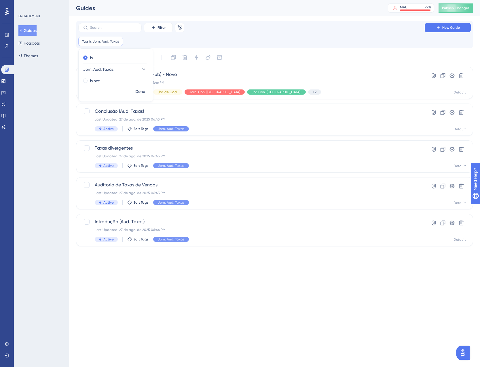
click at [177, 0] on html "Performance Users Engagement Widgets Feedback Product Updates Knowledge Base AI…" at bounding box center [240, 0] width 480 height 0
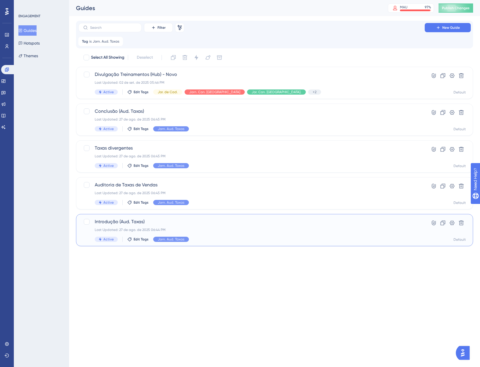
click at [264, 235] on div "Introdução (Aud. Taxas) Last Updated: 27 de ago. de 2025 06:44 PM Active Edit T…" at bounding box center [251, 230] width 313 height 24
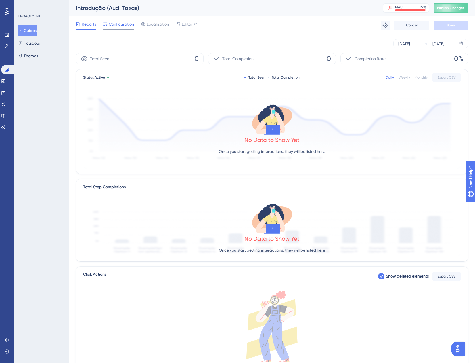
click at [123, 26] on span "Configuration" at bounding box center [121, 24] width 25 height 7
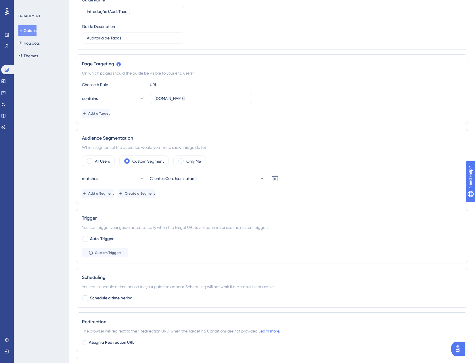
scroll to position [144, 0]
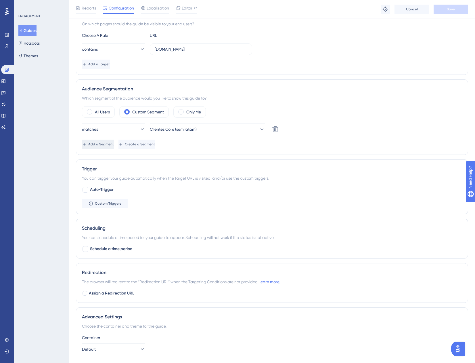
click at [114, 142] on button "Add a Segment" at bounding box center [98, 144] width 32 height 9
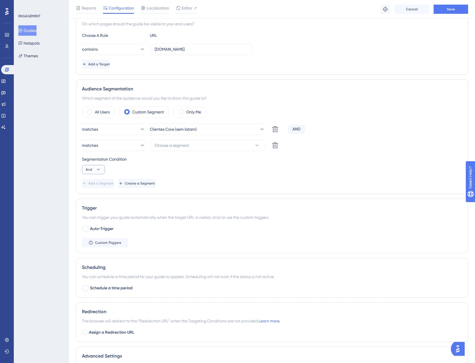
click at [97, 168] on icon at bounding box center [99, 170] width 6 height 6
click at [93, 197] on div "Or Or" at bounding box center [93, 198] width 11 height 12
click at [177, 148] on span "Choose a segment" at bounding box center [172, 145] width 34 height 7
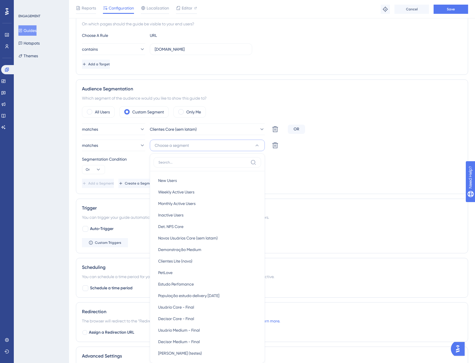
scroll to position [219, 0]
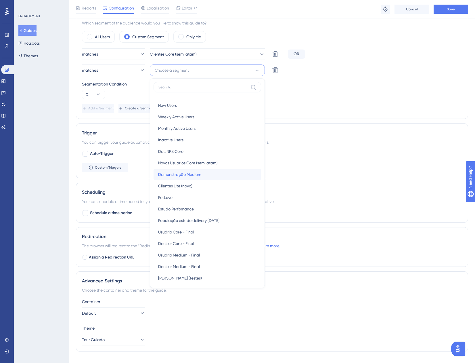
click at [182, 176] on span "Demonstração Medium" at bounding box center [179, 174] width 43 height 7
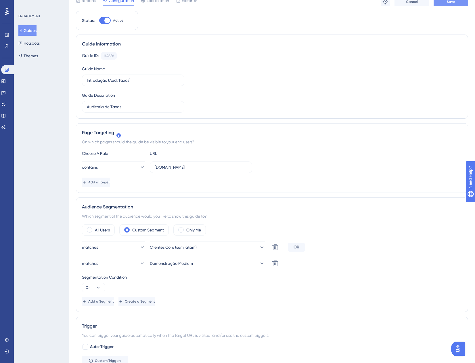
scroll to position [0, 0]
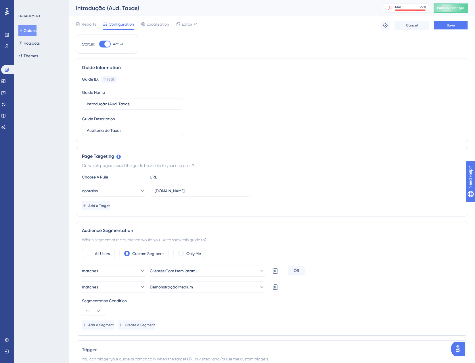
click at [455, 22] on button "Save" at bounding box center [451, 25] width 35 height 9
click at [35, 29] on button "Guides" at bounding box center [27, 30] width 18 height 10
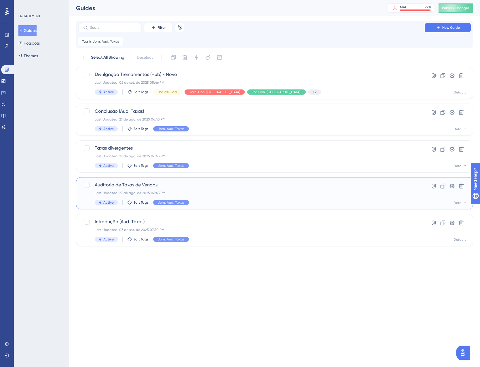
click at [231, 191] on div "Last Updated: 27 de ago. de 2025 06:45 PM" at bounding box center [251, 193] width 313 height 5
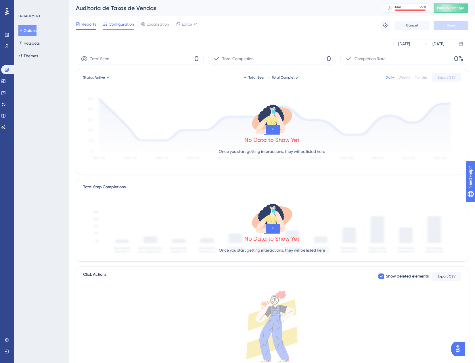
click at [129, 23] on span "Configuration" at bounding box center [121, 24] width 25 height 7
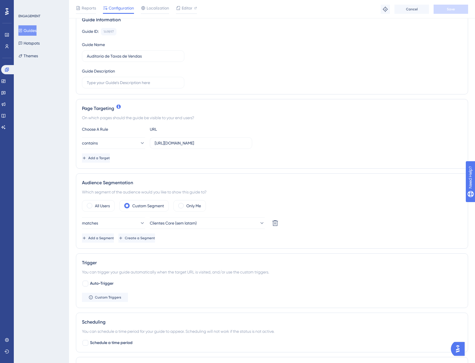
scroll to position [58, 0]
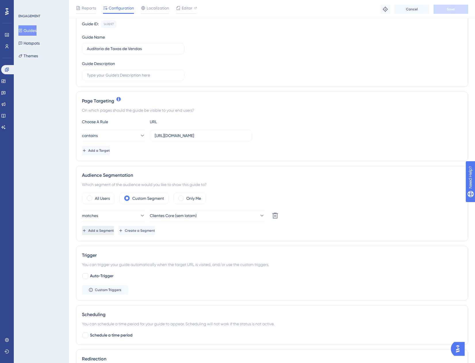
click at [111, 227] on button "Add a Segment" at bounding box center [98, 230] width 32 height 9
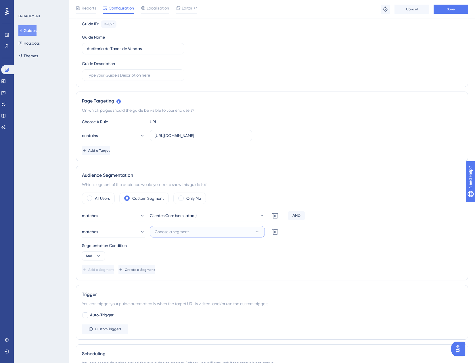
click at [188, 233] on span "Choose a segment" at bounding box center [172, 231] width 34 height 7
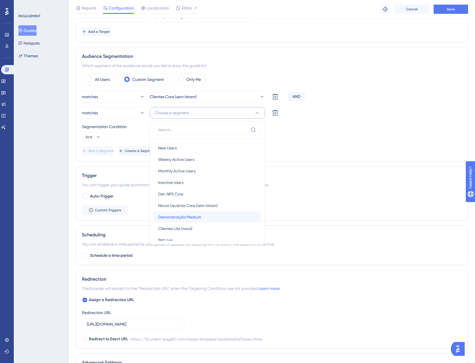
click at [202, 218] on div "Demonstração Medium Demonstração Medium" at bounding box center [207, 217] width 98 height 12
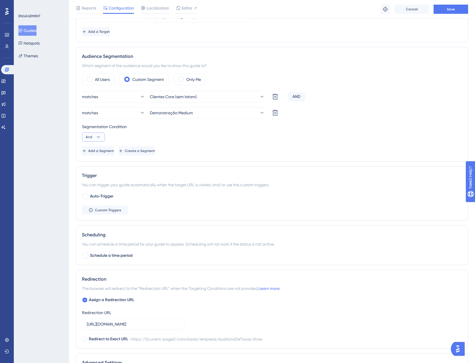
click at [100, 137] on icon at bounding box center [98, 137] width 3 height 2
click at [90, 165] on span "Or" at bounding box center [90, 164] width 5 height 7
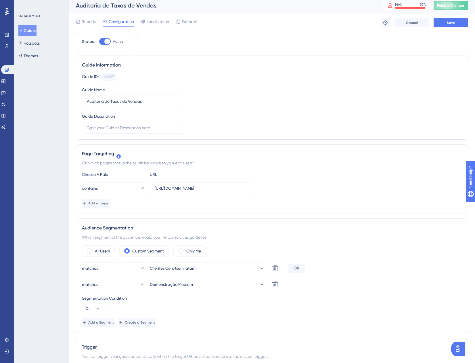
scroll to position [0, 0]
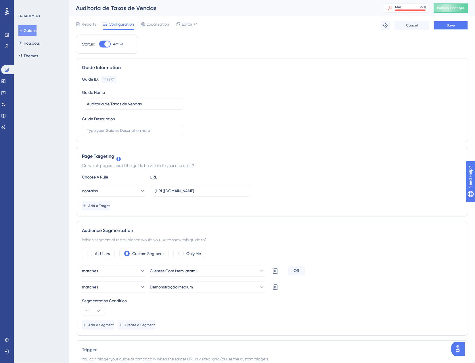
click at [453, 22] on button "Save" at bounding box center [451, 25] width 35 height 9
click at [29, 28] on button "Guides" at bounding box center [27, 30] width 18 height 10
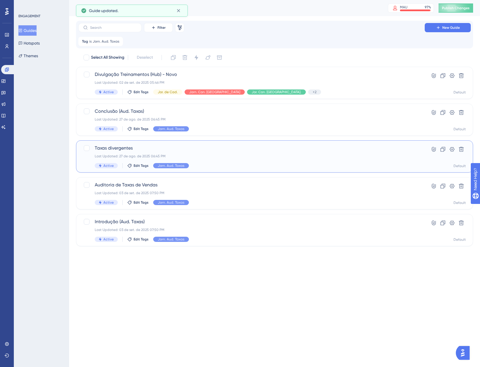
click at [261, 157] on div "Last Updated: 27 de ago. de 2025 06:45 PM" at bounding box center [251, 156] width 313 height 5
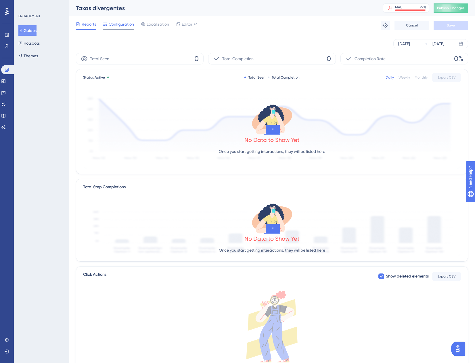
click at [126, 23] on span "Configuration" at bounding box center [121, 24] width 25 height 7
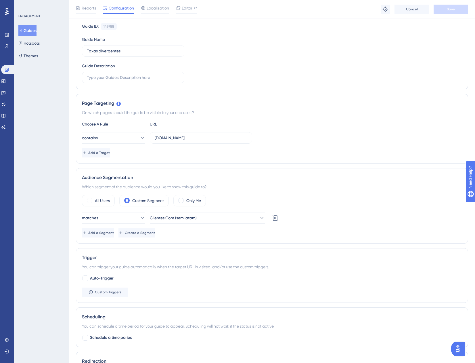
scroll to position [58, 0]
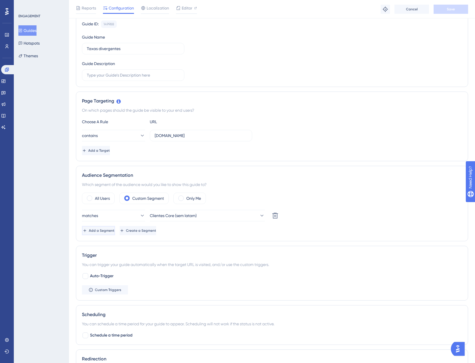
click at [109, 229] on span "Add a Segment" at bounding box center [102, 230] width 26 height 5
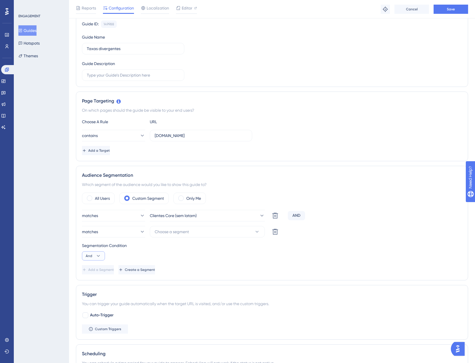
click at [95, 258] on button "And" at bounding box center [93, 255] width 23 height 9
click at [87, 285] on button "Or Or" at bounding box center [94, 284] width 16 height 12
click at [167, 229] on span "Choose a segment" at bounding box center [172, 231] width 34 height 7
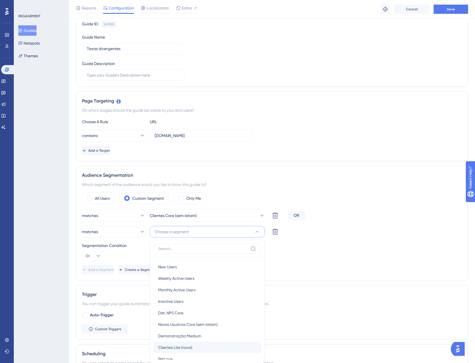
scroll to position [178, 0]
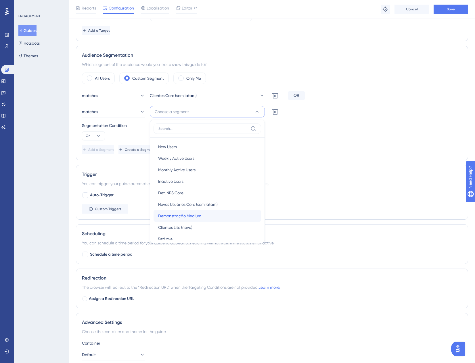
click at [180, 215] on span "Demonstração Medium" at bounding box center [179, 215] width 43 height 7
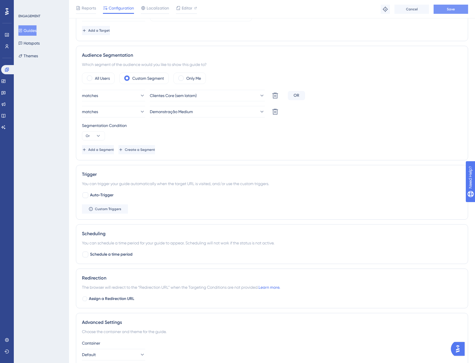
click at [450, 10] on span "Save" at bounding box center [451, 9] width 8 height 5
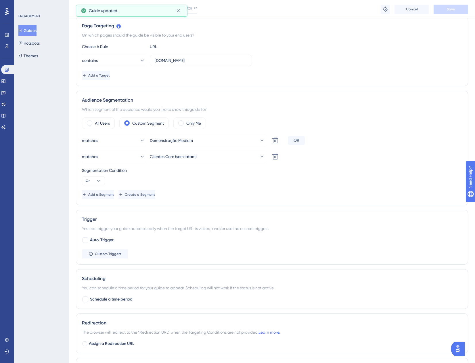
scroll to position [34, 0]
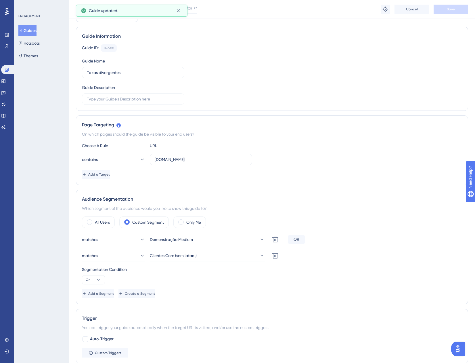
click at [37, 30] on button "Guides" at bounding box center [27, 30] width 18 height 10
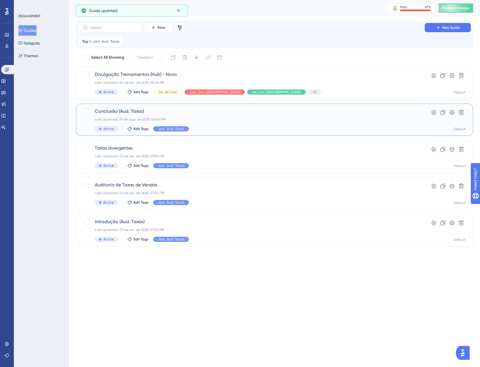
click at [210, 127] on div "Active Edit Tags Jorn. Aud. Taxas" at bounding box center [251, 128] width 313 height 5
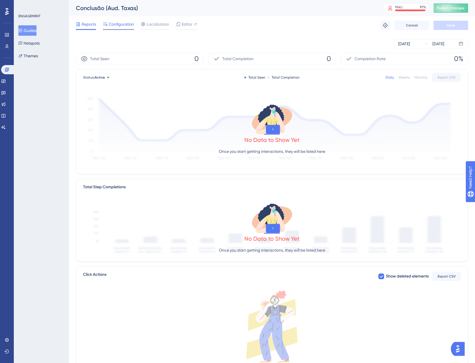
click at [121, 23] on span "Configuration" at bounding box center [121, 24] width 25 height 7
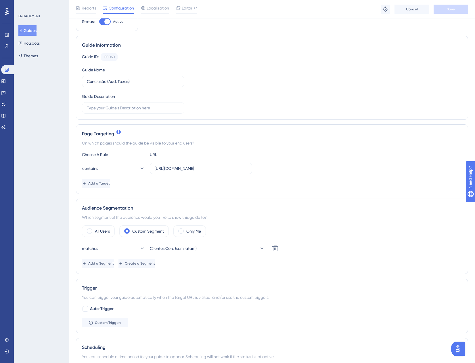
scroll to position [58, 0]
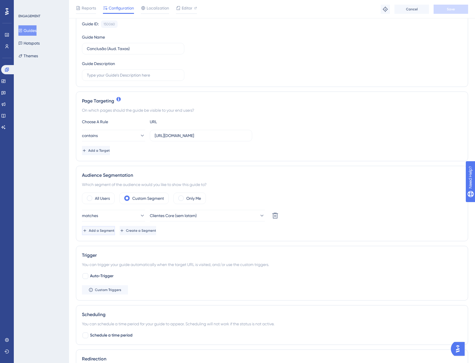
click at [95, 227] on button "Add a Segment" at bounding box center [98, 230] width 33 height 9
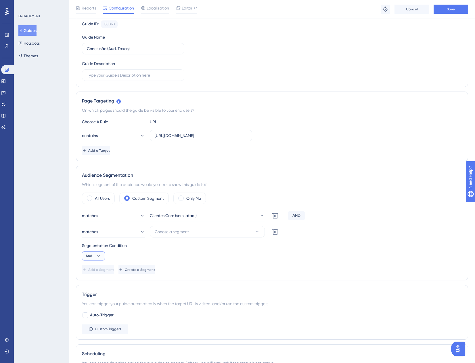
click at [95, 255] on button "And" at bounding box center [93, 255] width 23 height 9
click at [91, 282] on span "Or" at bounding box center [90, 283] width 5 height 7
click at [167, 235] on button "Choose a segment" at bounding box center [207, 232] width 115 height 12
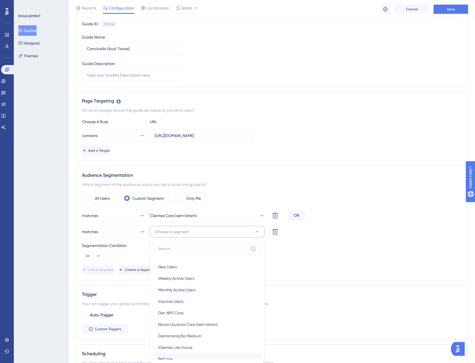
scroll to position [177, 0]
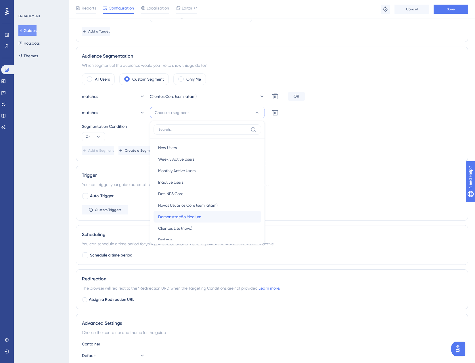
click at [199, 217] on span "Demonstração Medium" at bounding box center [179, 216] width 43 height 7
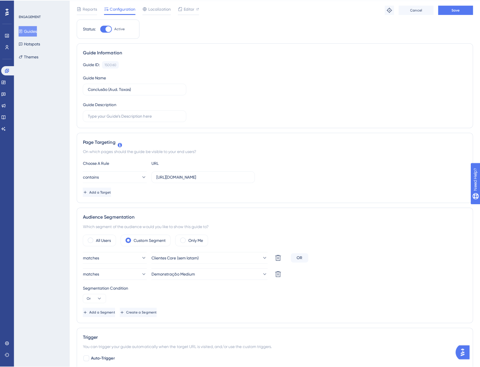
scroll to position [0, 0]
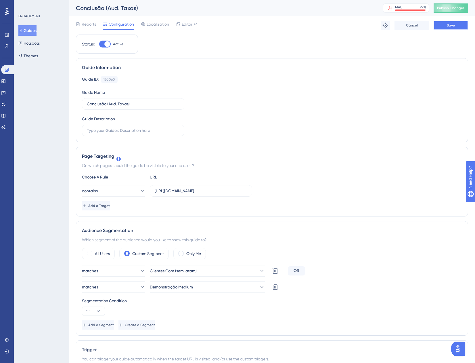
click at [438, 28] on button "Save" at bounding box center [451, 25] width 35 height 9
click at [454, 5] on button "Publish Changes" at bounding box center [451, 7] width 35 height 9
click at [35, 29] on button "Guides" at bounding box center [27, 30] width 18 height 10
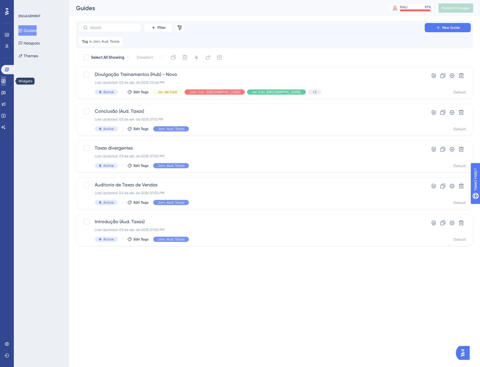
click at [6, 81] on link at bounding box center [3, 81] width 5 height 9
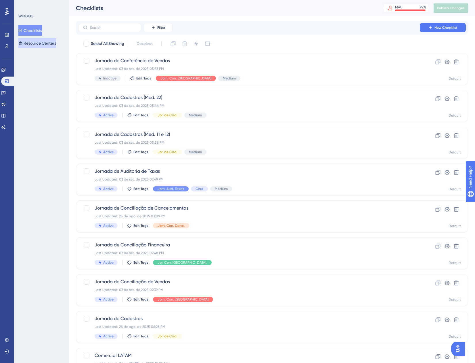
click at [43, 41] on button "Resource Centers" at bounding box center [37, 43] width 38 height 10
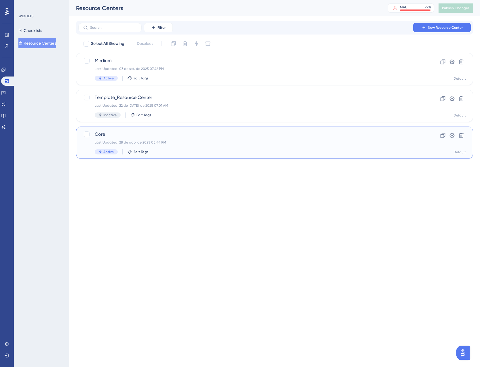
click at [203, 136] on span "Core" at bounding box center [251, 134] width 313 height 7
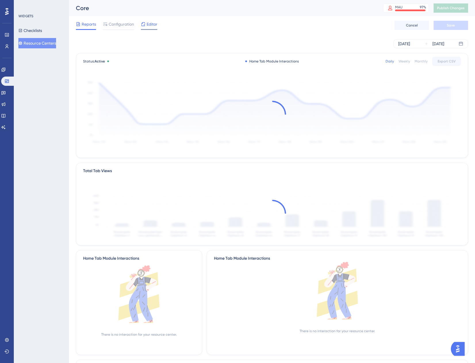
click at [146, 22] on icon at bounding box center [143, 24] width 5 height 5
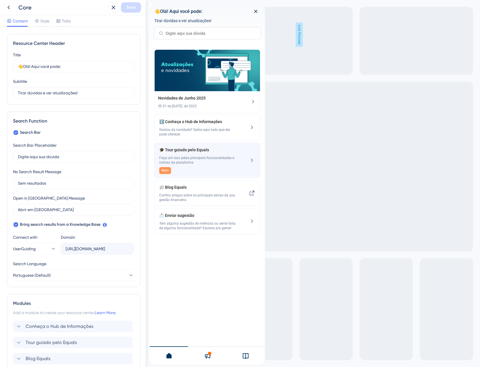
click at [190, 153] on div "🎓 Tour guiado pelo Equals Faça um tour pelas principais funcionalidades e rotin…" at bounding box center [197, 160] width 77 height 28
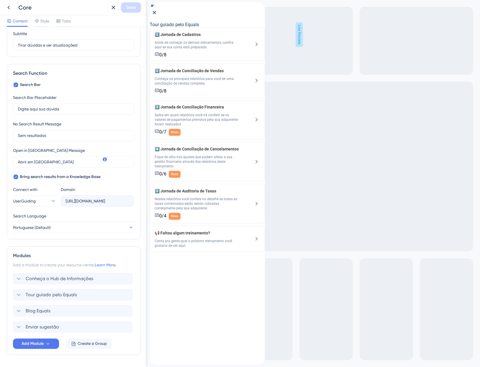
scroll to position [66, 0]
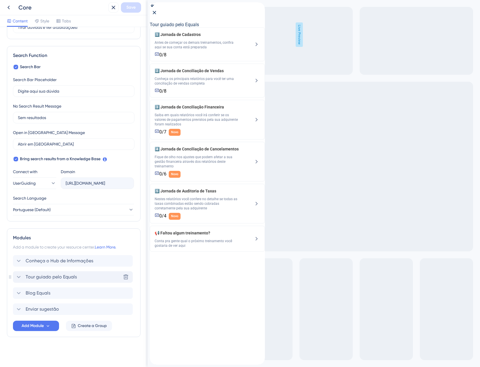
click at [52, 278] on span "Tour guiado pelo Equals" at bounding box center [51, 277] width 51 height 7
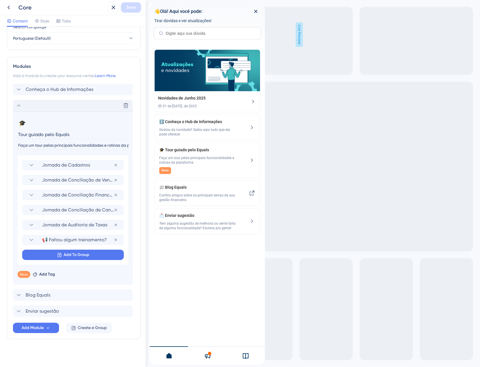
scroll to position [238, 0]
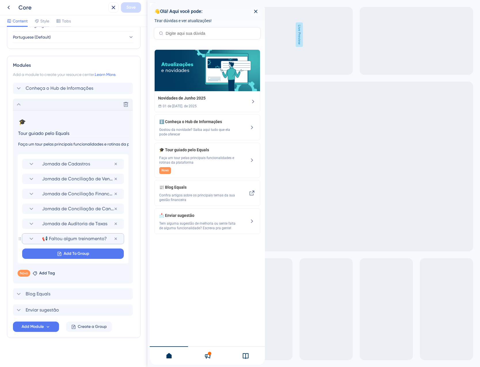
click at [61, 237] on span "📢 Faltou algum treinamento?" at bounding box center [78, 238] width 72 height 7
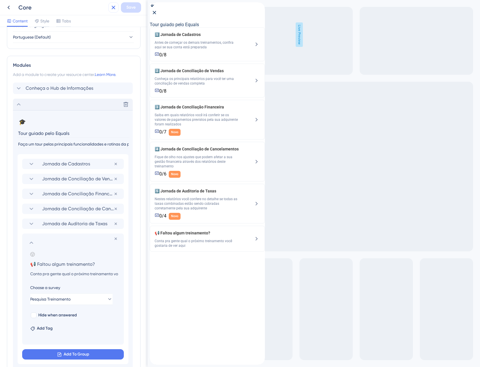
click at [111, 8] on icon at bounding box center [113, 7] width 7 height 7
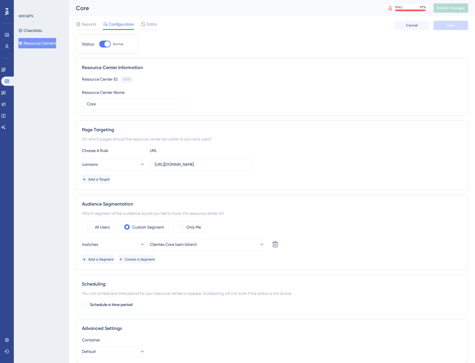
click at [46, 45] on button "Resource Centers" at bounding box center [37, 43] width 38 height 10
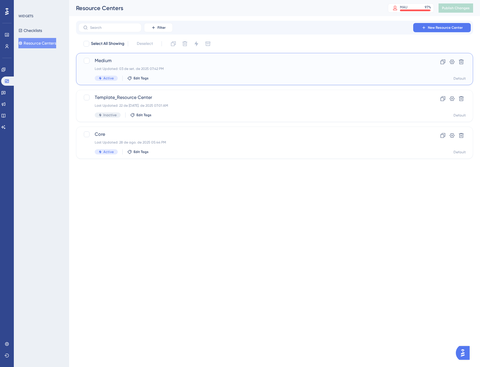
click at [208, 76] on div "Active Edit Tags" at bounding box center [251, 78] width 313 height 5
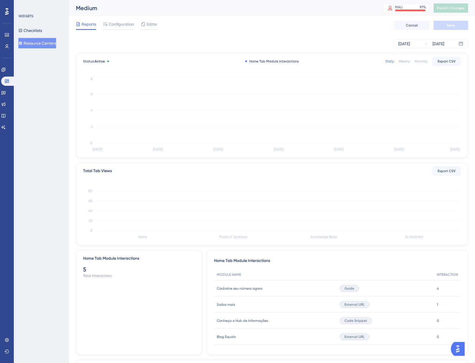
click at [158, 27] on div "Reports Configuration Editor Cancel Save" at bounding box center [272, 25] width 393 height 18
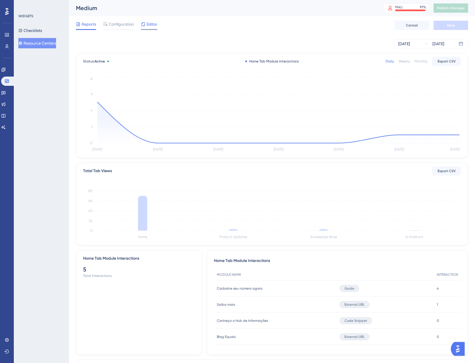
click at [151, 24] on span "Editor" at bounding box center [152, 24] width 11 height 7
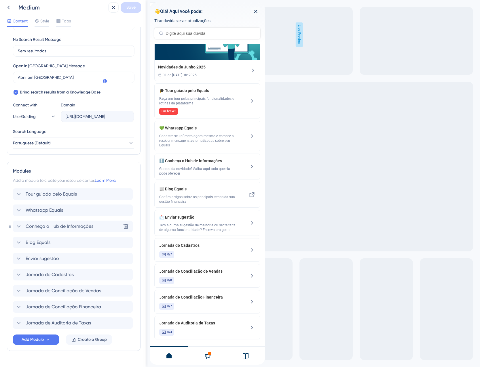
scroll to position [144, 0]
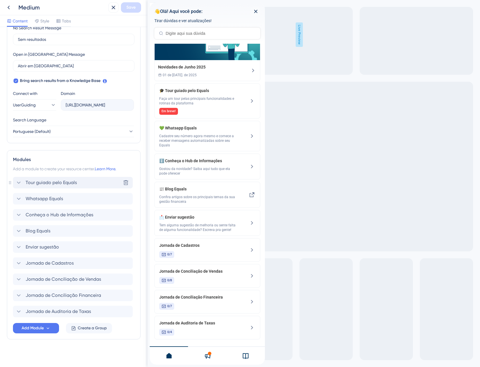
click at [56, 184] on span "Tour guiado pelo Equals" at bounding box center [51, 182] width 51 height 7
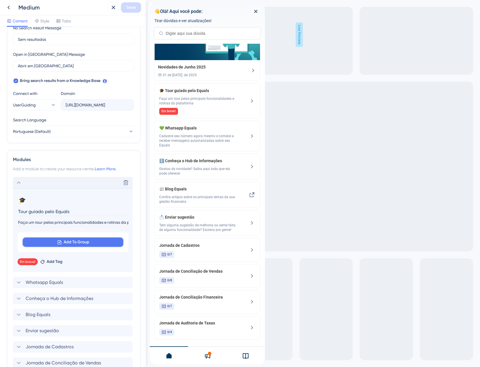
click at [71, 241] on span "Add To Group" at bounding box center [77, 242] width 26 height 7
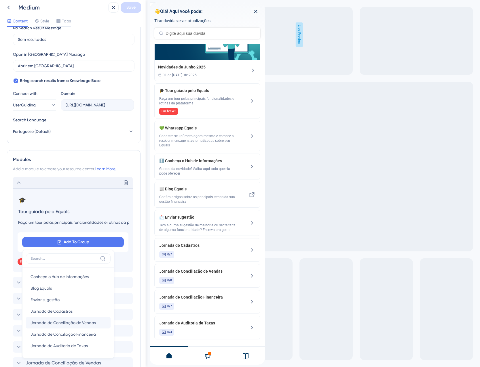
scroll to position [230, 0]
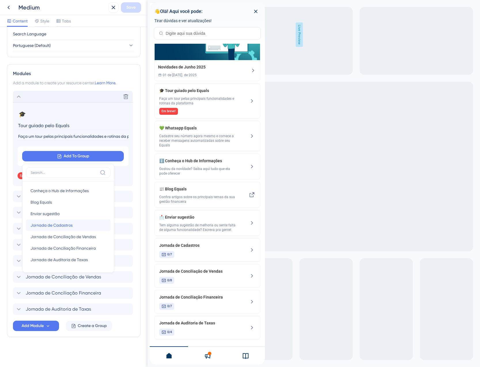
click at [73, 229] on div "Jornada de Cadastros Jornada de Cadastros" at bounding box center [68, 226] width 75 height 12
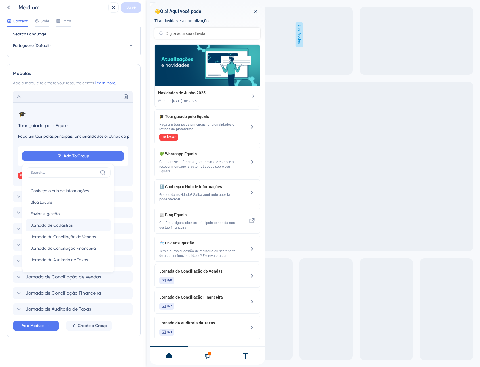
scroll to position [8, 0]
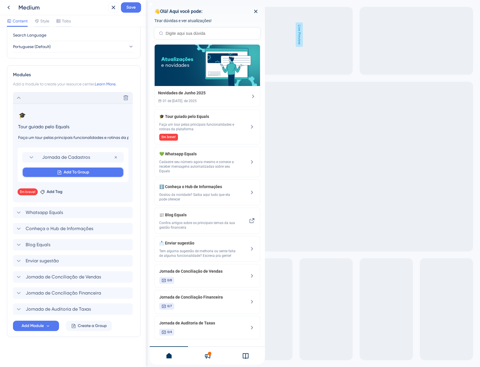
click at [79, 172] on span "Add To Group" at bounding box center [77, 172] width 26 height 7
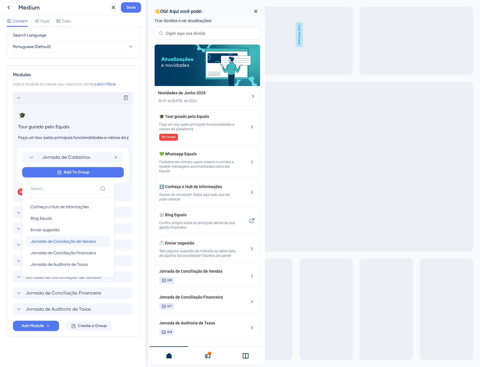
click at [77, 242] on span "Jornada de Conciliação de Vendas" at bounding box center [63, 241] width 65 height 7
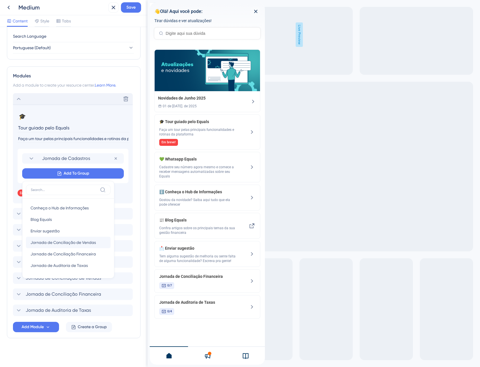
scroll to position [0, 0]
click at [81, 177] on span "Add To Group" at bounding box center [77, 173] width 26 height 7
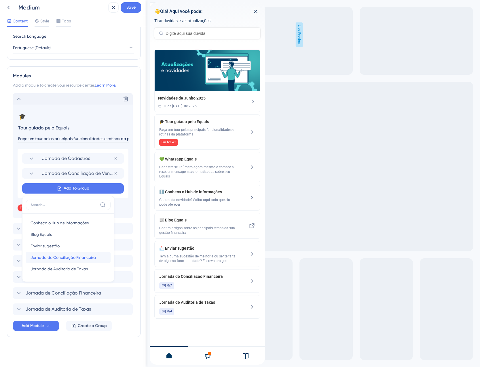
click at [79, 256] on span "Jornada de Conciliação Financeira" at bounding box center [63, 257] width 65 height 7
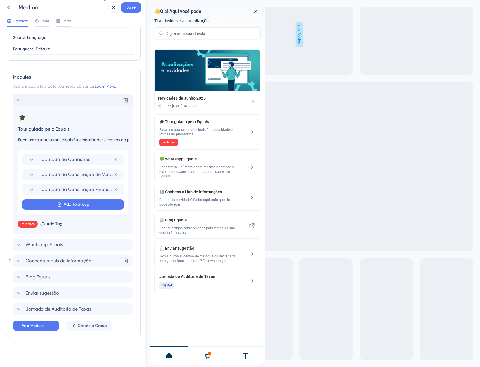
scroll to position [226, 0]
click at [83, 202] on span "Add To Group" at bounding box center [77, 204] width 26 height 7
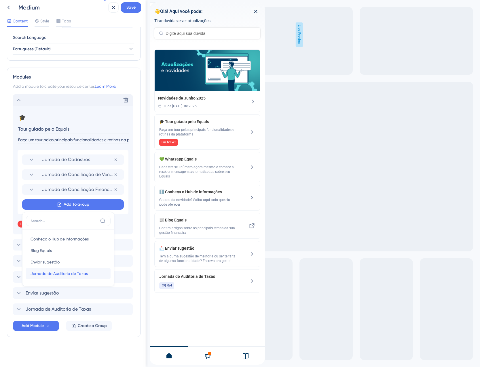
click at [75, 276] on span "Jornada de Auditoria de Taxas" at bounding box center [59, 273] width 57 height 7
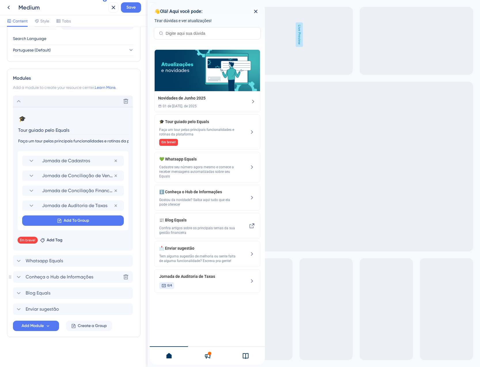
scroll to position [225, 0]
click at [39, 324] on span "Add Module" at bounding box center [33, 326] width 22 height 7
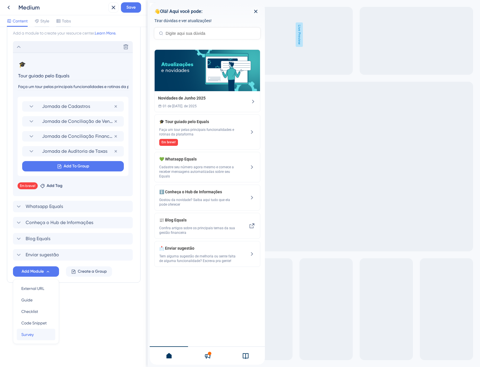
click at [36, 335] on div "Survey Survey" at bounding box center [35, 335] width 29 height 12
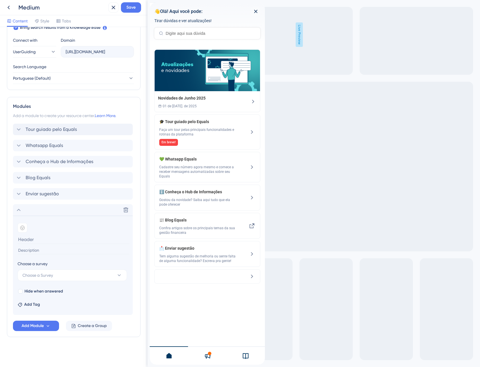
scroll to position [197, 0]
click at [71, 277] on button "Choose a Survey" at bounding box center [72, 276] width 109 height 12
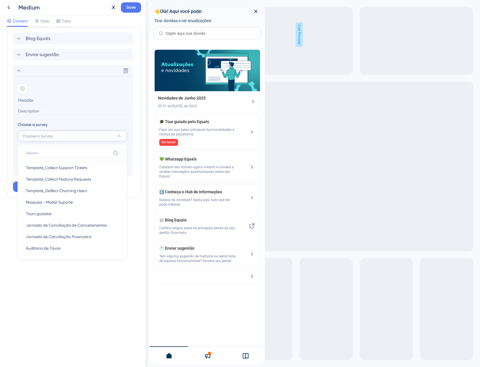
scroll to position [120, 0]
click at [76, 205] on div "Tours guiados Tours guiados" at bounding box center [72, 201] width 93 height 12
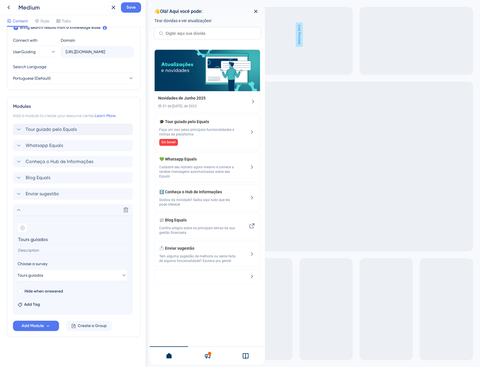
scroll to position [197, 0]
click at [75, 275] on button "Tours guiados" at bounding box center [72, 276] width 109 height 12
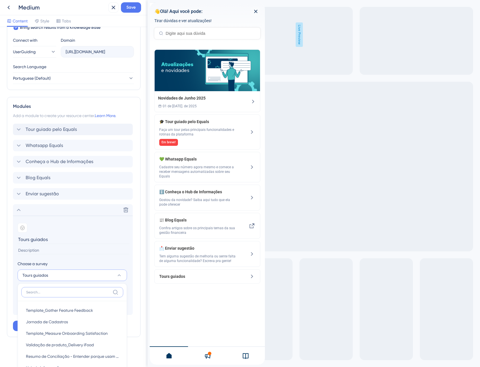
scroll to position [336, 0]
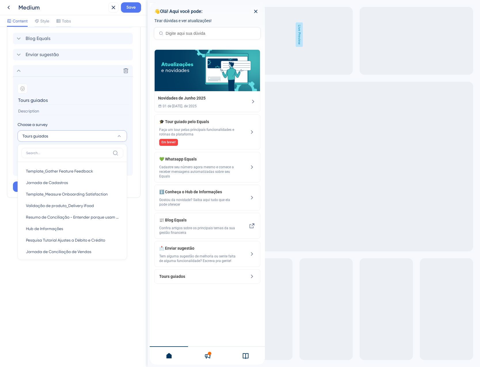
click at [124, 186] on div "Template_Gather Feature Feedback Template_Gather Feature Feedback Jornada de Ca…" at bounding box center [72, 202] width 109 height 116
drag, startPoint x: 124, startPoint y: 186, endPoint x: 122, endPoint y: 190, distance: 4.0
click at [122, 190] on div "Template_Gather Feature Feedback Template_Gather Feature Feedback Jornada de Ca…" at bounding box center [72, 202] width 109 height 116
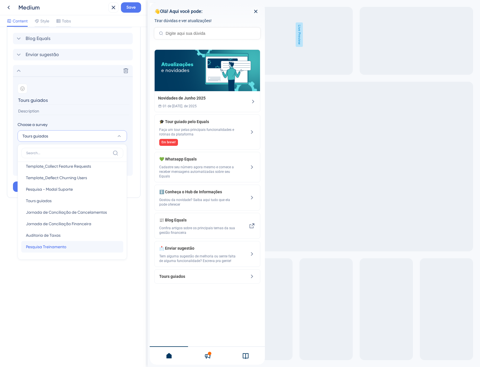
click at [87, 252] on div "Pesquisa Treinamento Pesquisa Treinamento" at bounding box center [72, 247] width 93 height 12
type input "Pesquisa Treinamento"
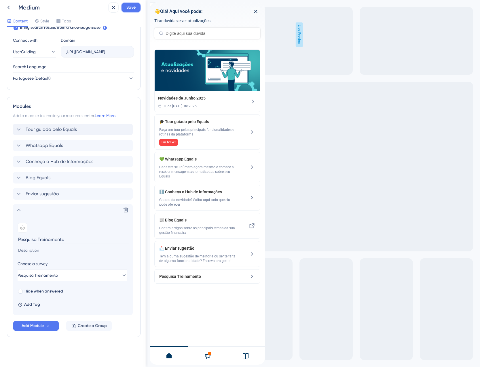
click at [126, 8] on span "Save" at bounding box center [130, 7] width 9 height 7
click at [107, 9] on button at bounding box center [109, 10] width 9 height 9
click at [113, 5] on icon at bounding box center [113, 7] width 7 height 7
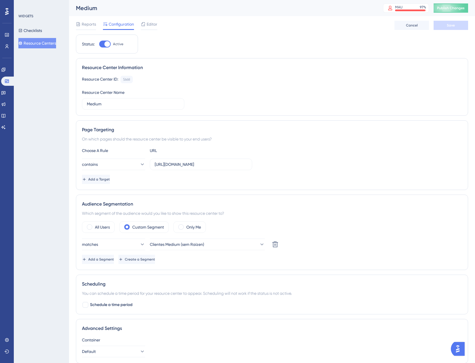
click at [44, 46] on button "Resource Centers" at bounding box center [37, 43] width 38 height 10
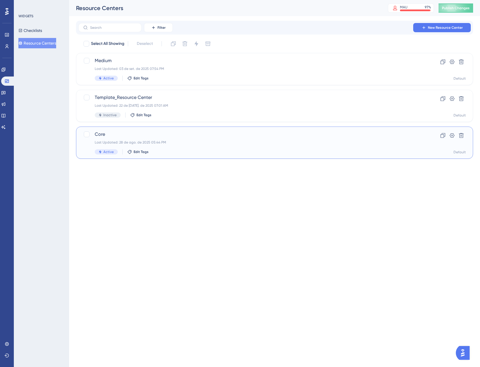
click at [224, 142] on div "Last Updated: 28 de ago. de 2025 05:44 PM" at bounding box center [251, 142] width 313 height 5
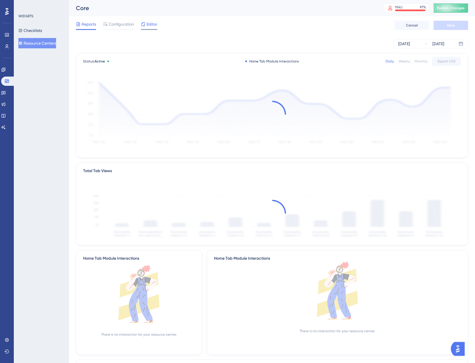
click at [149, 26] on span "Editor" at bounding box center [152, 24] width 11 height 7
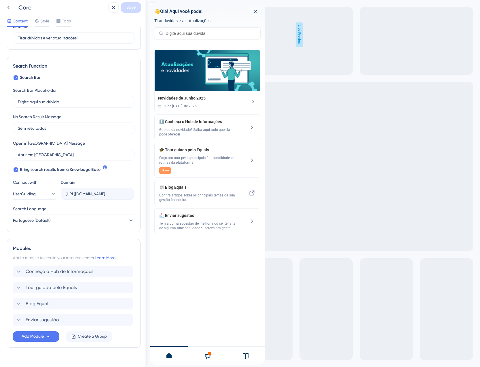
scroll to position [58, 0]
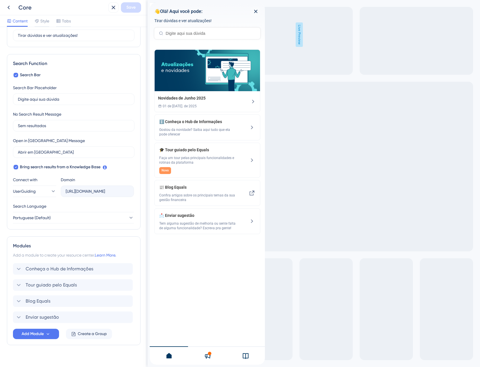
click at [42, 291] on div "Conheça o Hub de Informações Tour guiado pelo Equals Blog Equals Enviar sugestão" at bounding box center [73, 293] width 121 height 60
click at [43, 284] on span "Tour guiado pelo Equals" at bounding box center [51, 285] width 51 height 7
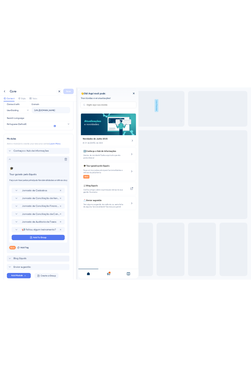
scroll to position [230, 0]
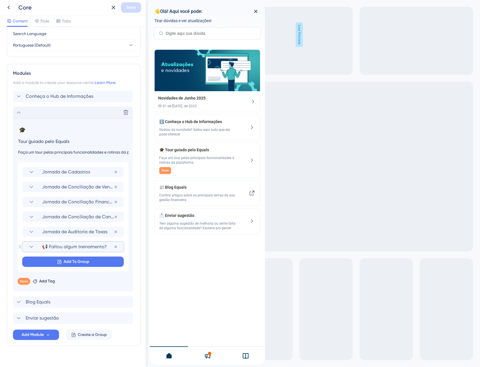
click at [60, 243] on span "📢 Faltou algum treinamento?" at bounding box center [78, 246] width 72 height 7
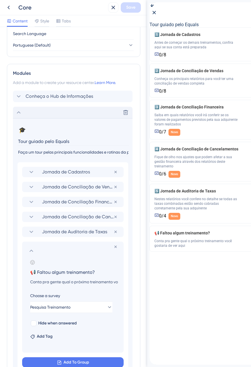
click at [96, 274] on input "📢 Faltou algum treinamento?" at bounding box center [74, 272] width 97 height 8
drag, startPoint x: 96, startPoint y: 274, endPoint x: 20, endPoint y: 271, distance: 76.0
click at [20, 271] on div "Remove from group Add emoji 📢 Faltou algum treinamento? Conta pra gente qual o …" at bounding box center [69, 297] width 102 height 111
click at [74, 279] on input "Conta pra gente qual o próximo treinamento você gostaria de ver aqui" at bounding box center [74, 282] width 97 height 7
click at [40, 172] on section "Jornada de Cadastros" at bounding box center [73, 172] width 90 height 10
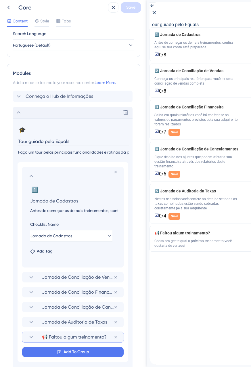
click at [79, 210] on input "Antes de começar os demais treinamentos, confira aqui se sua conta está prepara…" at bounding box center [74, 210] width 97 height 7
click at [48, 276] on span "Jornada de Conciliação de Vendas" at bounding box center [78, 277] width 72 height 7
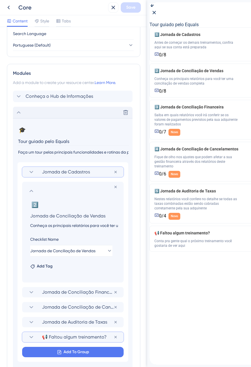
click at [41, 226] on input "Conheça os principais relatórios para você ter uma conciliação de vendas comple…" at bounding box center [74, 225] width 97 height 7
click at [35, 190] on icon at bounding box center [31, 191] width 7 height 7
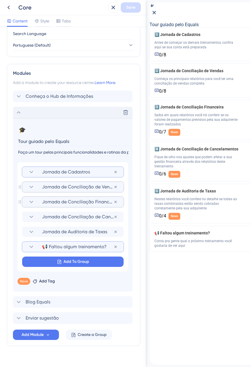
click at [43, 203] on span "Jornada de Conciliação Financeira" at bounding box center [78, 202] width 72 height 7
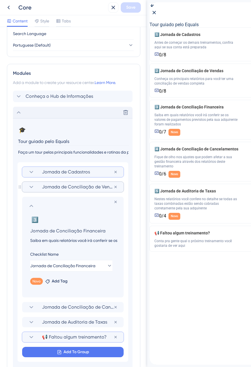
click at [54, 241] on input "Saiba em quais relatórios você irá conferir se os valores de pagamentos previst…" at bounding box center [74, 240] width 97 height 7
click at [31, 203] on icon at bounding box center [31, 206] width 7 height 7
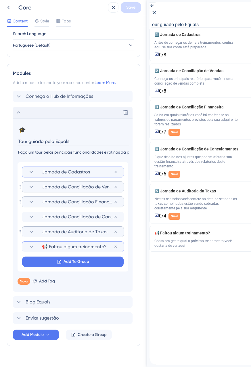
click at [33, 231] on icon at bounding box center [31, 232] width 7 height 7
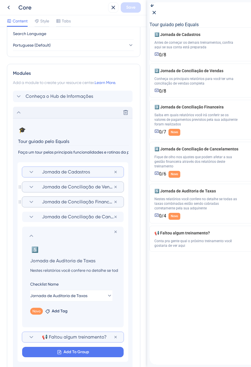
click at [52, 274] on div "5️⃣ Change emoji Remove emoji Jornada de Auditoria de Taxas Nestes relatórios v…" at bounding box center [73, 286] width 90 height 82
click at [49, 271] on input "Nestes relatórios você confere no detalhe se todas as taxas combinadas estão se…" at bounding box center [74, 270] width 97 height 7
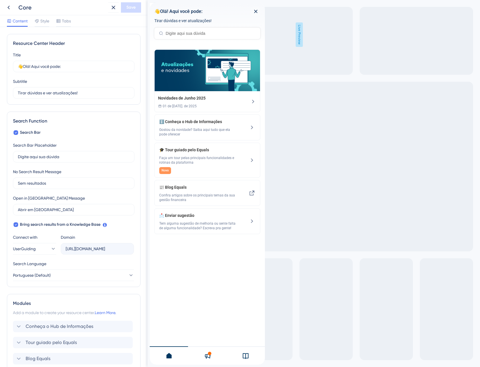
click at [116, 2] on div "Core Save" at bounding box center [73, 7] width 147 height 15
click at [115, 7] on icon at bounding box center [113, 7] width 7 height 7
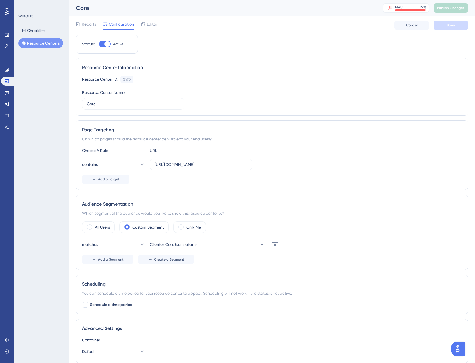
click at [49, 42] on button "Resource Centers" at bounding box center [40, 43] width 45 height 10
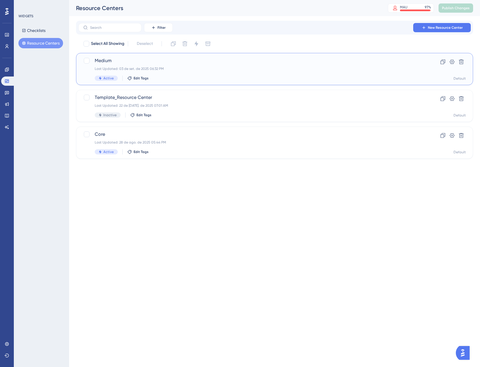
click at [171, 71] on div "Medium Last Updated: 03 de set. de 2025 06:32 PM Active Edit Tags" at bounding box center [251, 69] width 313 height 24
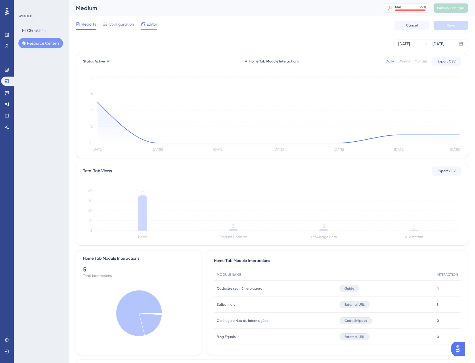
click at [144, 25] on icon at bounding box center [143, 24] width 5 height 5
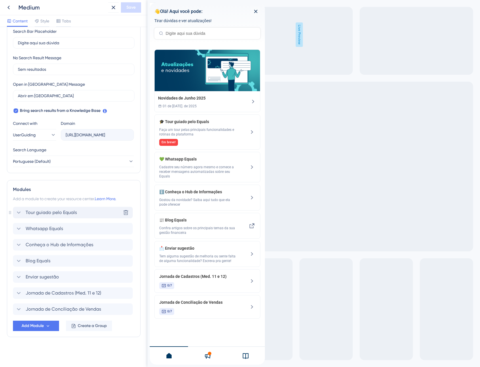
click at [67, 213] on span "Tour guiado pelo Equals" at bounding box center [51, 212] width 51 height 7
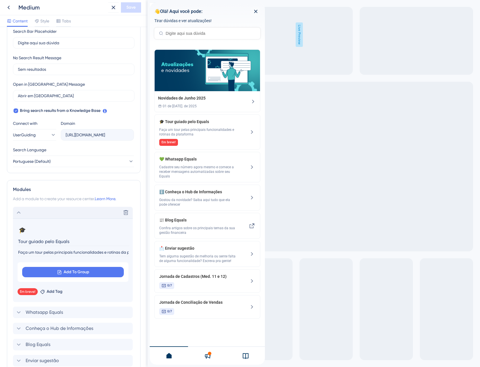
click at [62, 210] on div "Delete" at bounding box center [73, 213] width 120 height 12
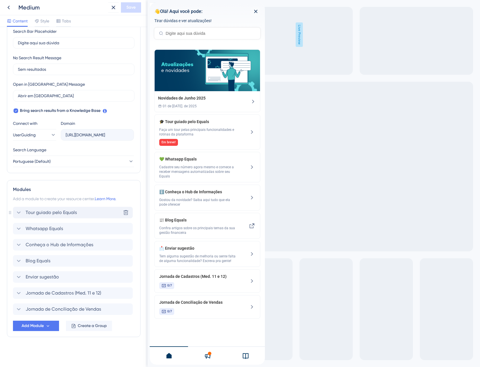
click at [62, 210] on span "Tour guiado pelo Equals" at bounding box center [51, 212] width 51 height 7
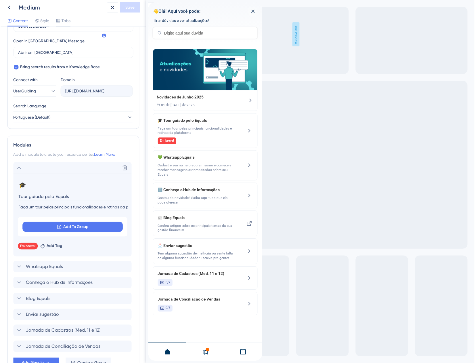
scroll to position [198, 0]
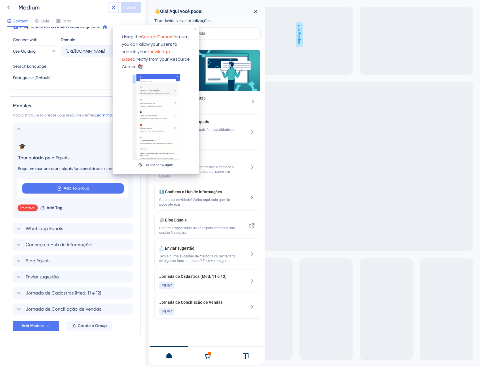
click at [110, 7] on button at bounding box center [113, 7] width 10 height 10
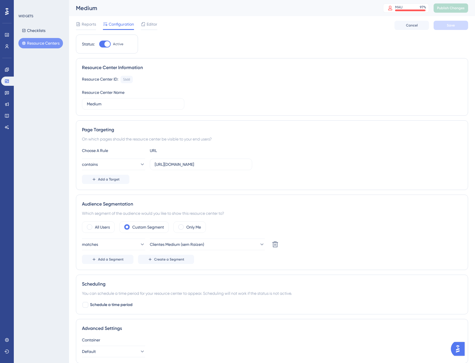
click at [48, 44] on button "Resource Centers" at bounding box center [40, 43] width 45 height 10
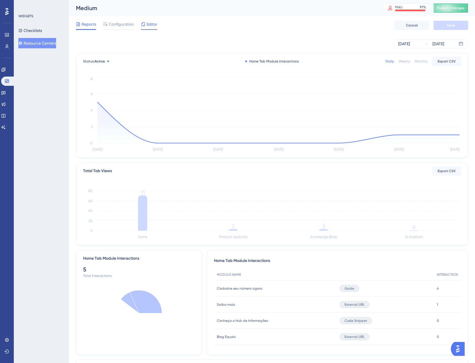
click at [148, 25] on span "Editor" at bounding box center [152, 24] width 11 height 7
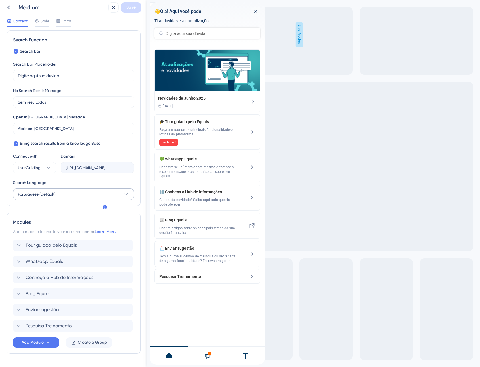
scroll to position [98, 0]
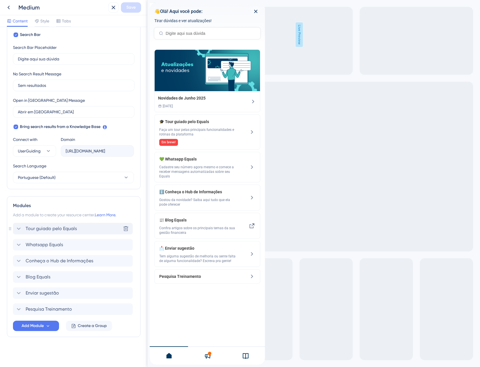
click at [19, 228] on icon at bounding box center [18, 228] width 7 height 7
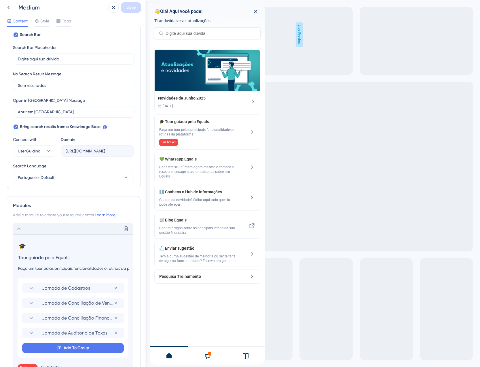
click at [19, 228] on icon at bounding box center [18, 228] width 7 height 7
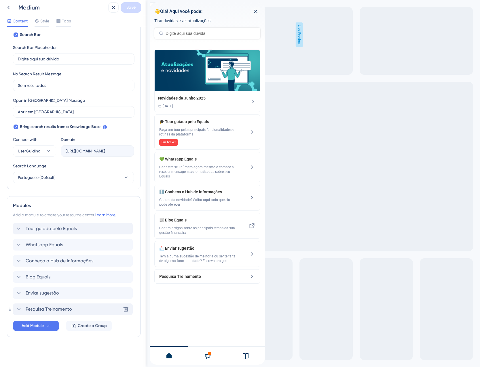
click at [43, 310] on span "Pesquisa Treinamento" at bounding box center [49, 309] width 46 height 7
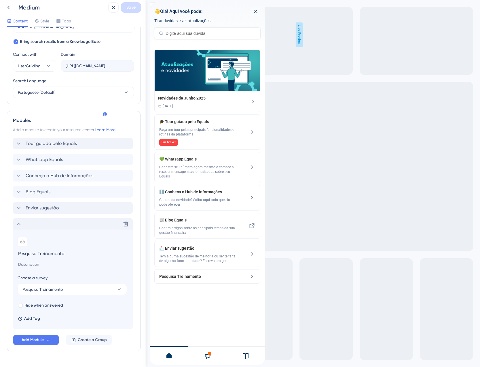
scroll to position [184, 0]
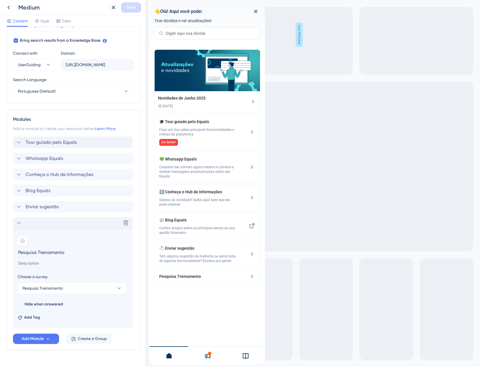
click at [69, 249] on input "Pesquisa Treinamento" at bounding box center [74, 252] width 112 height 9
drag, startPoint x: 69, startPoint y: 252, endPoint x: 2, endPoint y: 251, distance: 67.6
click at [2, 251] on div "Resource Center Header Title 👋Olá! Aqui você pode: 6 👋Olá! Aqui você pode: Subt…" at bounding box center [73, 197] width 147 height 340
paste input "📢 Faltou algum treinamento?"
type input "📢 Faltou algum treinamento?"
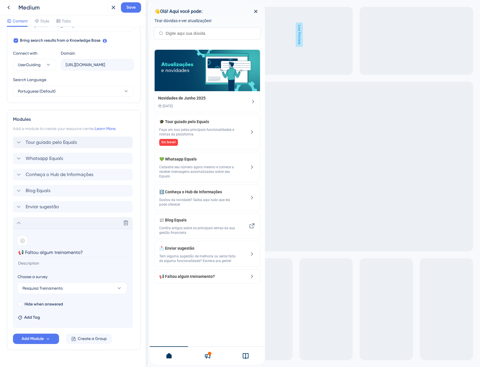
click at [28, 262] on input at bounding box center [74, 264] width 112 height 8
paste input "Conta pra gente qual o próximo treinamento você gostaria de ver aqui"
type input "Conta pra gente qual o próximo treinamento você gostaria de ver aqui"
click at [54, 227] on div "Delete" at bounding box center [73, 223] width 120 height 12
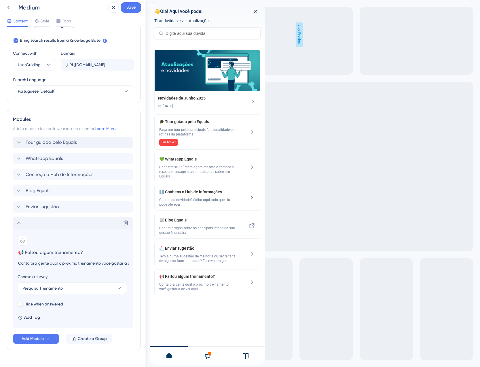
scroll to position [98, 0]
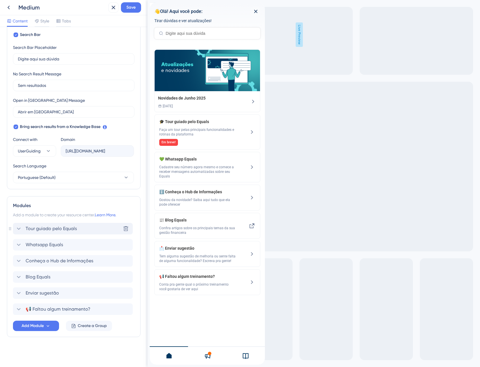
click at [45, 228] on span "Tour guiado pelo Equals" at bounding box center [51, 228] width 51 height 7
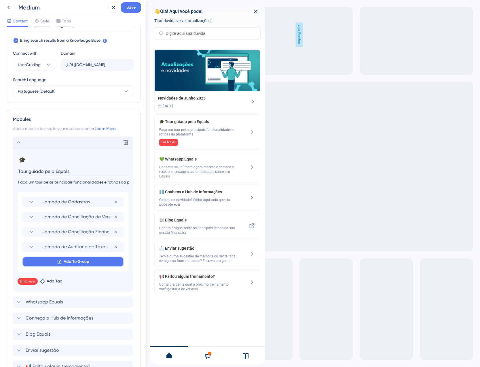
click at [70, 260] on span "Add To Group" at bounding box center [77, 261] width 26 height 7
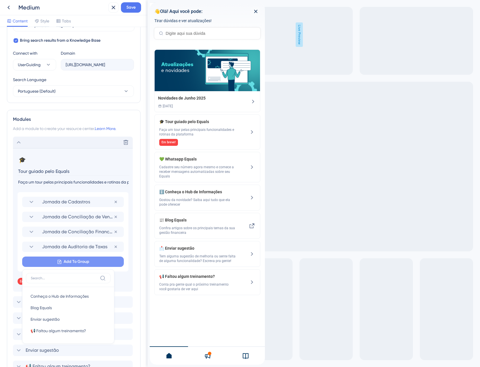
scroll to position [241, 0]
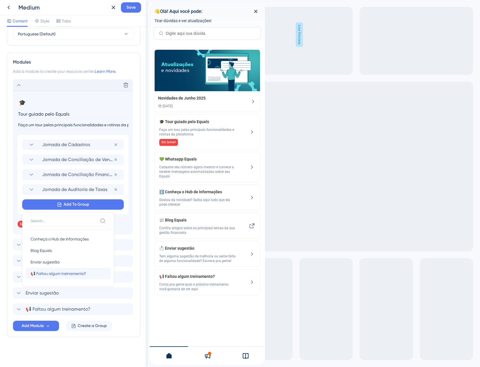
click at [66, 272] on span "📢 Faltou algum treinamento?" at bounding box center [59, 273] width 56 height 7
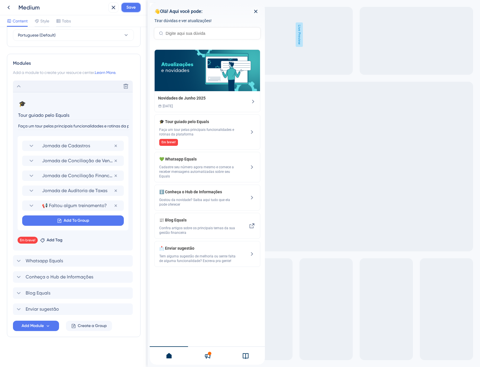
click at [127, 9] on span "Save" at bounding box center [130, 7] width 9 height 7
click at [59, 146] on span "Jornada de Cadastros" at bounding box center [78, 145] width 72 height 7
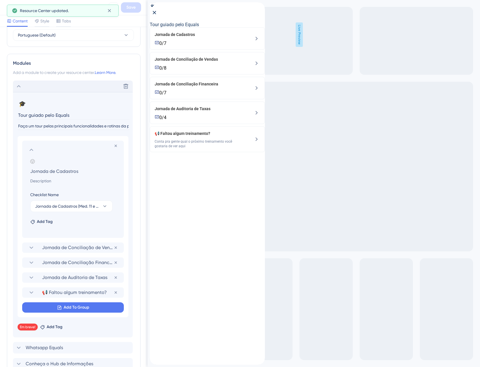
scroll to position [241, 0]
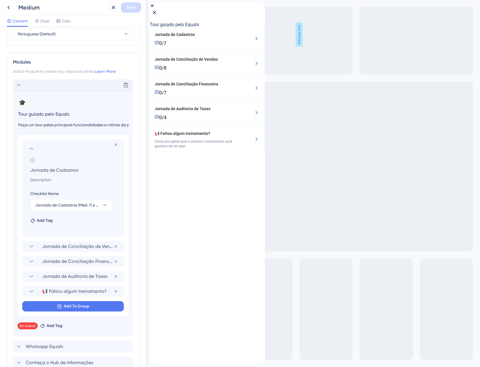
click at [49, 179] on input at bounding box center [74, 179] width 97 height 7
paste input "Antes de começar os demais treinamentos, confira aqui se sua conta está prepara…"
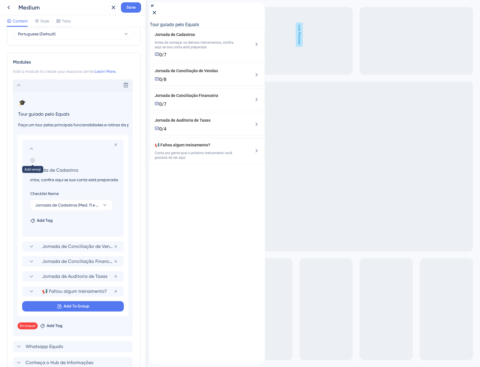
type input "Antes de começar os demais treinamentos, confira aqui se sua conta está prepara…"
click at [31, 160] on icon at bounding box center [33, 160] width 4 height 4
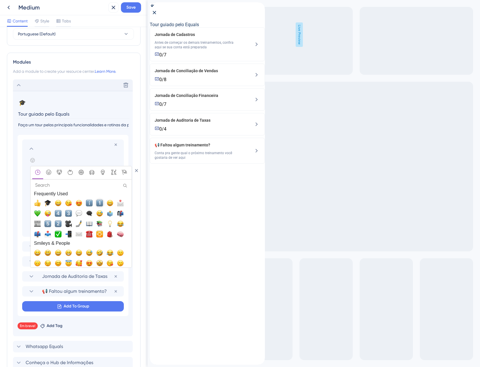
click at [99, 203] on span "1️⃣, one" at bounding box center [99, 203] width 7 height 7
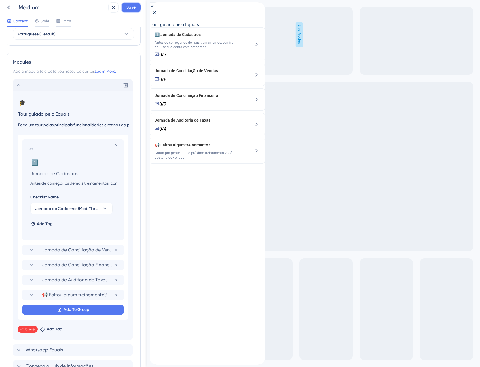
click at [133, 10] on span "Save" at bounding box center [130, 7] width 9 height 7
click at [35, 148] on section at bounding box center [73, 148] width 90 height 7
click at [31, 148] on icon at bounding box center [32, 149] width 4 height 2
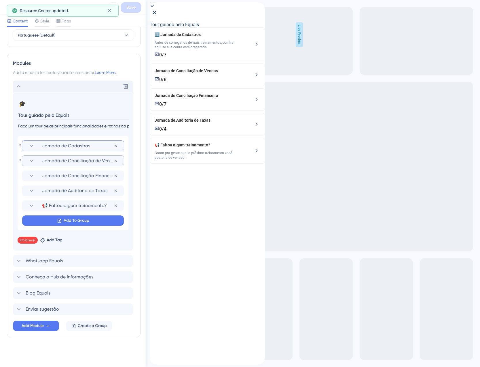
click at [56, 163] on span "Jornada de Conciliação de Vendas" at bounding box center [78, 160] width 72 height 7
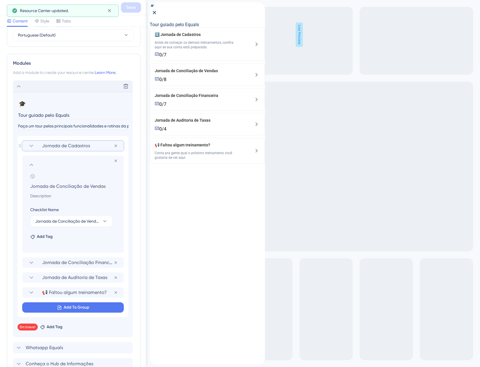
scroll to position [241, 0]
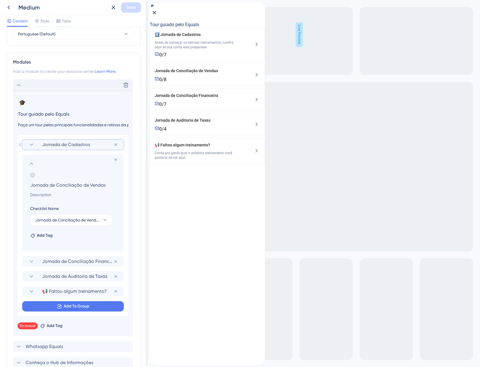
click at [54, 197] on input at bounding box center [74, 194] width 97 height 7
paste input "Conheça os principais relatórios para você ter uma conciliação de vendas comple…"
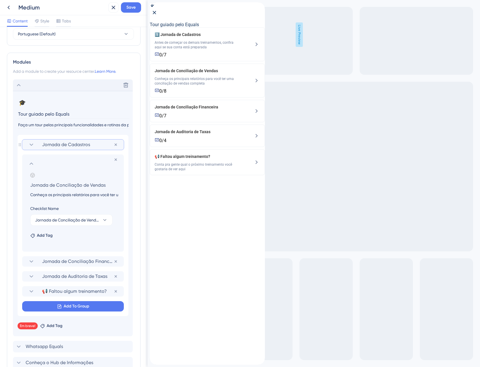
scroll to position [0, 68]
type input "Conheça os principais relatórios para você ter uma conciliação de vendas comple…"
click at [31, 175] on icon at bounding box center [33, 175] width 4 height 4
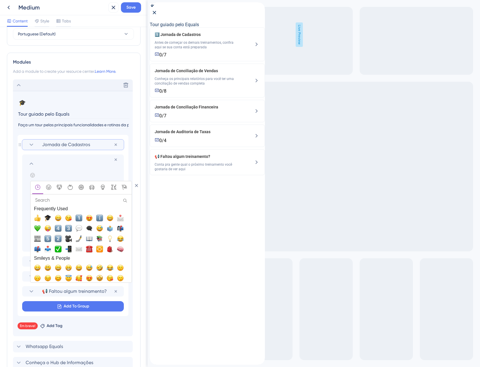
click at [58, 237] on span "2️⃣, two" at bounding box center [58, 238] width 7 height 7
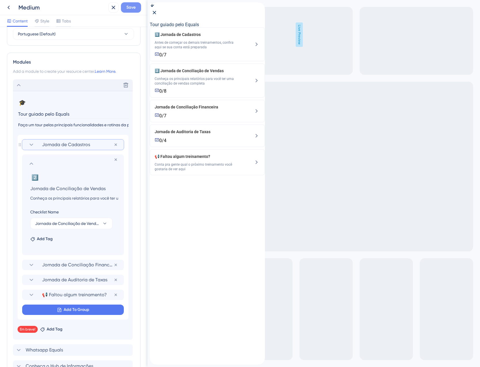
click at [127, 7] on span "Save" at bounding box center [130, 7] width 9 height 7
click at [33, 162] on icon at bounding box center [31, 163] width 7 height 7
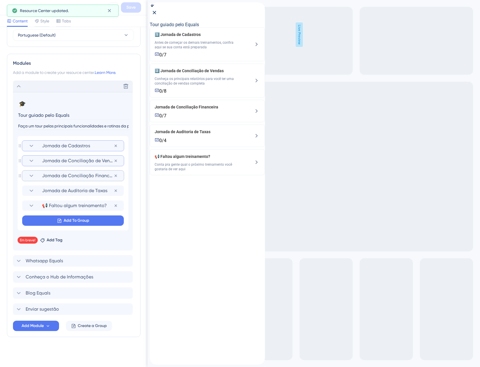
click at [57, 174] on span "Jornada de Conciliação Financeira" at bounding box center [78, 175] width 72 height 7
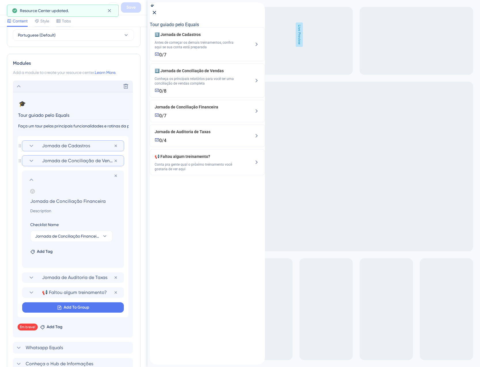
scroll to position [241, 0]
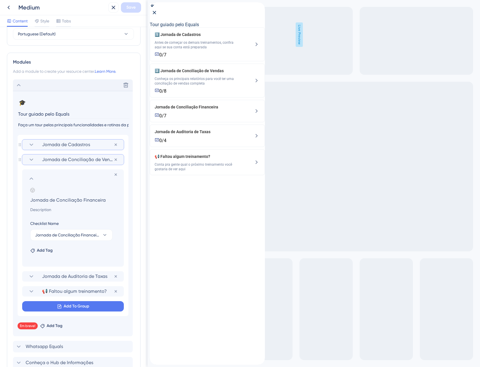
click at [43, 208] on input at bounding box center [74, 209] width 97 height 7
paste input "Saiba em quais relatórios você irá conferir se os valores de pagamentos previst…"
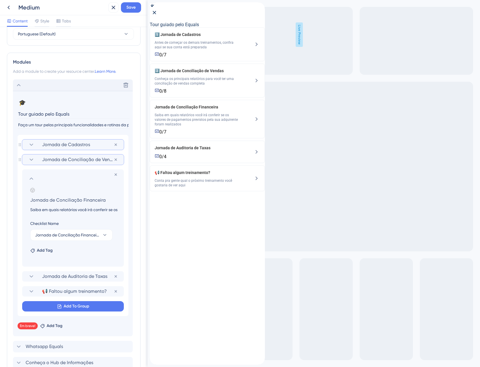
scroll to position [0, 133]
type input "Saiba em quais relatórios você irá conferir se os valores de pagamentos previst…"
click at [32, 191] on icon at bounding box center [33, 190] width 2 height 2
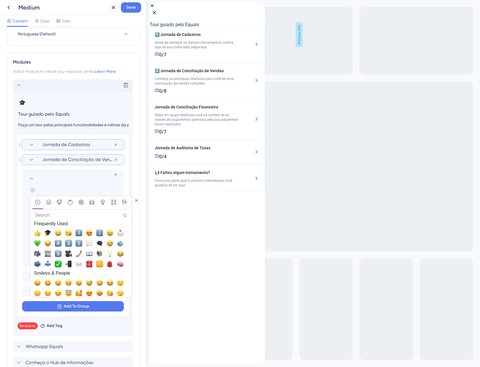
click at [70, 242] on span "3️⃣, three" at bounding box center [68, 243] width 7 height 7
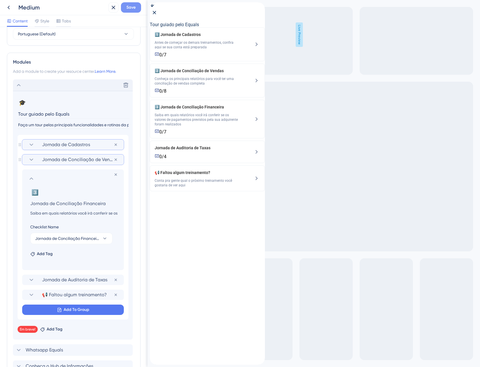
click at [132, 12] on button "Save" at bounding box center [131, 7] width 20 height 10
click at [35, 178] on section at bounding box center [73, 178] width 90 height 7
click at [29, 177] on icon at bounding box center [31, 178] width 7 height 7
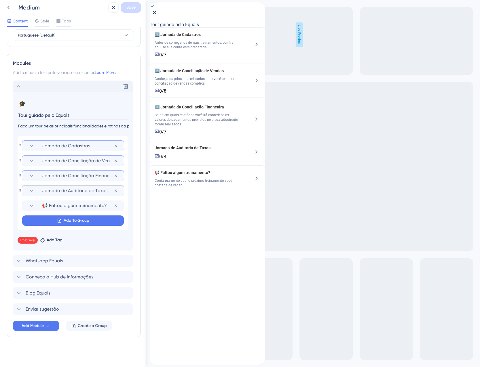
click at [33, 190] on icon at bounding box center [31, 190] width 7 height 7
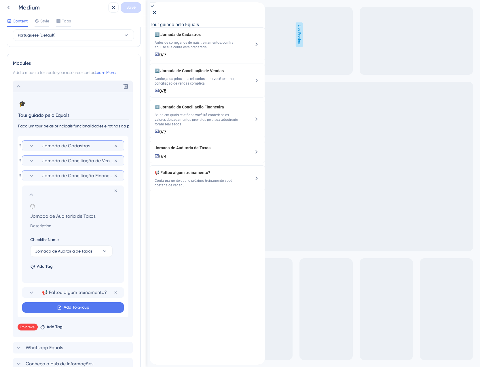
scroll to position [241, 0]
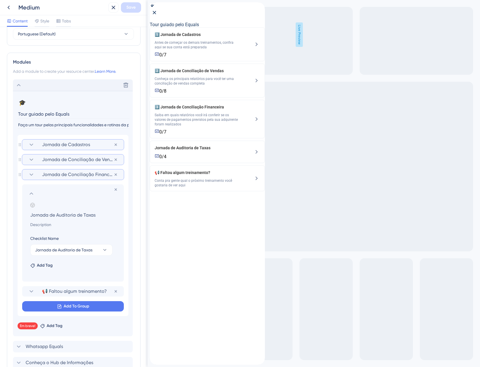
click at [50, 226] on input at bounding box center [74, 224] width 97 height 7
paste input "Nestes relatórios você confere no detalhe se todas as taxas combinadas estão se…"
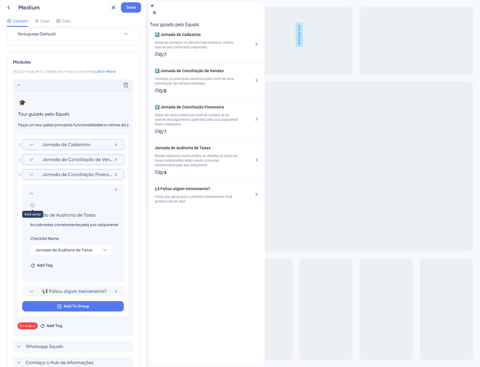
type input "Nestes relatórios você confere no detalhe se todas as taxas combinadas estão se…"
click at [31, 205] on icon at bounding box center [32, 205] width 5 height 5
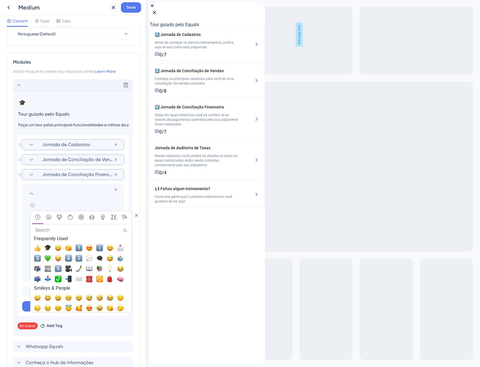
click at [71, 258] on span "4️⃣, four" at bounding box center [68, 258] width 7 height 7
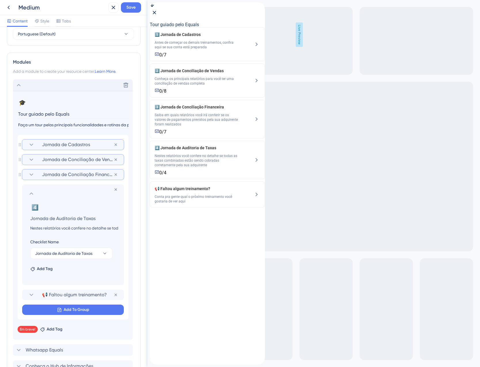
click at [34, 192] on icon at bounding box center [31, 193] width 7 height 7
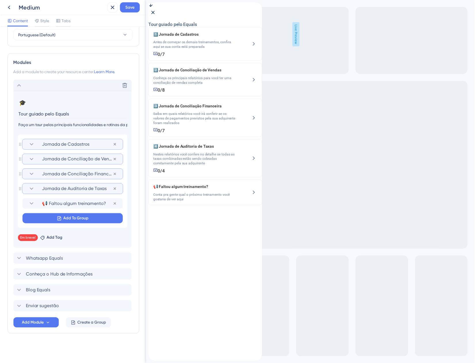
scroll to position [240, 0]
click at [127, 12] on button "Save" at bounding box center [131, 7] width 20 height 10
click at [112, 12] on icon at bounding box center [109, 11] width 6 height 6
click at [110, 10] on button at bounding box center [113, 7] width 10 height 10
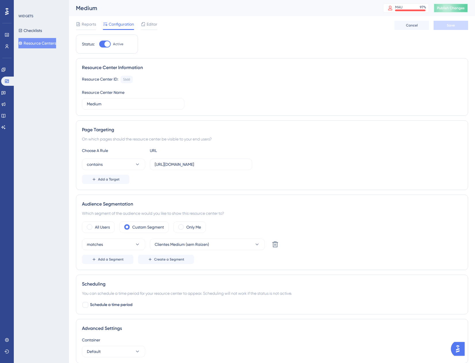
click at [449, 9] on span "Publish Changes" at bounding box center [451, 8] width 28 height 5
